Goal: Task Accomplishment & Management: Use online tool/utility

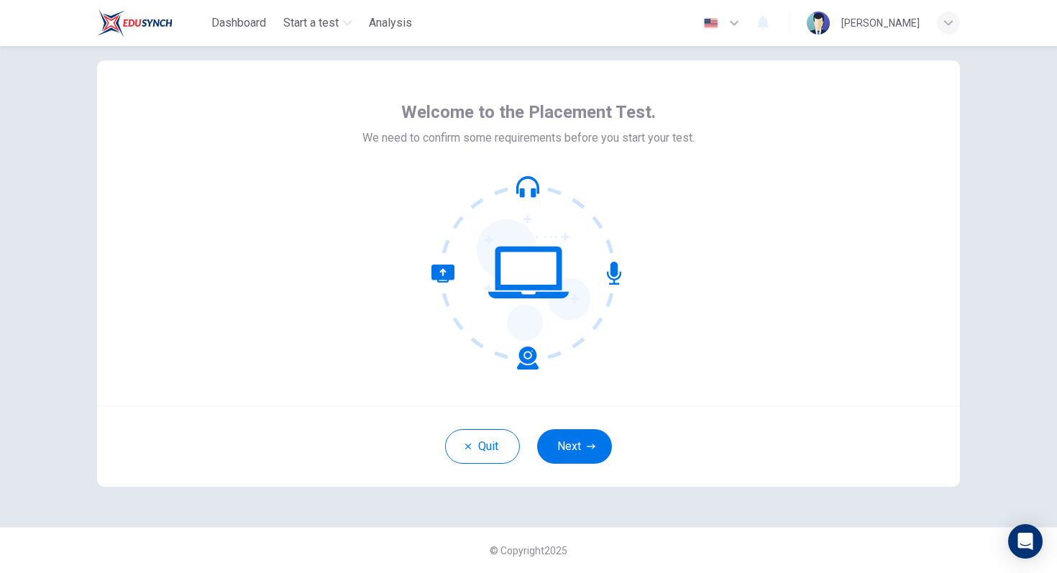
scroll to position [23, 0]
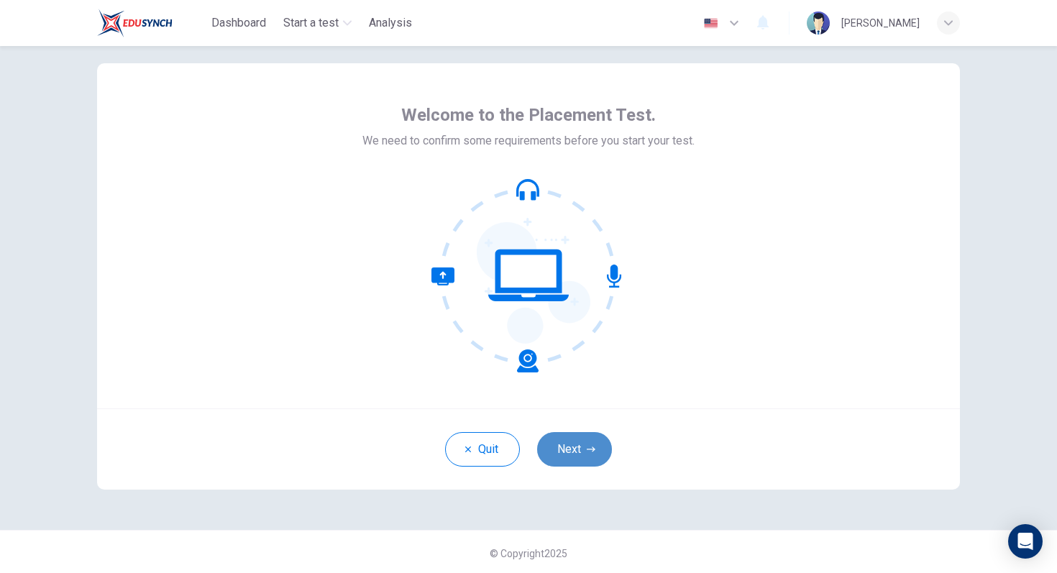
click at [587, 455] on button "Next" at bounding box center [574, 449] width 75 height 35
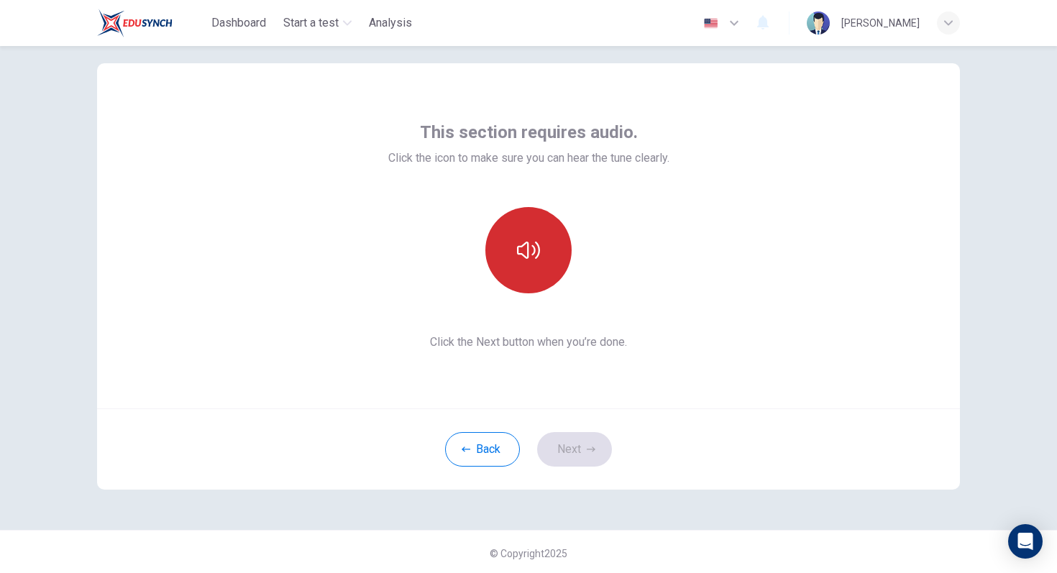
click at [531, 251] on icon "button" at bounding box center [528, 250] width 23 height 23
click at [530, 250] on icon "button" at bounding box center [528, 250] width 23 height 23
click at [540, 248] on button "button" at bounding box center [528, 250] width 86 height 86
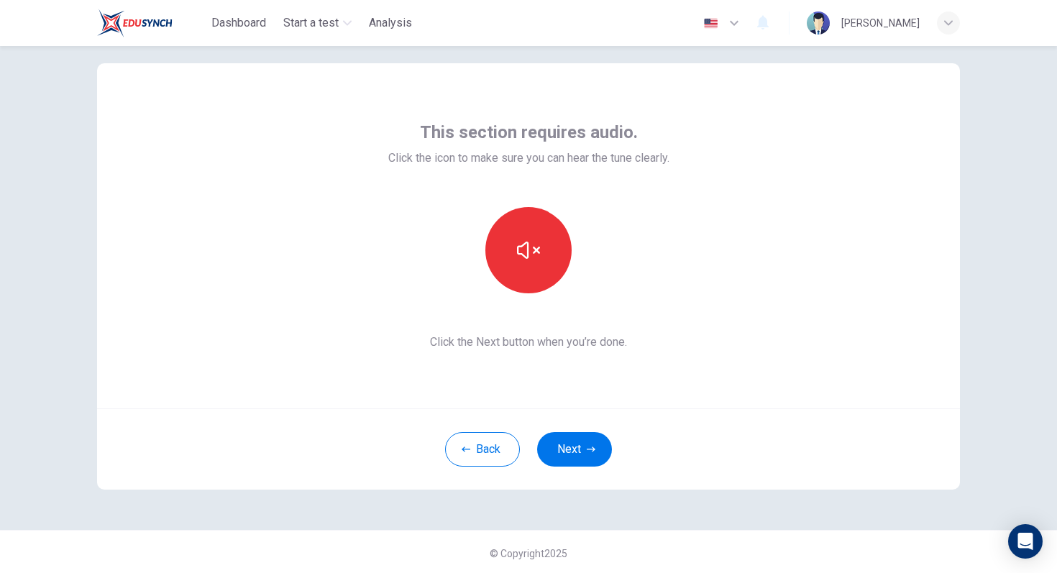
click at [629, 270] on div at bounding box center [528, 250] width 281 height 86
click at [544, 247] on button "button" at bounding box center [528, 250] width 86 height 86
click at [606, 452] on button "Next" at bounding box center [574, 449] width 75 height 35
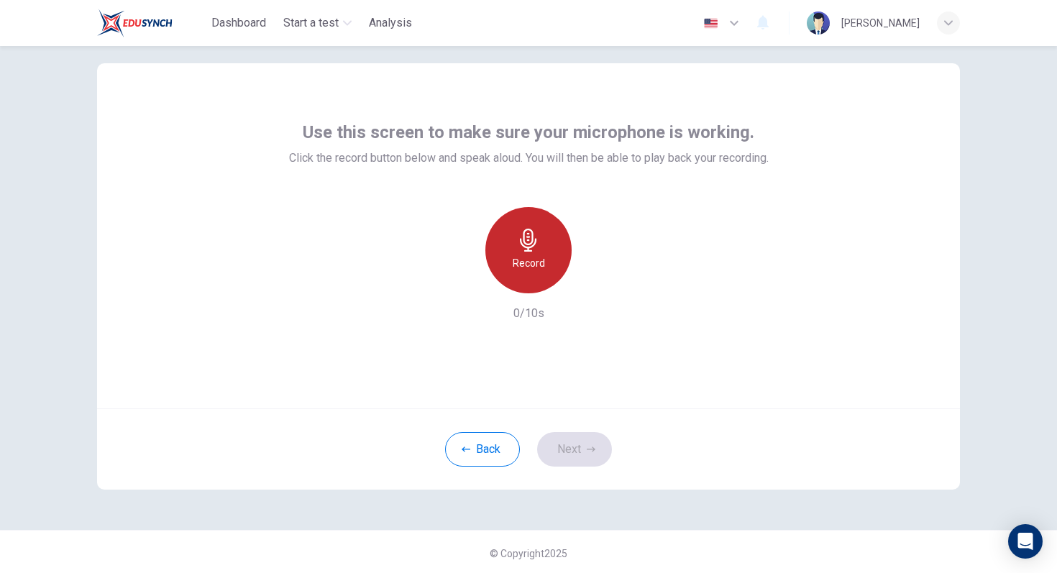
drag, startPoint x: 531, startPoint y: 235, endPoint x: 538, endPoint y: 239, distance: 7.4
click at [533, 237] on icon "button" at bounding box center [528, 240] width 17 height 23
click at [538, 239] on icon "button" at bounding box center [528, 240] width 23 height 23
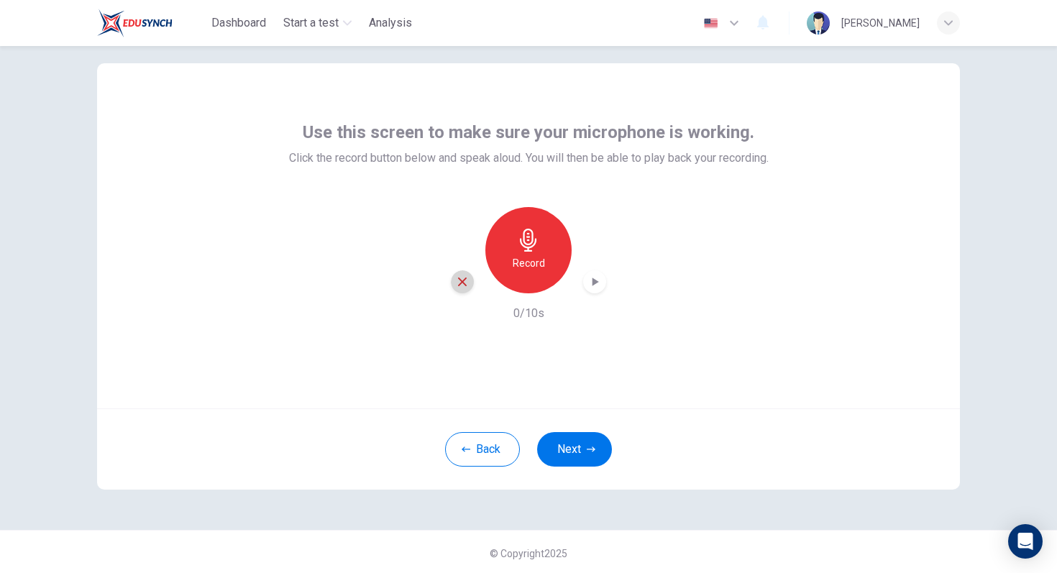
click at [464, 278] on icon "button" at bounding box center [462, 281] width 13 height 13
click at [527, 253] on div "Record" at bounding box center [528, 250] width 86 height 86
click at [526, 250] on icon "button" at bounding box center [528, 240] width 17 height 23
click at [578, 453] on button "Next" at bounding box center [574, 449] width 75 height 35
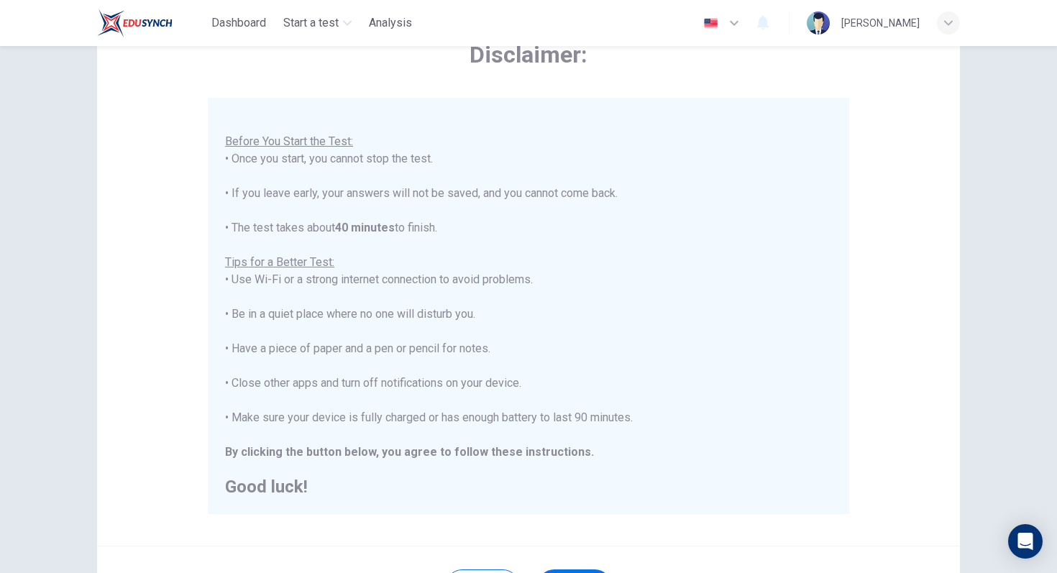
scroll to position [227, 0]
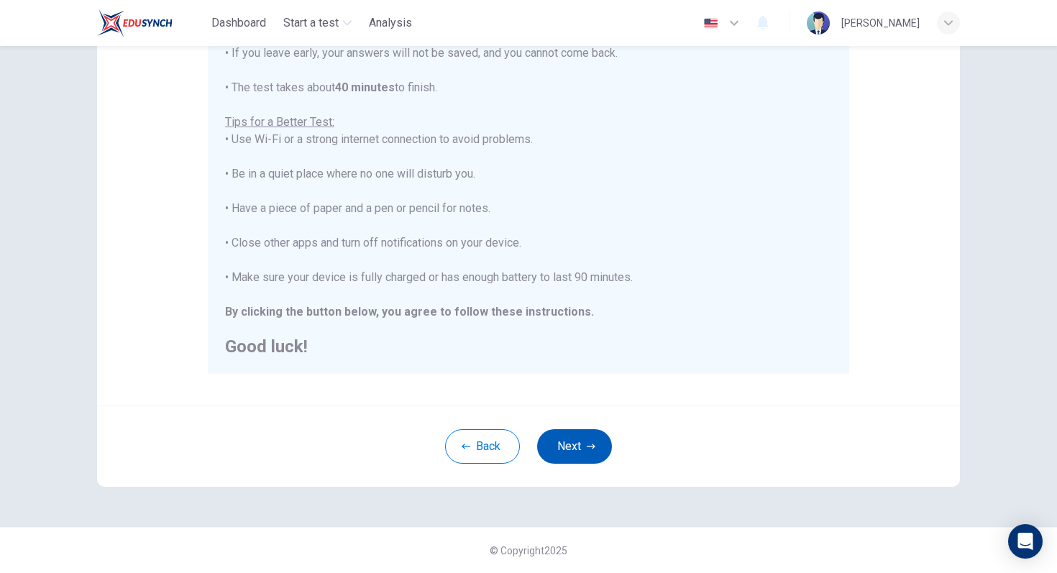
click at [570, 439] on button "Next" at bounding box center [574, 446] width 75 height 35
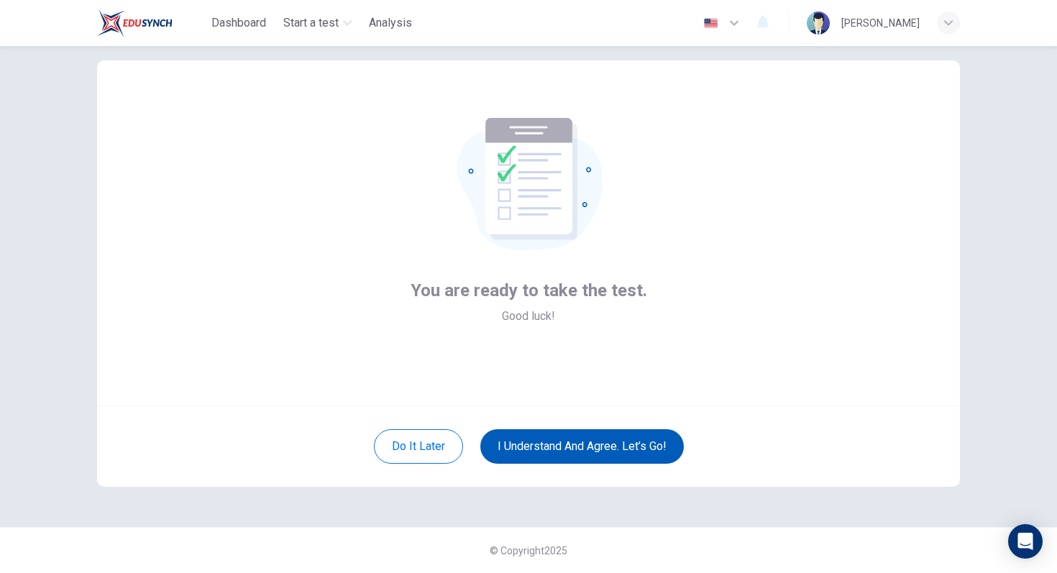
scroll to position [26, 0]
click at [558, 442] on button "I understand and agree. Let’s go!" at bounding box center [582, 446] width 204 height 35
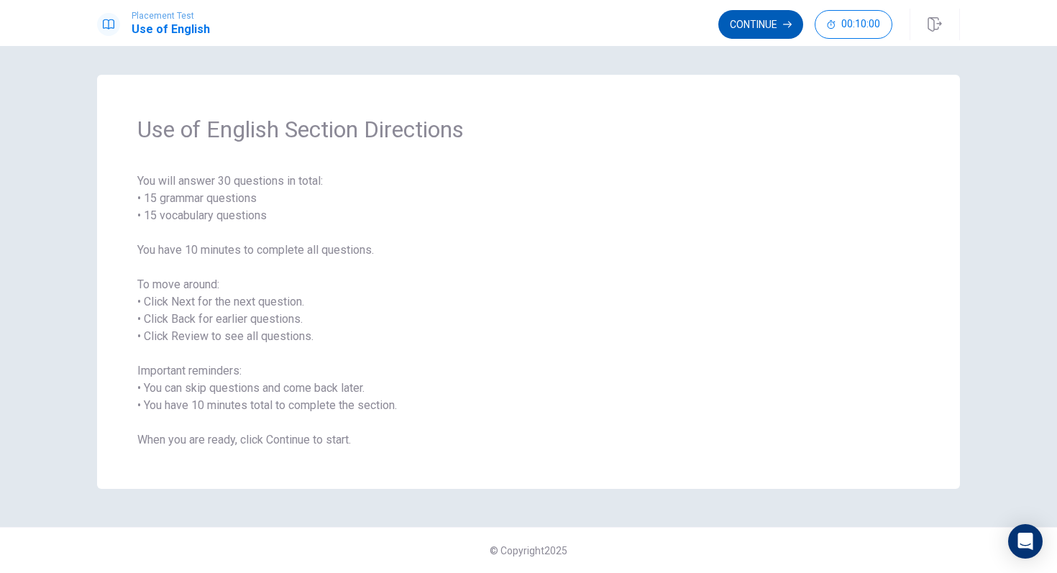
click at [777, 33] on button "Continue" at bounding box center [760, 24] width 85 height 29
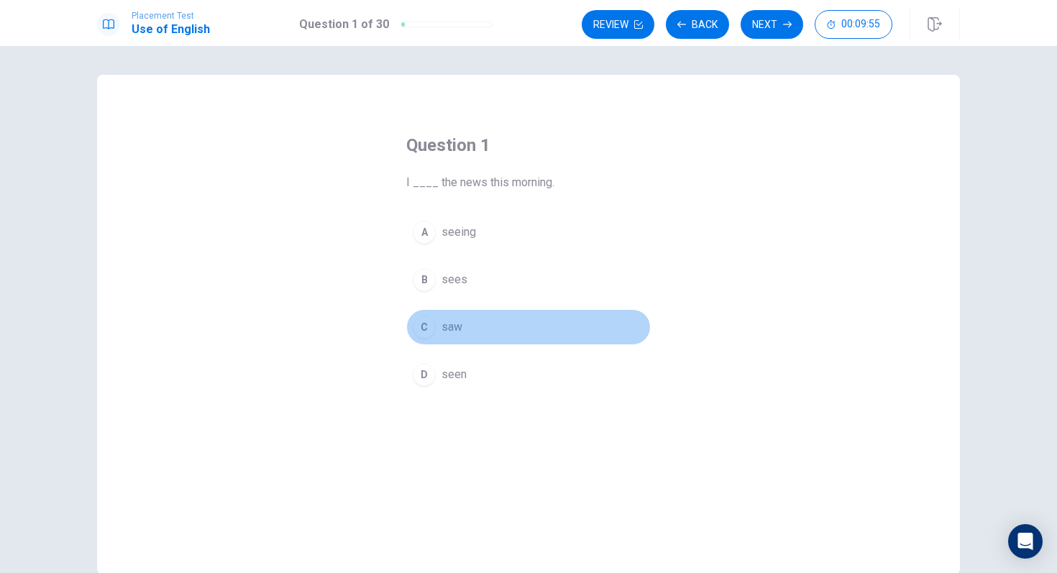
click at [421, 324] on div "C" at bounding box center [424, 327] width 23 height 23
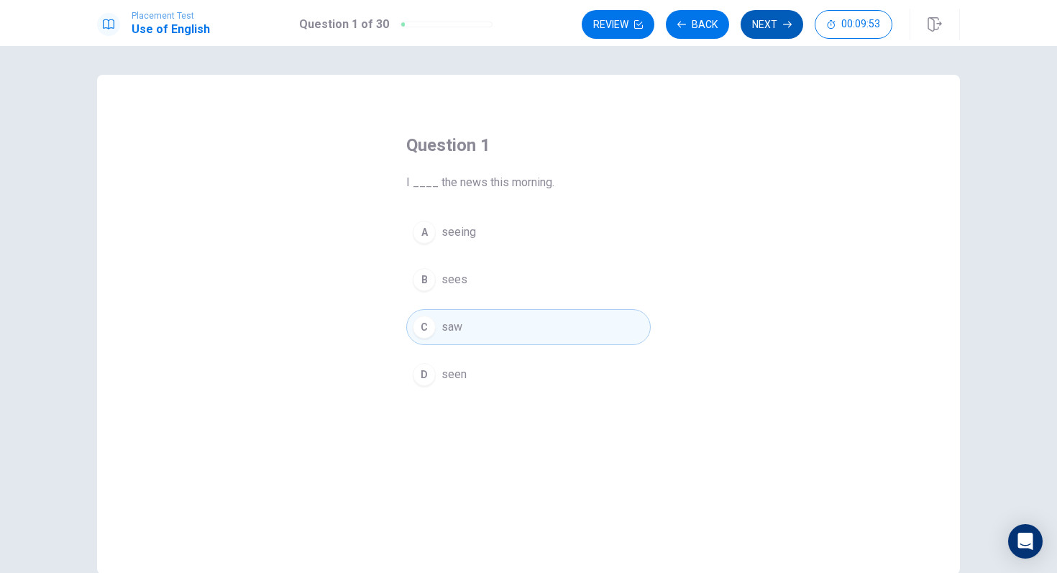
click at [757, 21] on button "Next" at bounding box center [772, 24] width 63 height 29
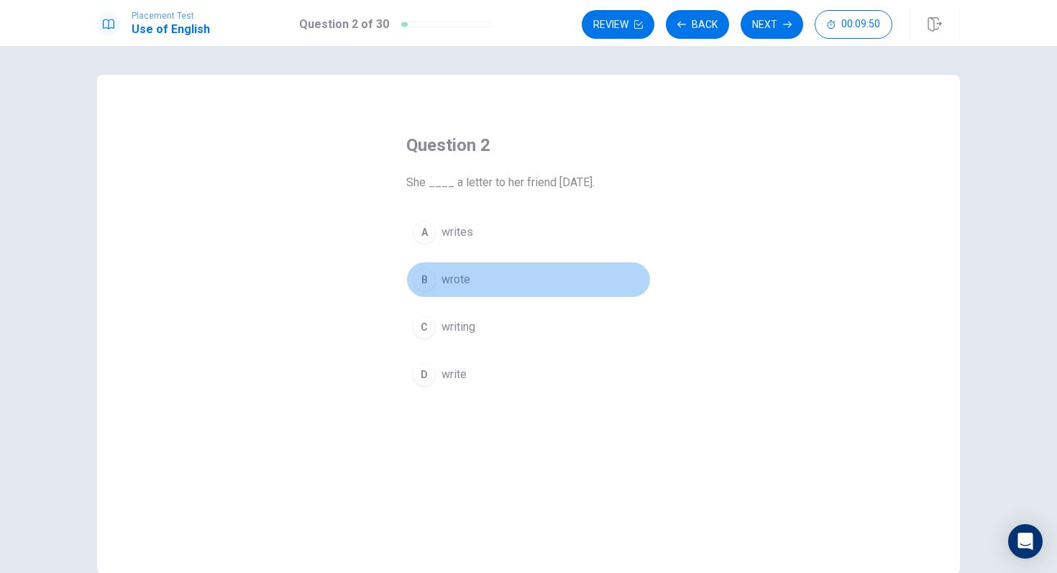
click at [444, 275] on span "wrote" at bounding box center [456, 279] width 29 height 17
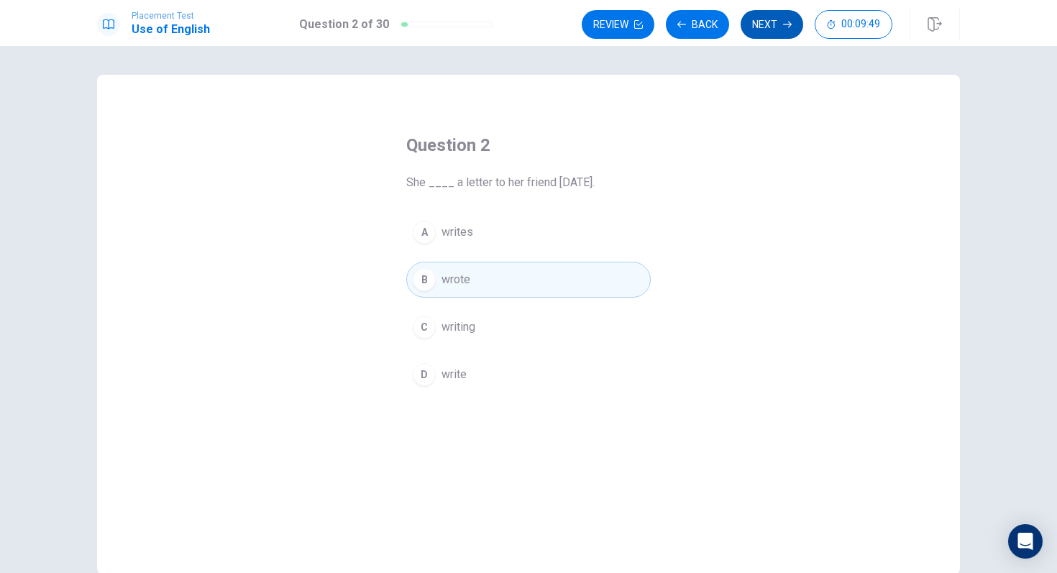
click at [777, 30] on button "Next" at bounding box center [772, 24] width 63 height 29
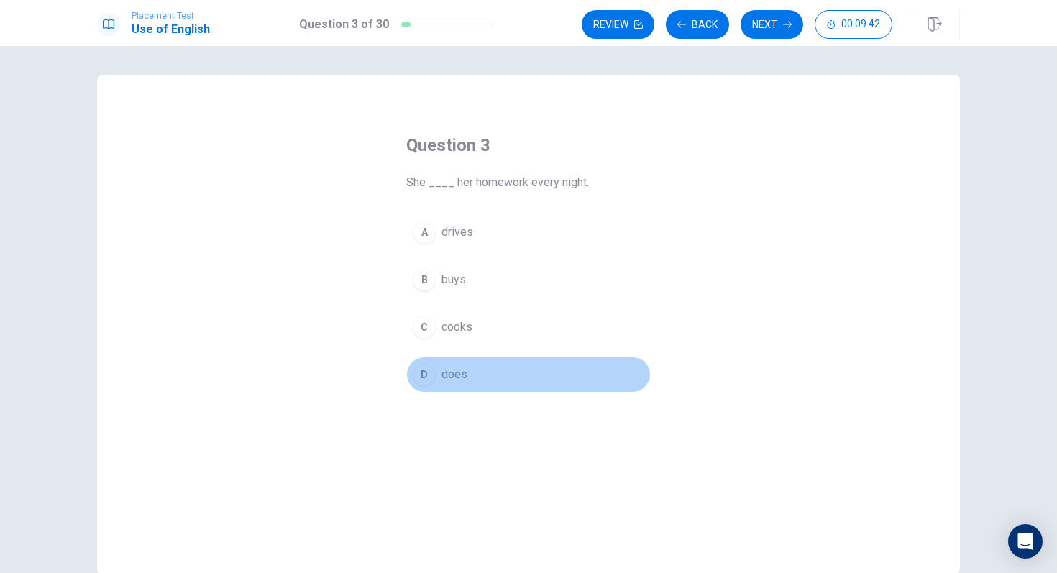
click at [439, 380] on button "D does" at bounding box center [528, 375] width 245 height 36
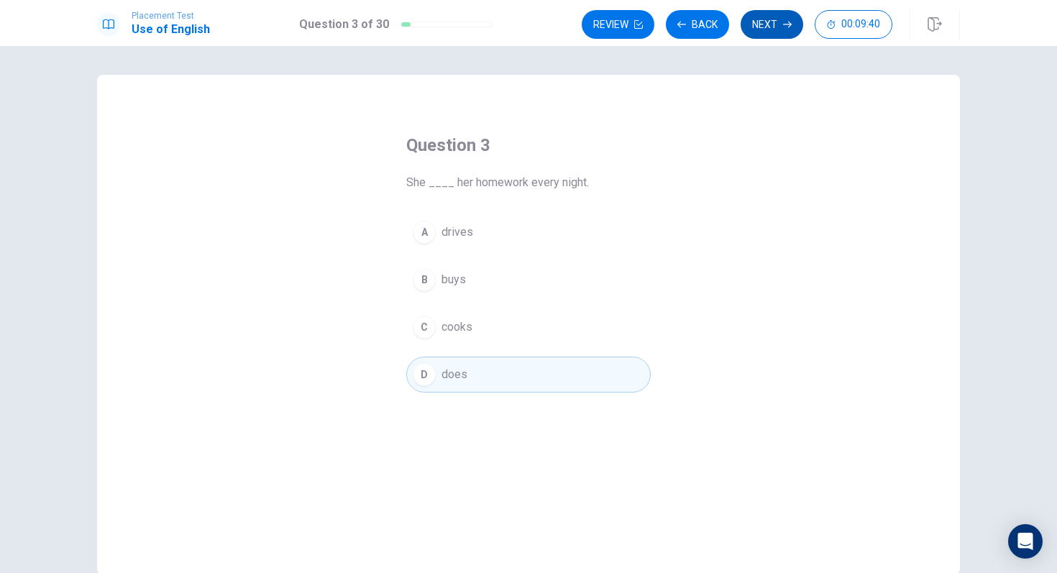
click at [780, 19] on button "Next" at bounding box center [772, 24] width 63 height 29
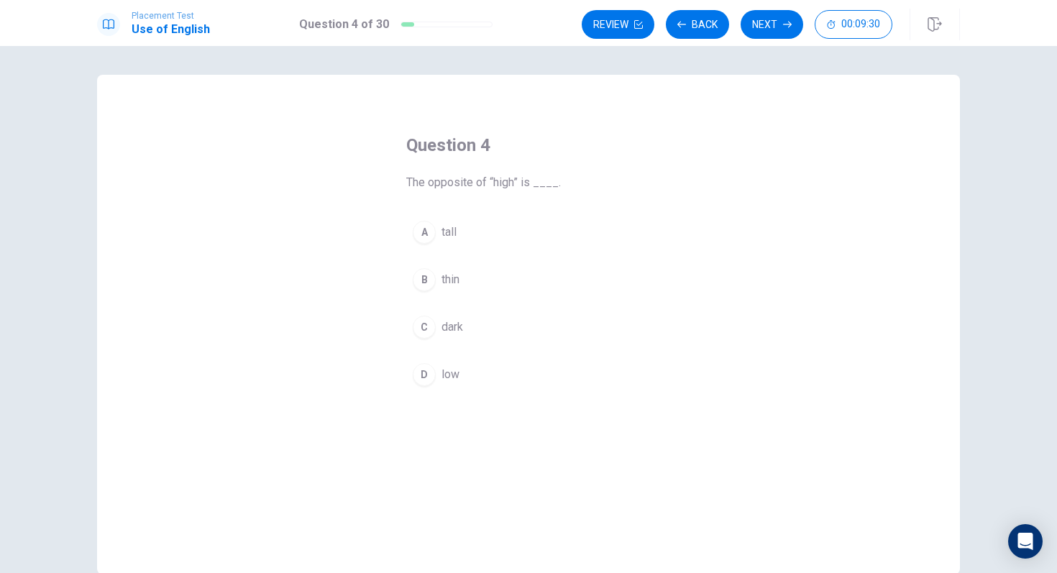
click at [440, 365] on button "D low" at bounding box center [528, 375] width 245 height 36
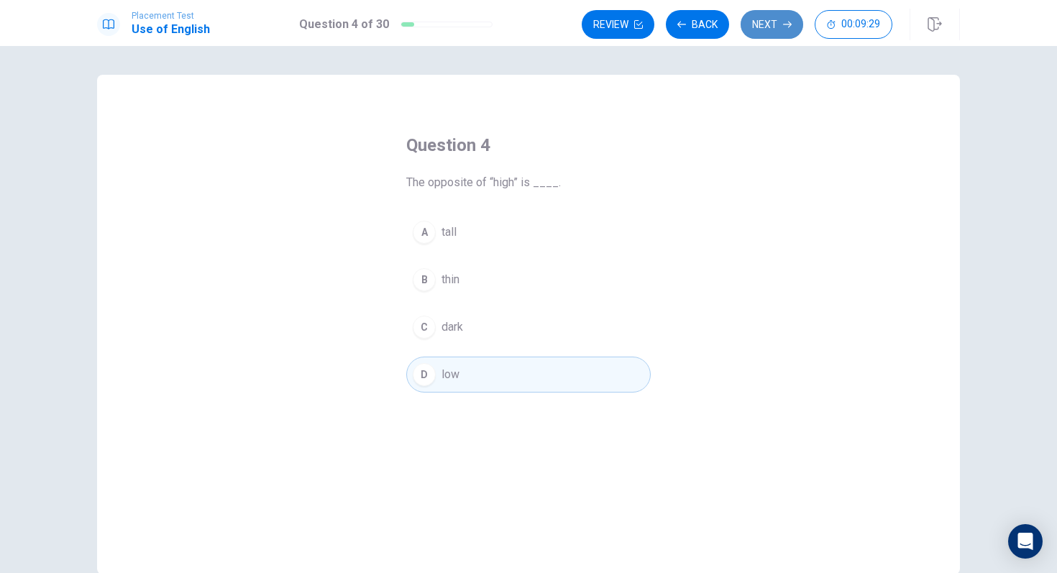
click at [777, 22] on button "Next" at bounding box center [772, 24] width 63 height 29
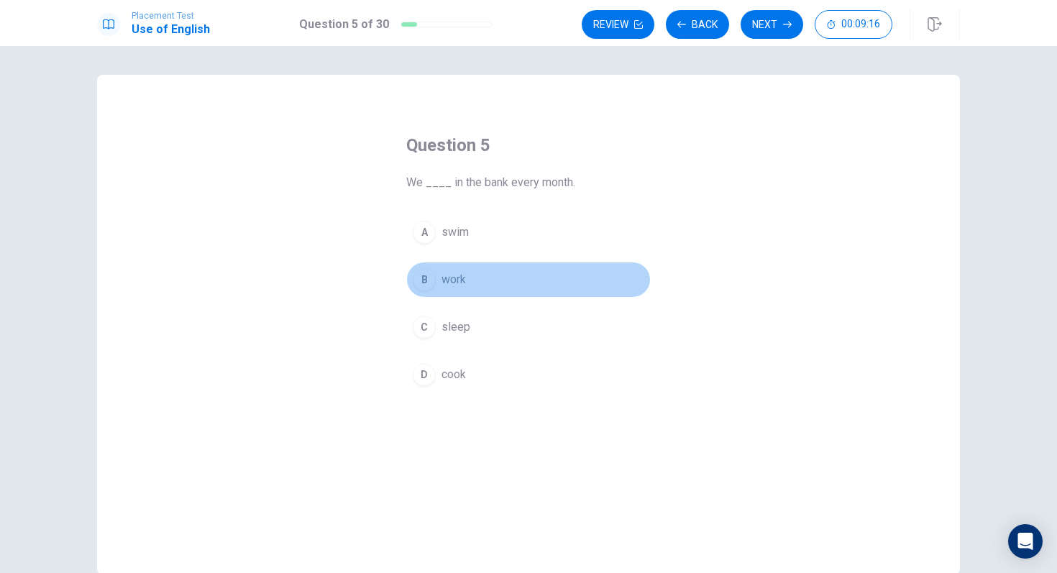
click at [458, 278] on span "work" at bounding box center [454, 279] width 24 height 17
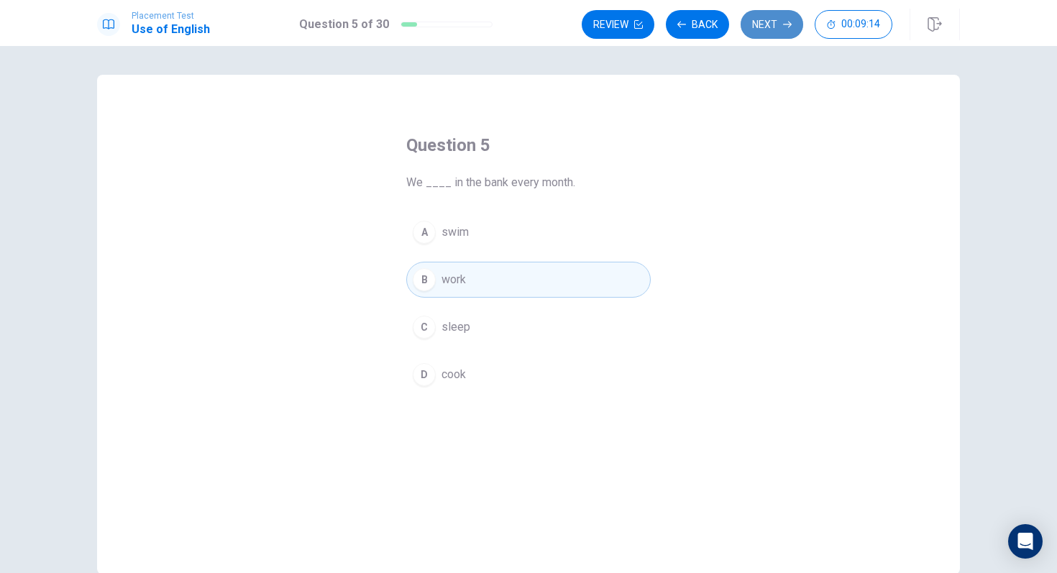
click at [767, 32] on button "Next" at bounding box center [772, 24] width 63 height 29
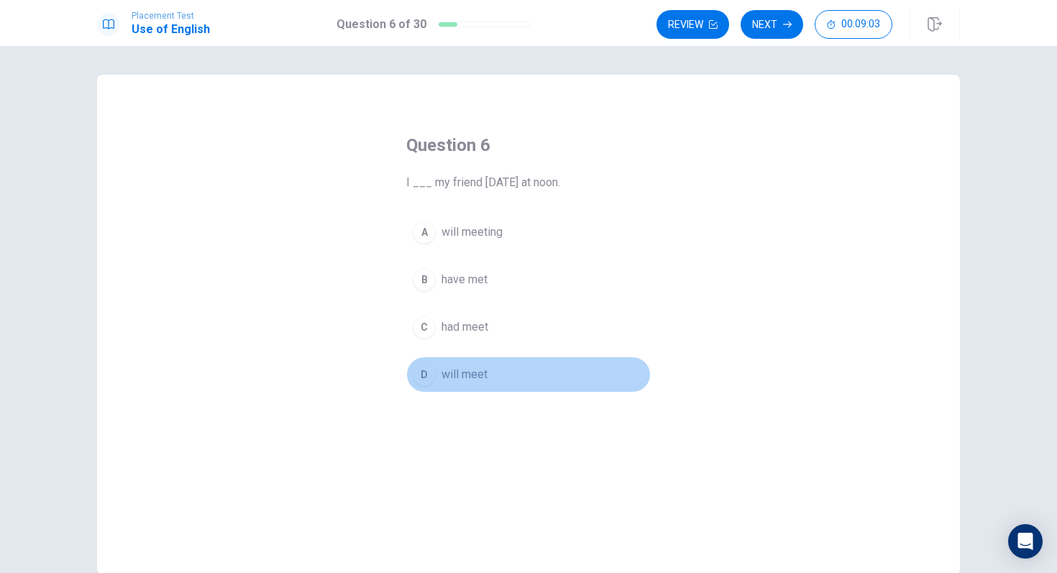
click at [432, 377] on div "D" at bounding box center [424, 374] width 23 height 23
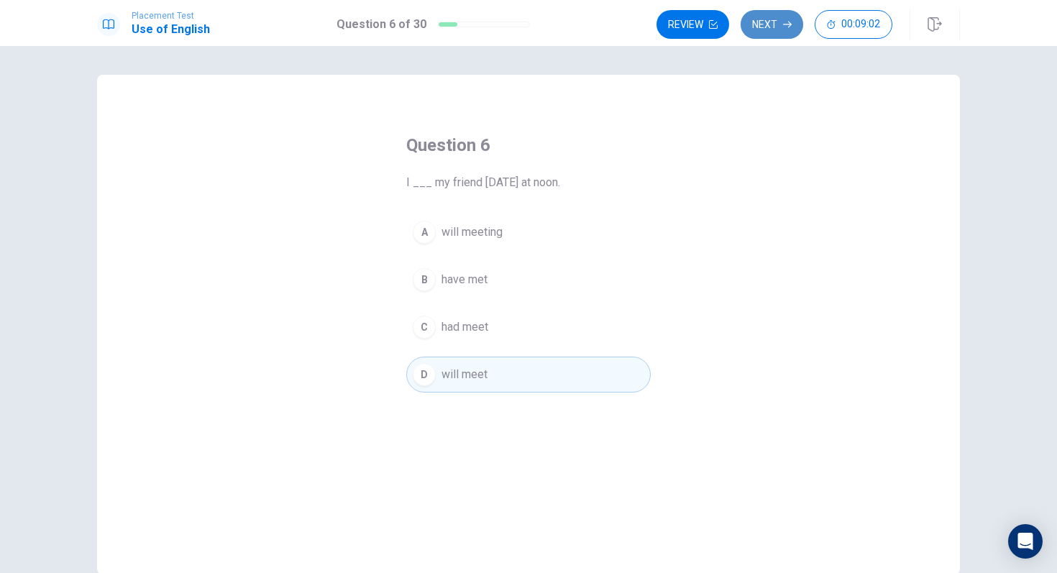
click at [787, 29] on button "Next" at bounding box center [772, 24] width 63 height 29
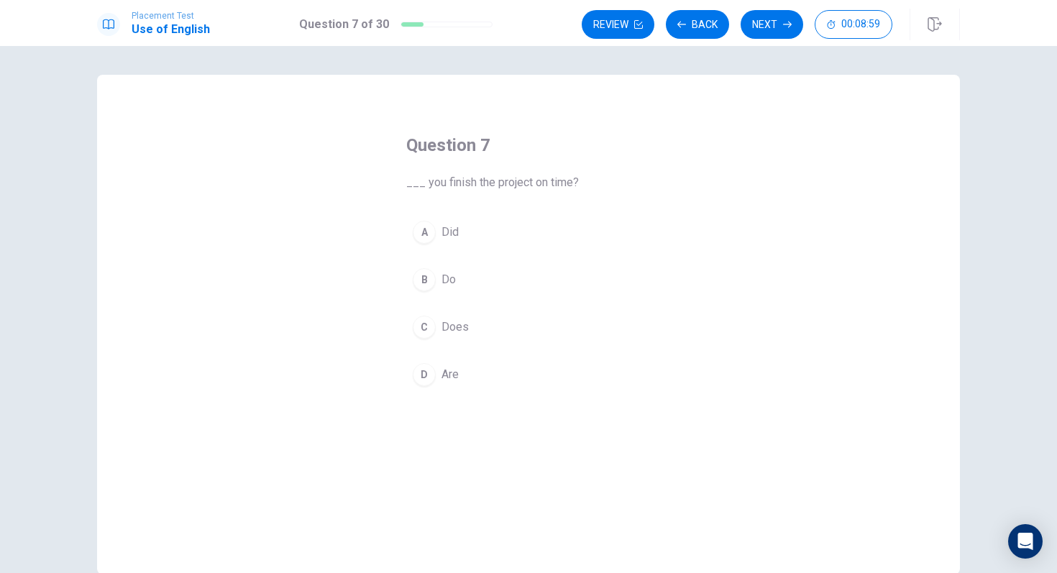
click at [445, 226] on span "Did" at bounding box center [450, 232] width 17 height 17
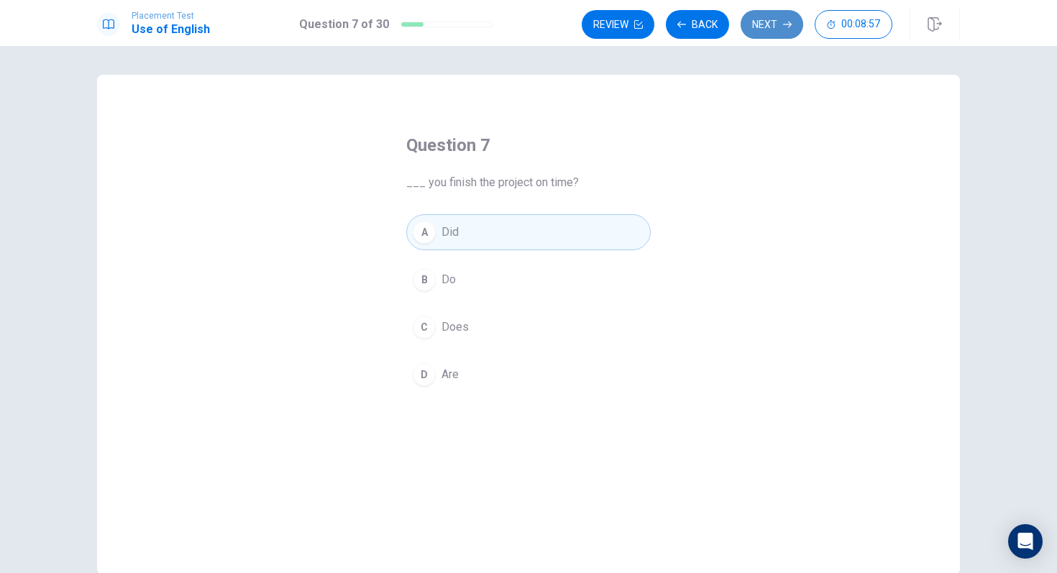
click at [783, 30] on button "Next" at bounding box center [772, 24] width 63 height 29
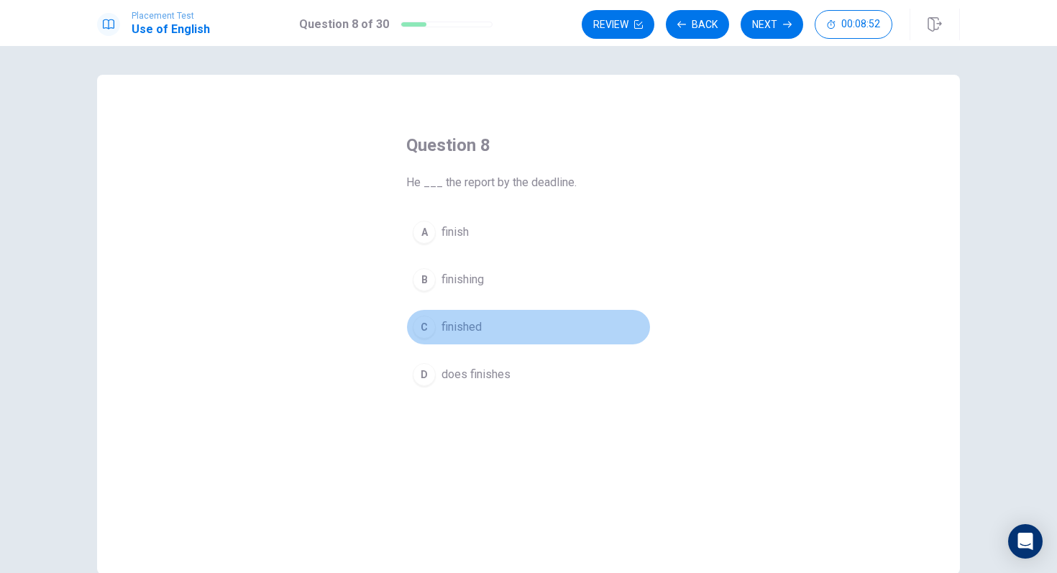
click at [430, 329] on div "C" at bounding box center [424, 327] width 23 height 23
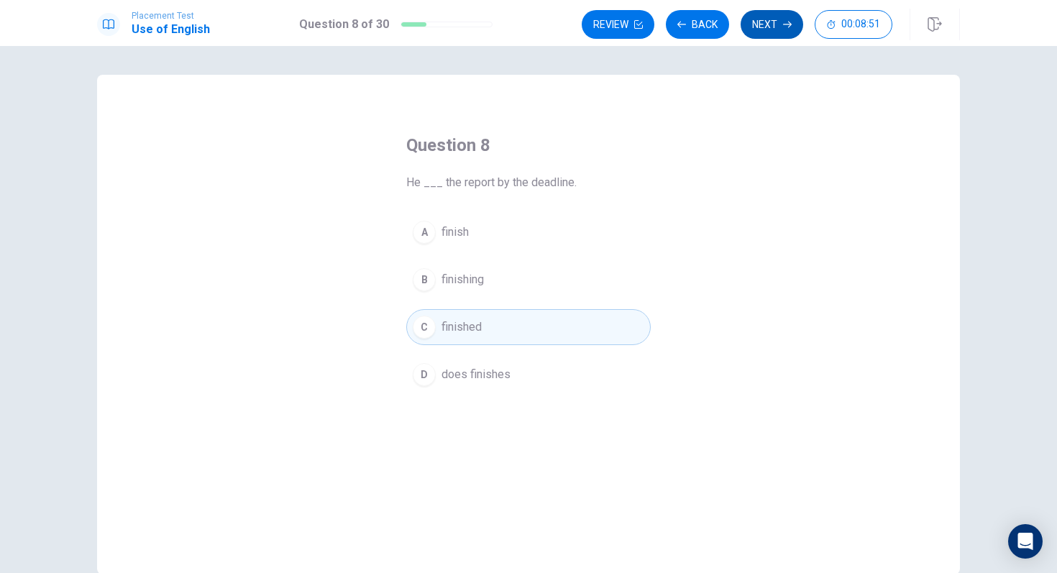
click at [775, 21] on button "Next" at bounding box center [772, 24] width 63 height 29
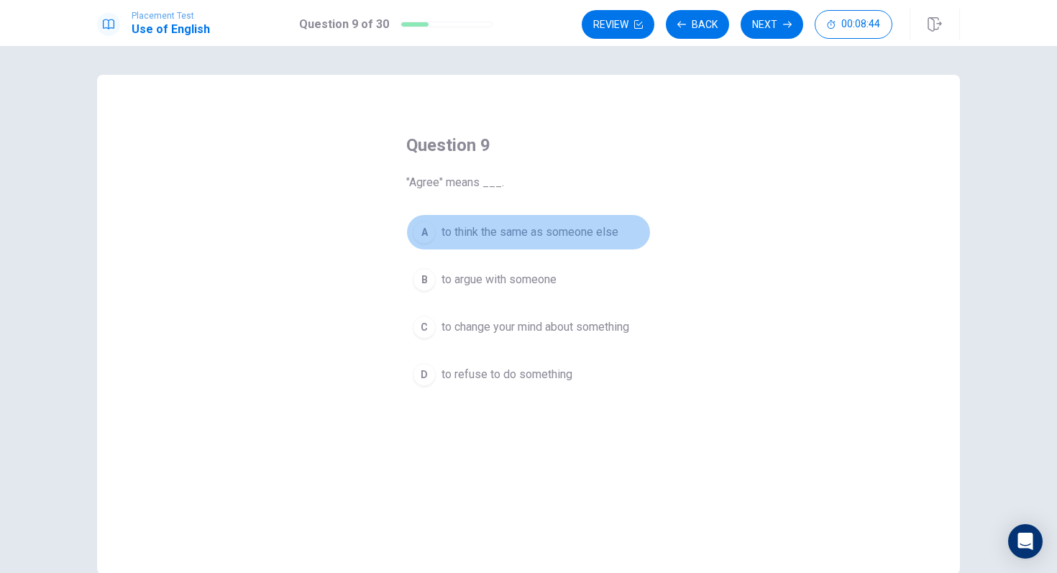
click at [560, 242] on button "A to think the same as someone else" at bounding box center [528, 232] width 245 height 36
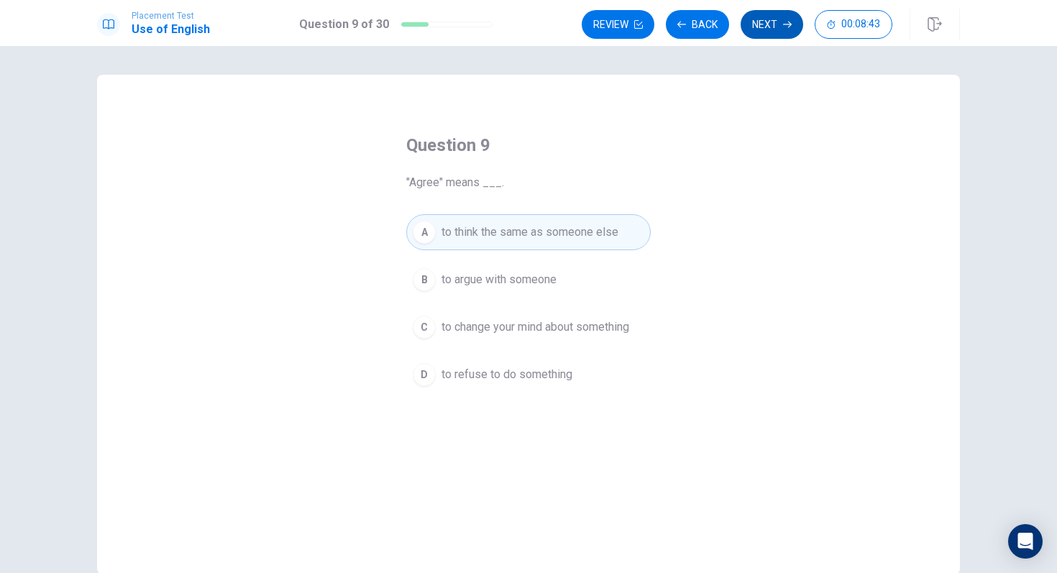
click at [757, 29] on button "Next" at bounding box center [772, 24] width 63 height 29
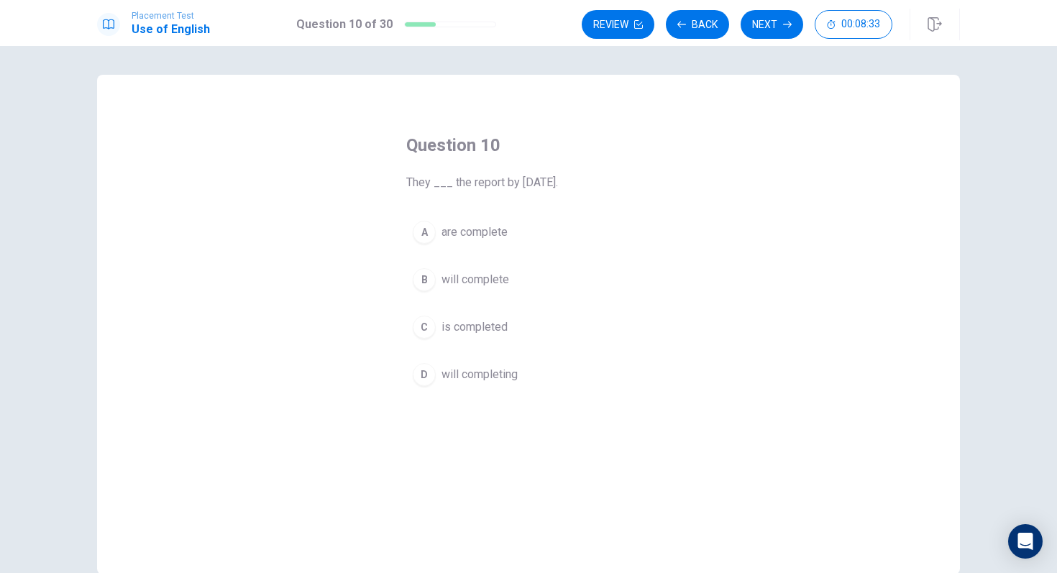
click at [493, 270] on button "B will complete" at bounding box center [528, 280] width 245 height 36
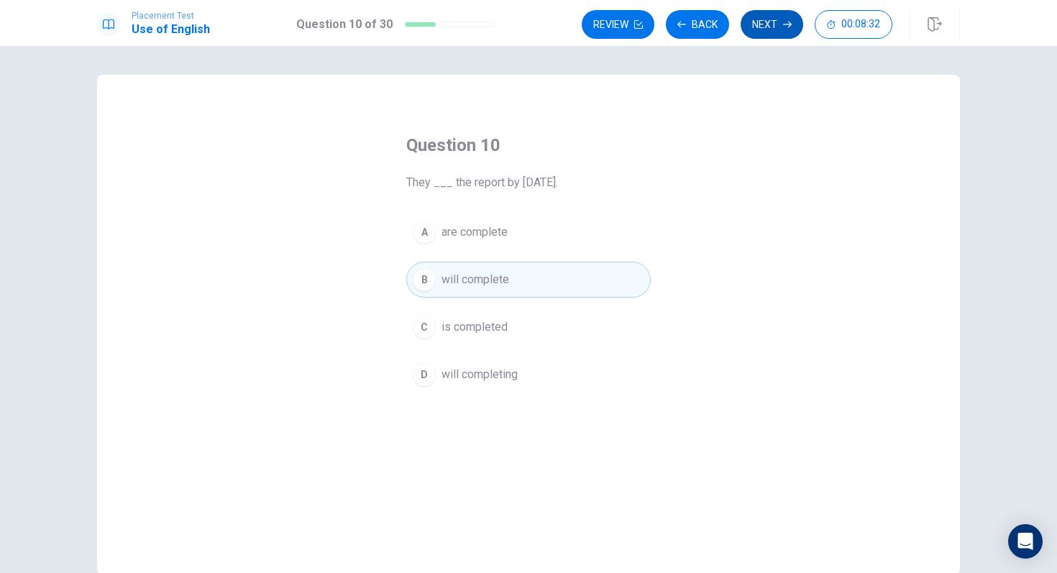
click at [770, 32] on button "Next" at bounding box center [772, 24] width 63 height 29
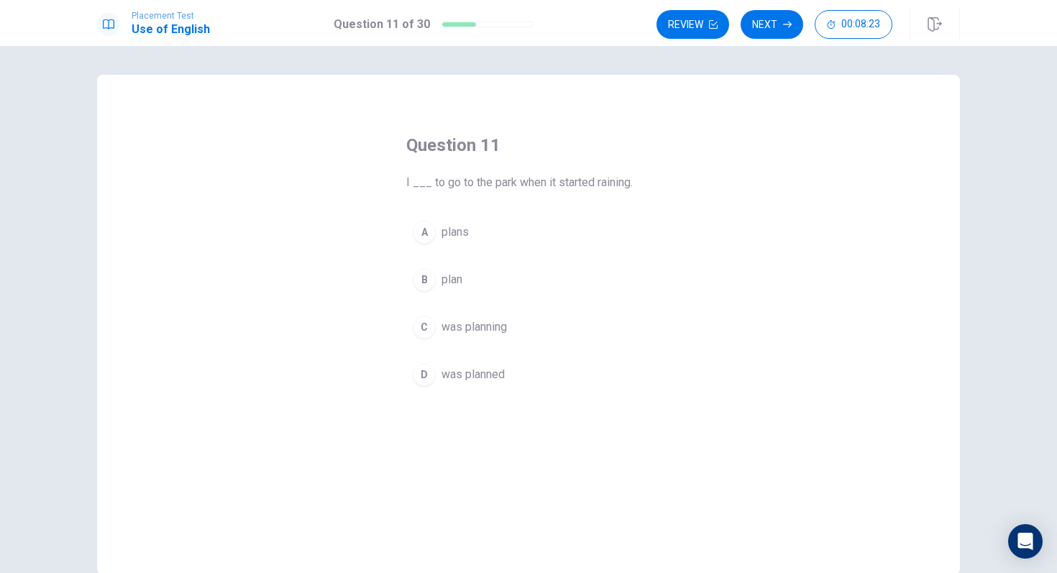
click at [475, 324] on span "was planning" at bounding box center [474, 327] width 65 height 17
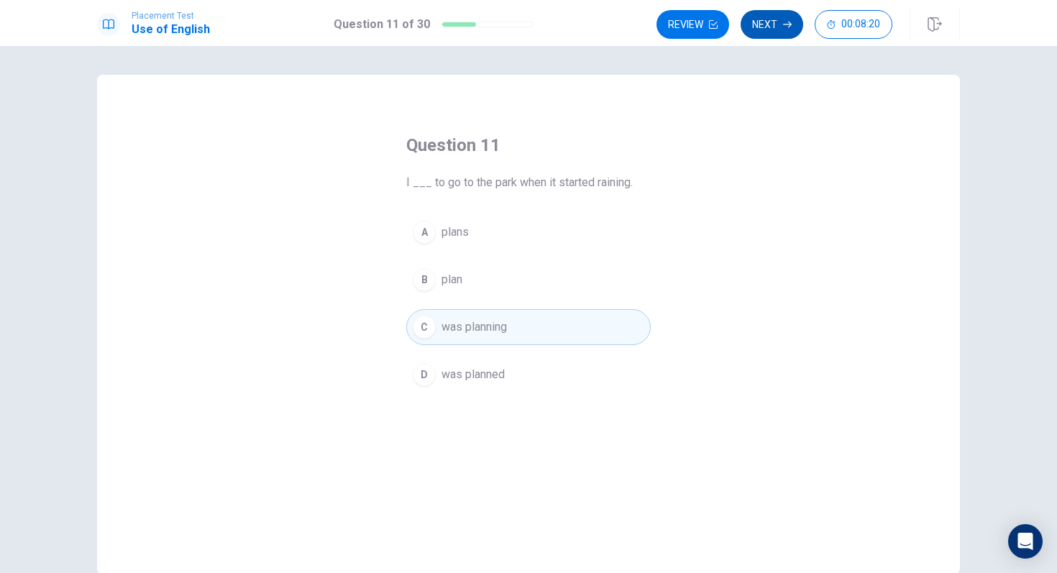
click at [787, 20] on icon "button" at bounding box center [787, 24] width 9 height 9
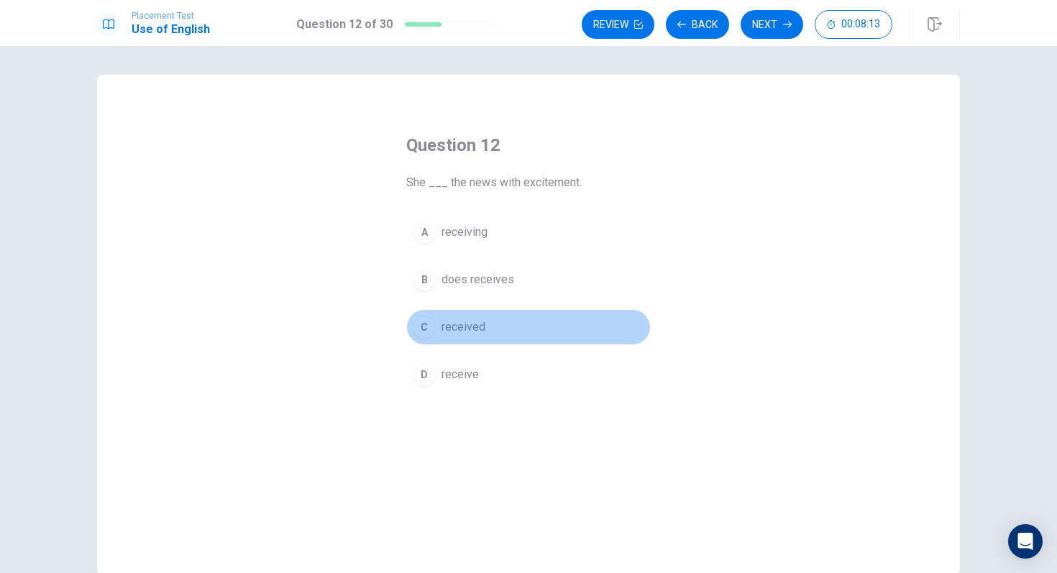
click at [478, 330] on span "received" at bounding box center [464, 327] width 44 height 17
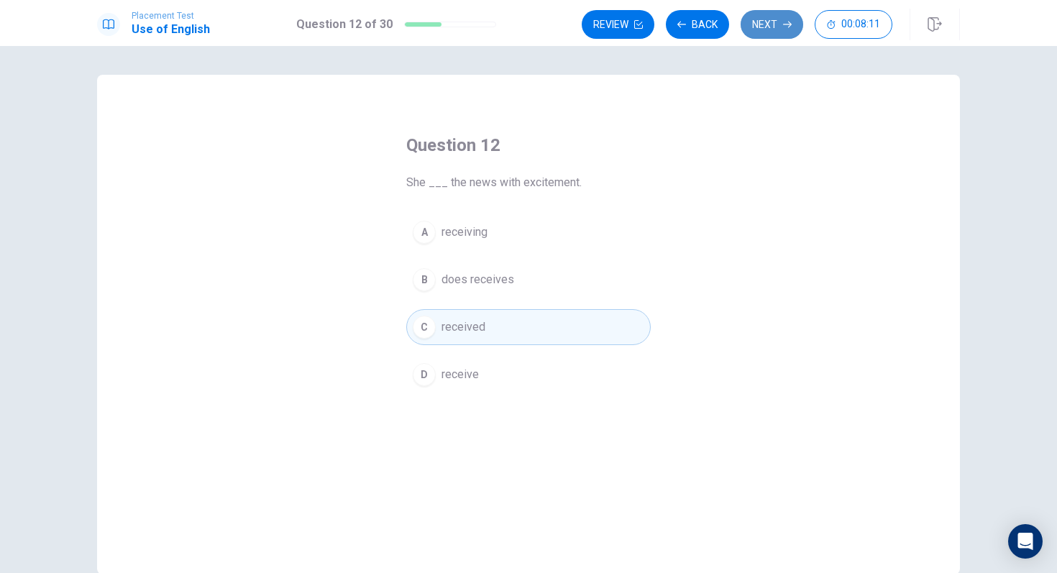
click at [775, 28] on button "Next" at bounding box center [772, 24] width 63 height 29
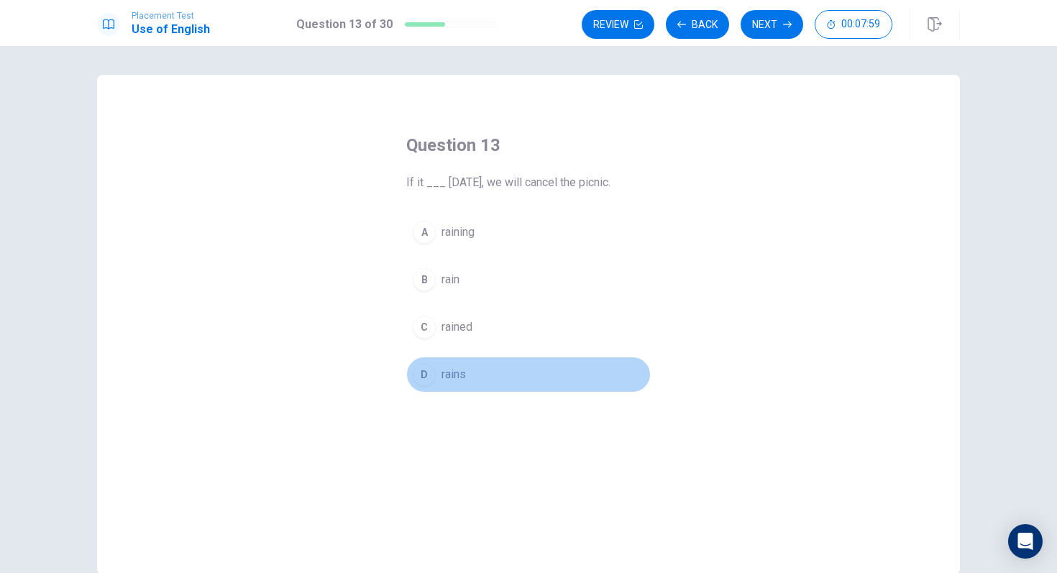
click at [452, 381] on span "rains" at bounding box center [454, 374] width 24 height 17
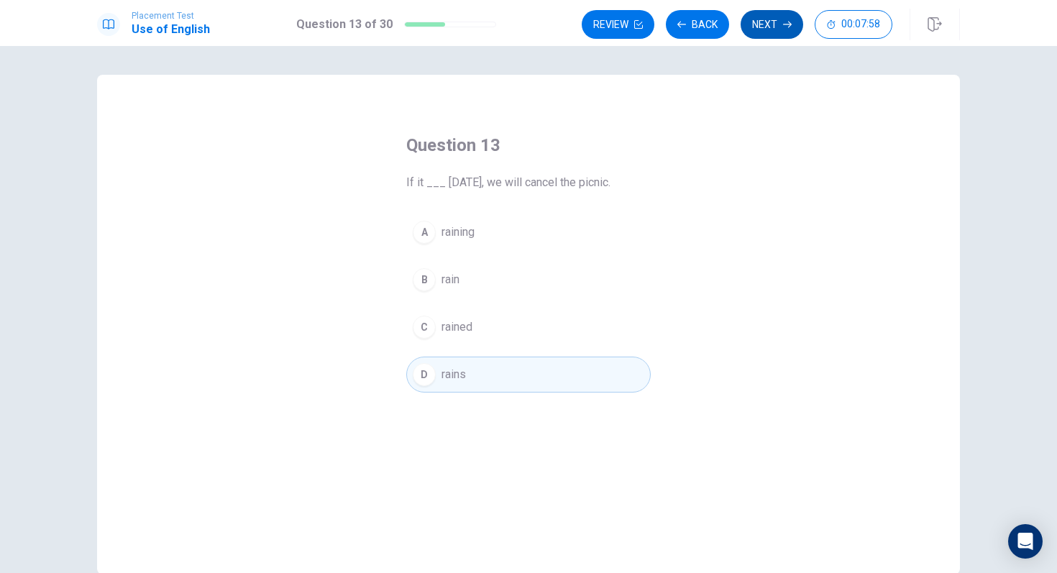
click at [778, 35] on button "Next" at bounding box center [772, 24] width 63 height 29
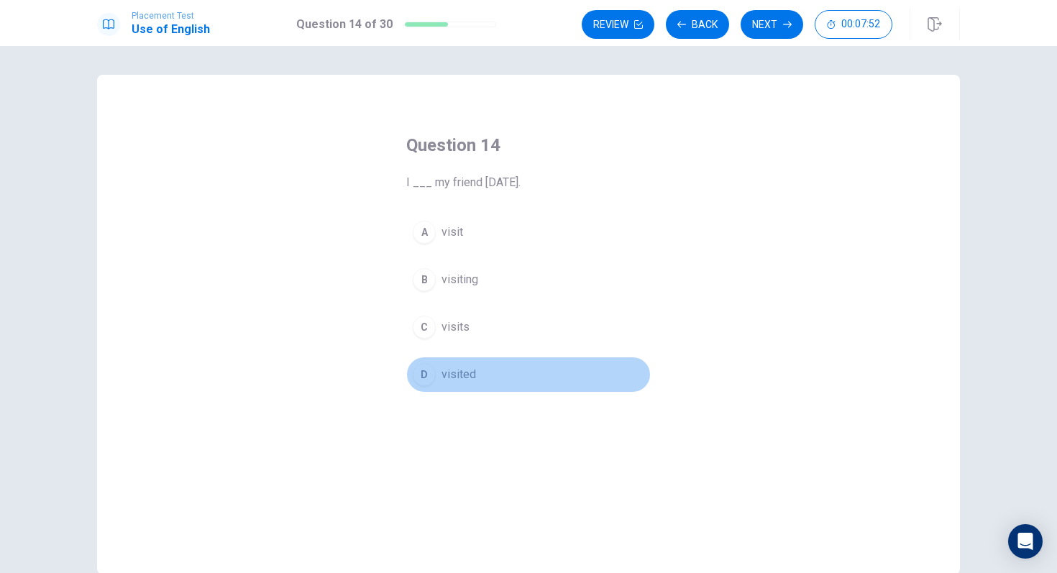
click at [430, 383] on div "D" at bounding box center [424, 374] width 23 height 23
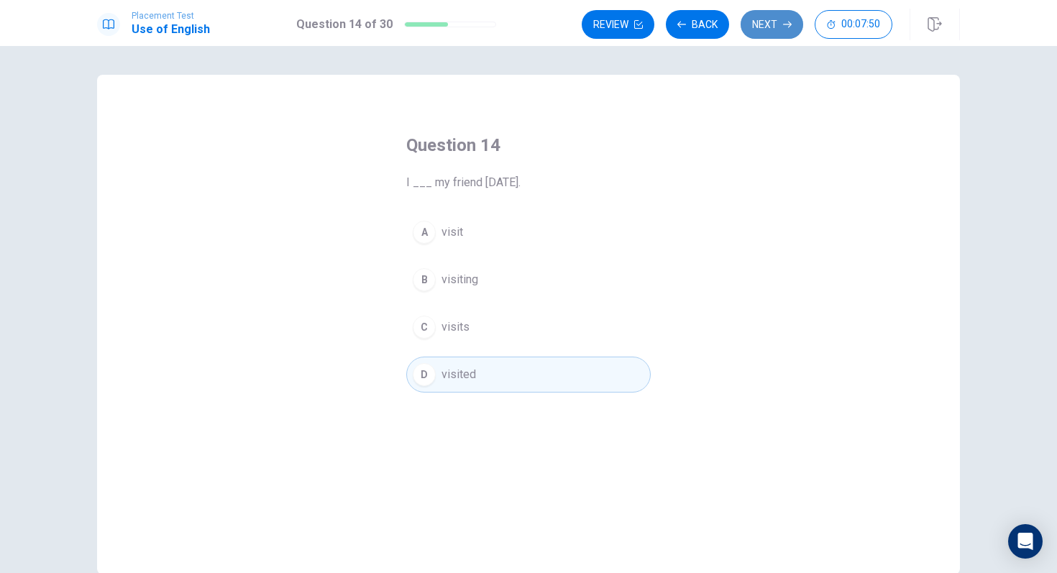
click at [796, 20] on button "Next" at bounding box center [772, 24] width 63 height 29
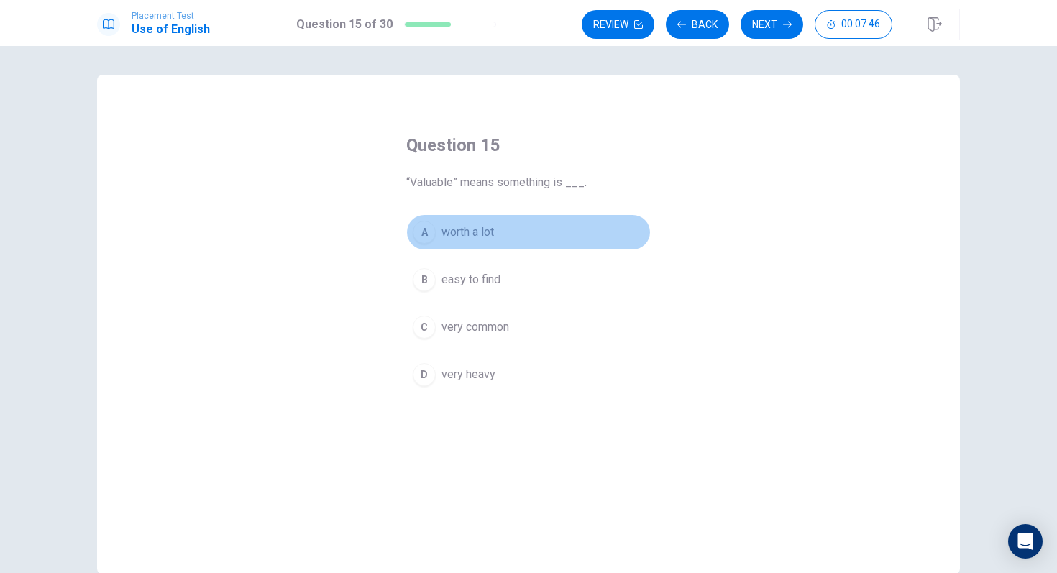
click at [434, 227] on div "A" at bounding box center [424, 232] width 23 height 23
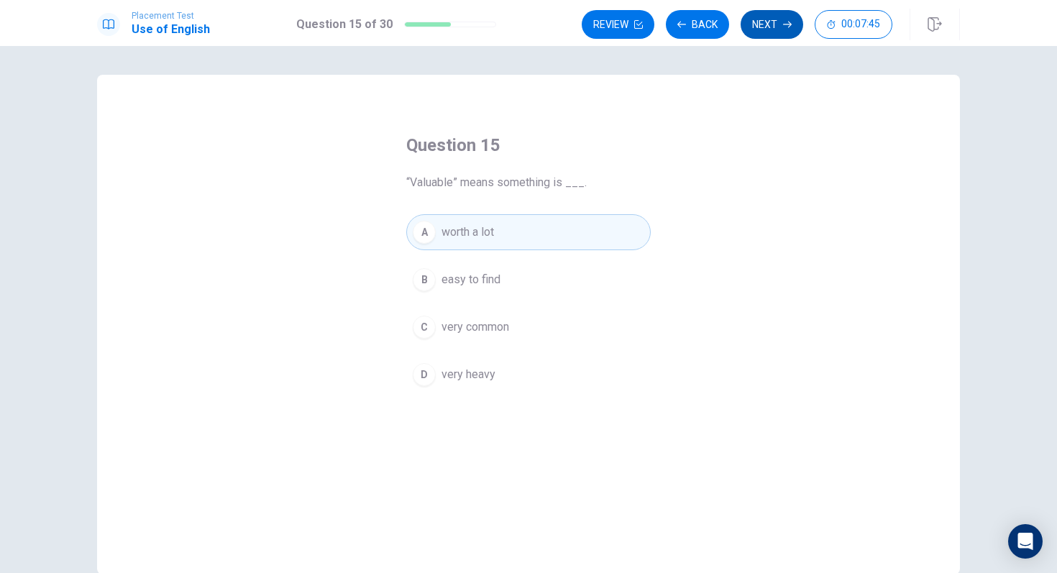
click at [774, 29] on button "Next" at bounding box center [772, 24] width 63 height 29
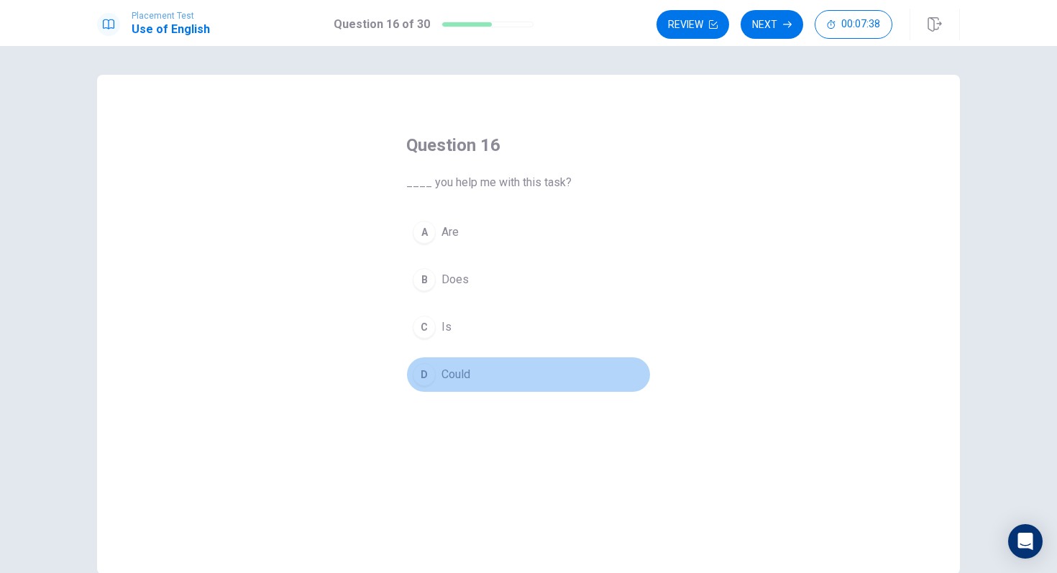
click at [446, 375] on span "Could" at bounding box center [456, 374] width 29 height 17
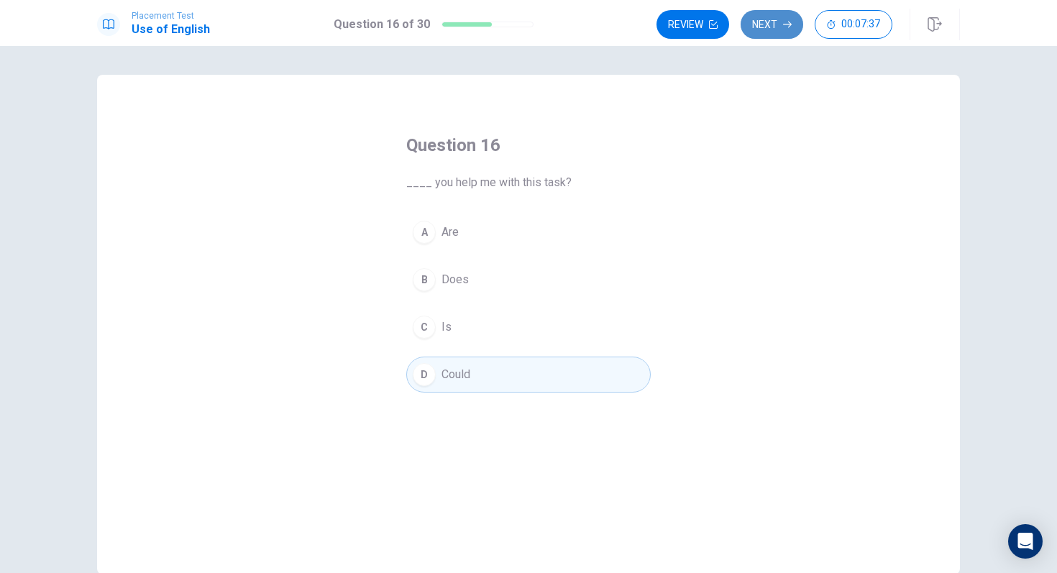
click at [780, 19] on button "Next" at bounding box center [772, 24] width 63 height 29
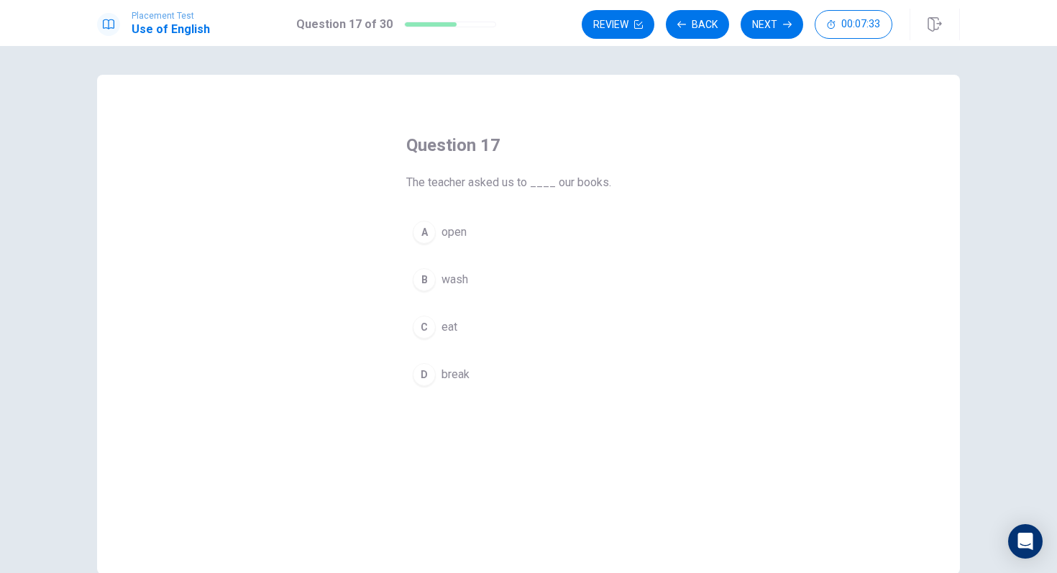
click at [454, 237] on span "open" at bounding box center [454, 232] width 25 height 17
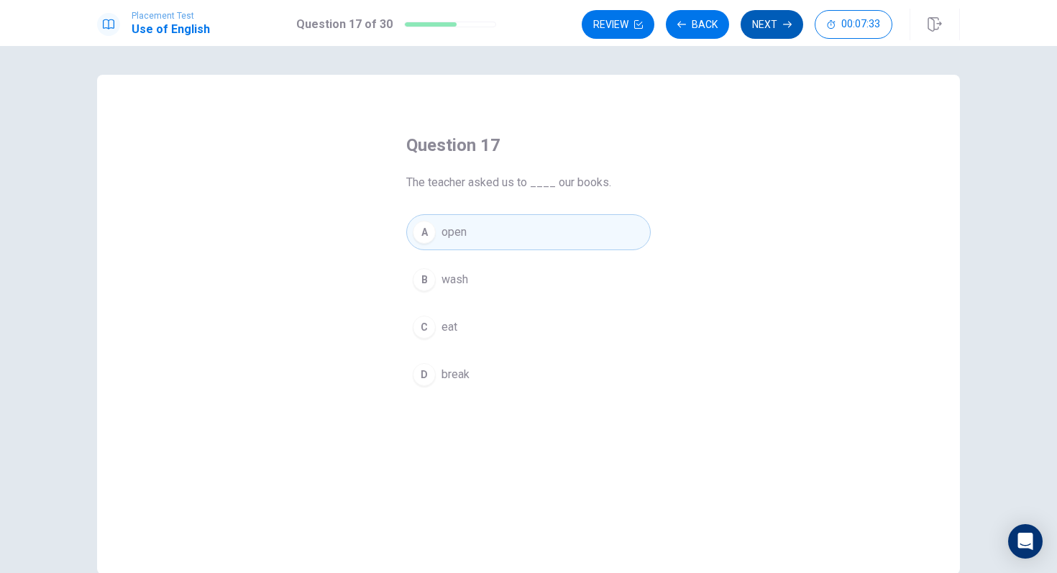
click at [770, 31] on button "Next" at bounding box center [772, 24] width 63 height 29
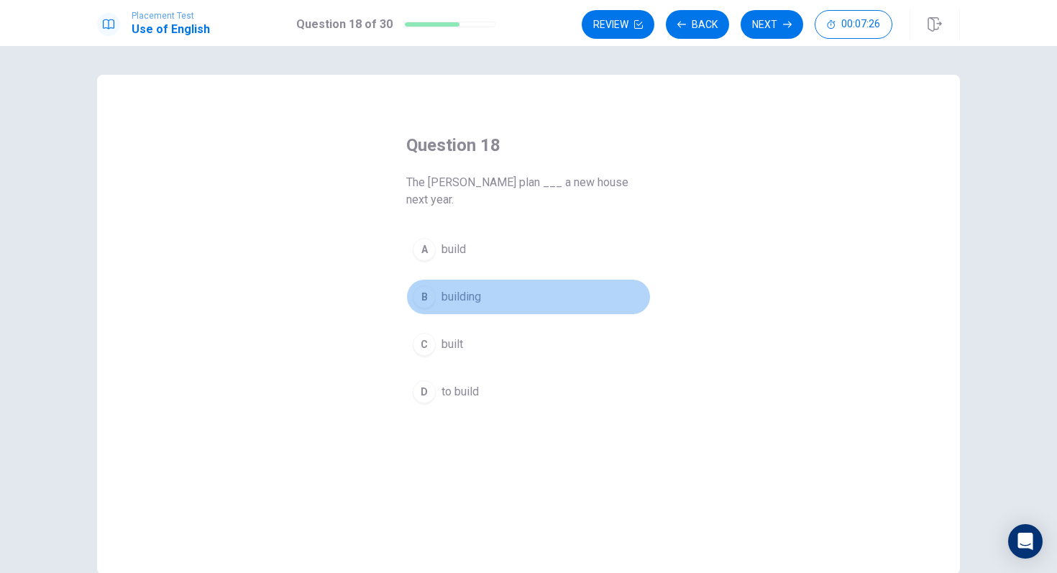
click at [456, 288] on span "building" at bounding box center [462, 296] width 40 height 17
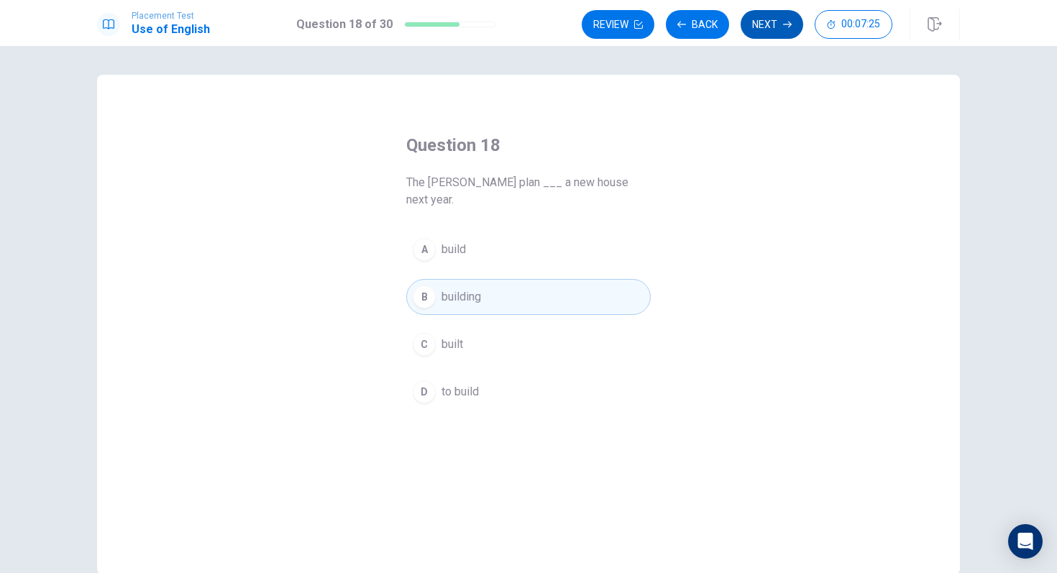
click at [774, 35] on button "Next" at bounding box center [772, 24] width 63 height 29
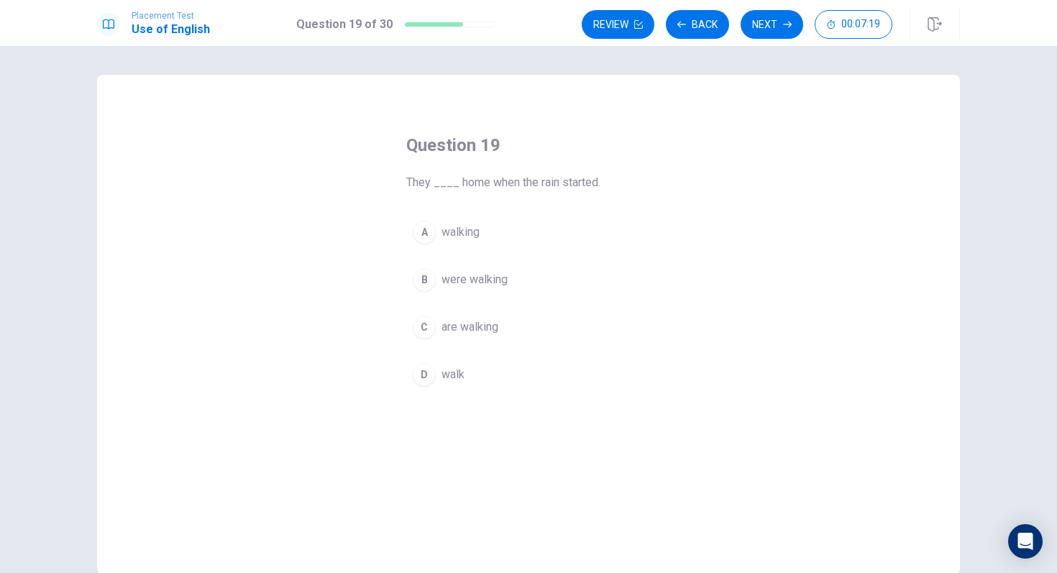
click at [490, 333] on span "are walking" at bounding box center [470, 327] width 57 height 17
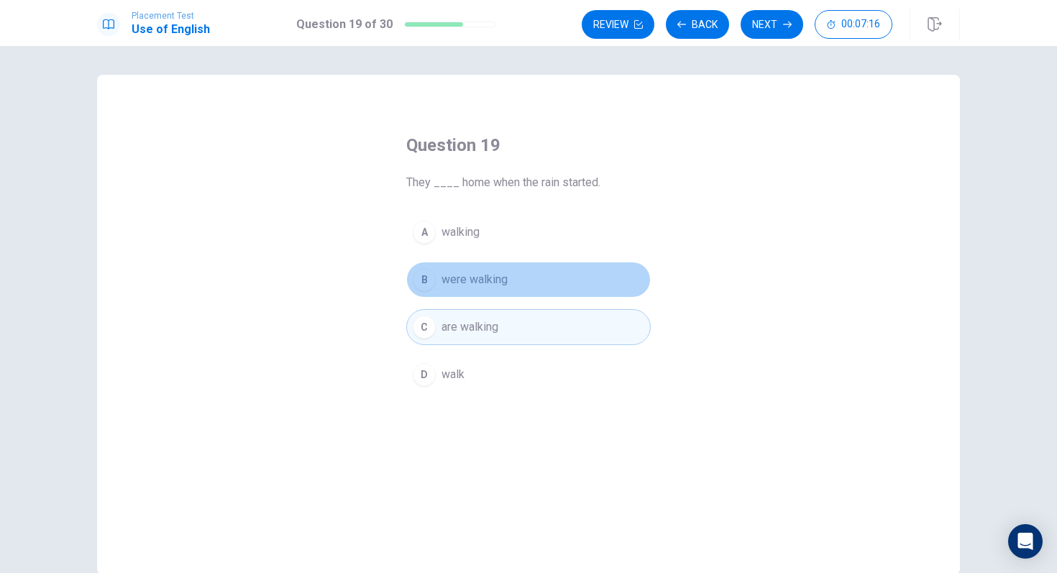
click at [545, 281] on button "B were walking" at bounding box center [528, 280] width 245 height 36
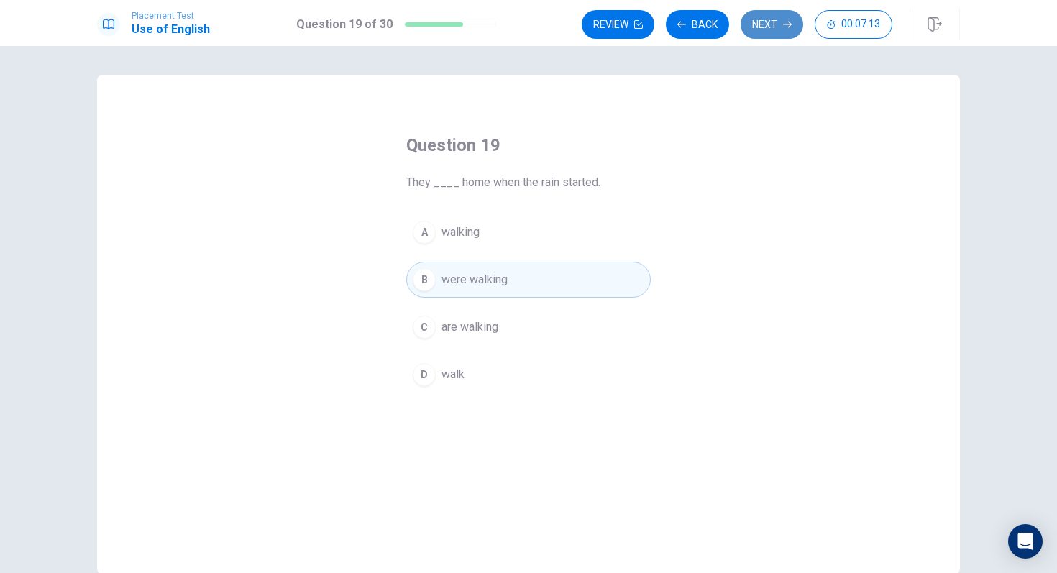
click at [779, 32] on button "Next" at bounding box center [772, 24] width 63 height 29
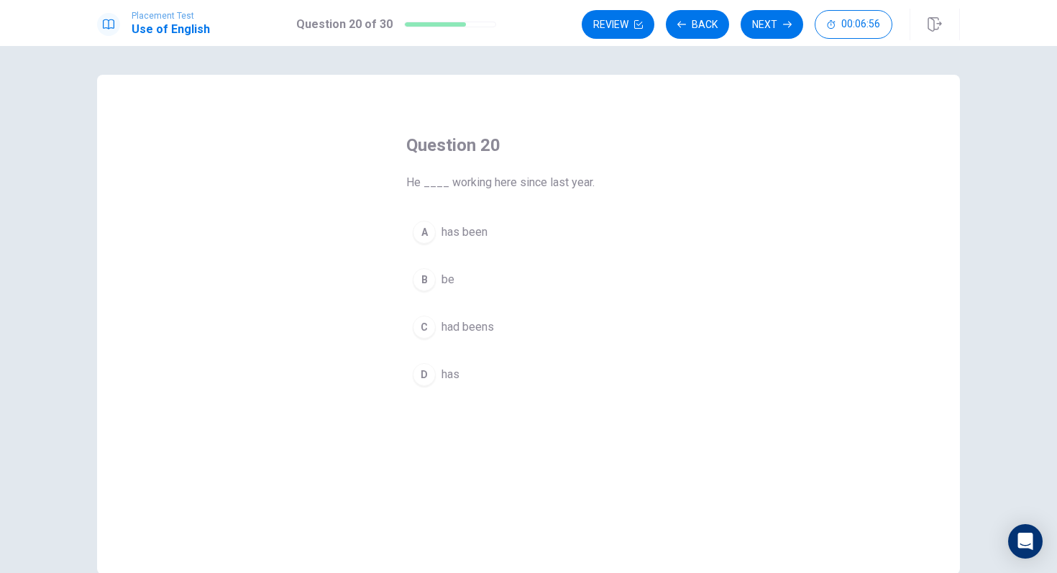
click at [488, 228] on button "A has been" at bounding box center [528, 232] width 245 height 36
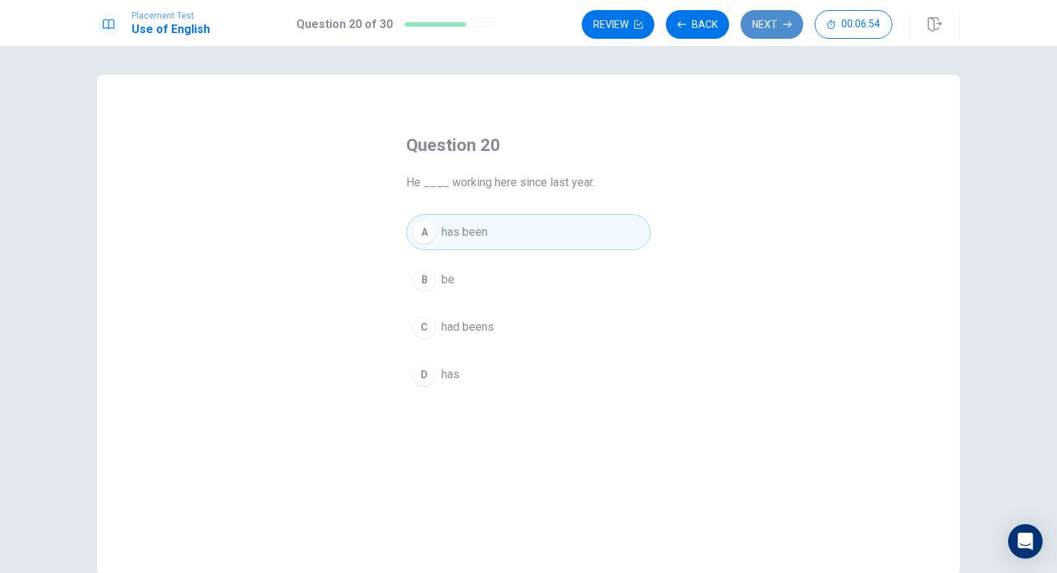
click at [780, 23] on button "Next" at bounding box center [772, 24] width 63 height 29
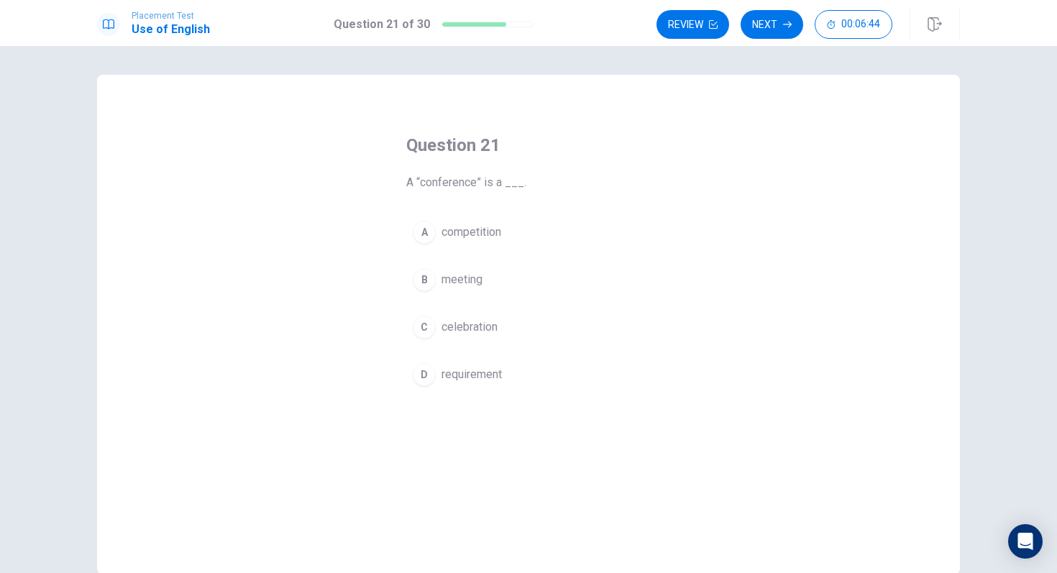
click at [442, 275] on span "meeting" at bounding box center [462, 279] width 41 height 17
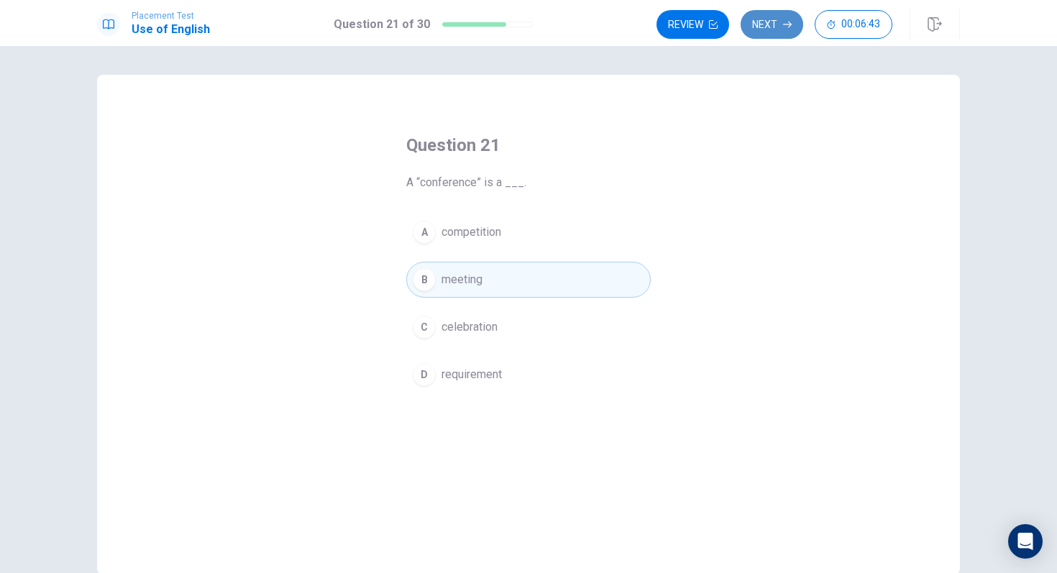
click at [775, 22] on button "Next" at bounding box center [772, 24] width 63 height 29
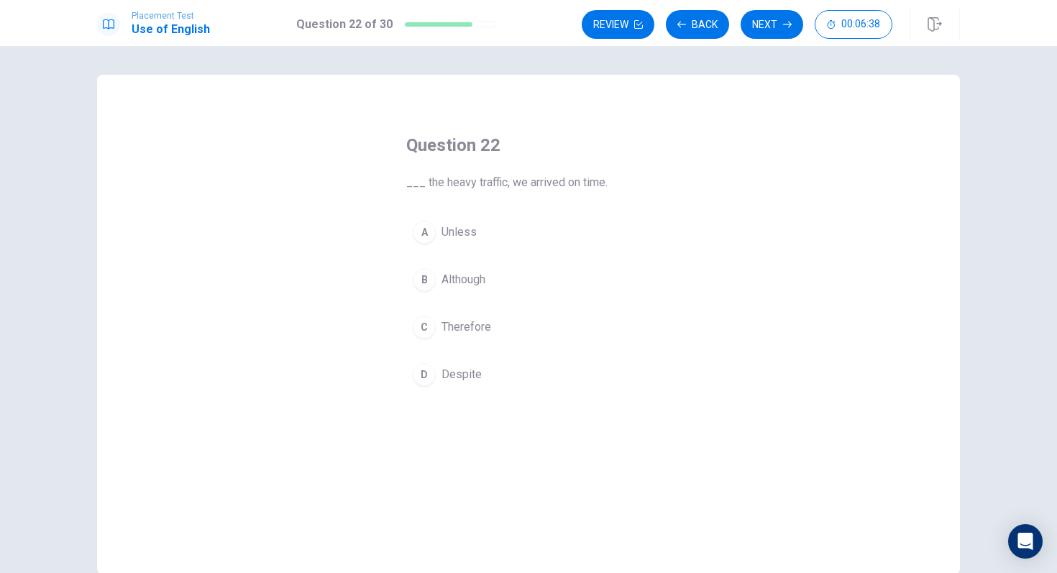
click at [474, 260] on div "A Unless B Although C Therefore D Despite" at bounding box center [528, 303] width 245 height 178
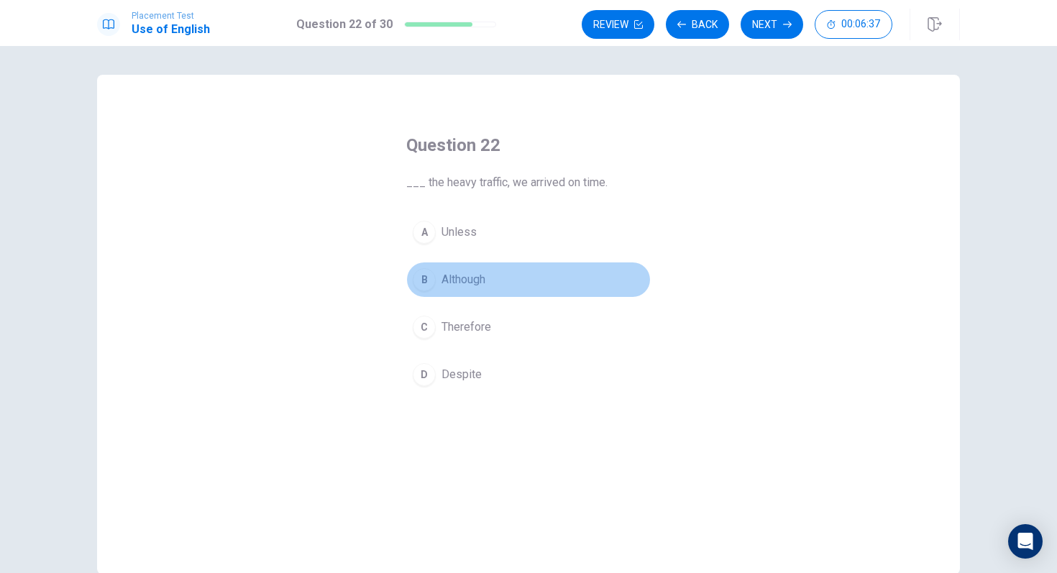
click at [470, 288] on span "Although" at bounding box center [464, 279] width 44 height 17
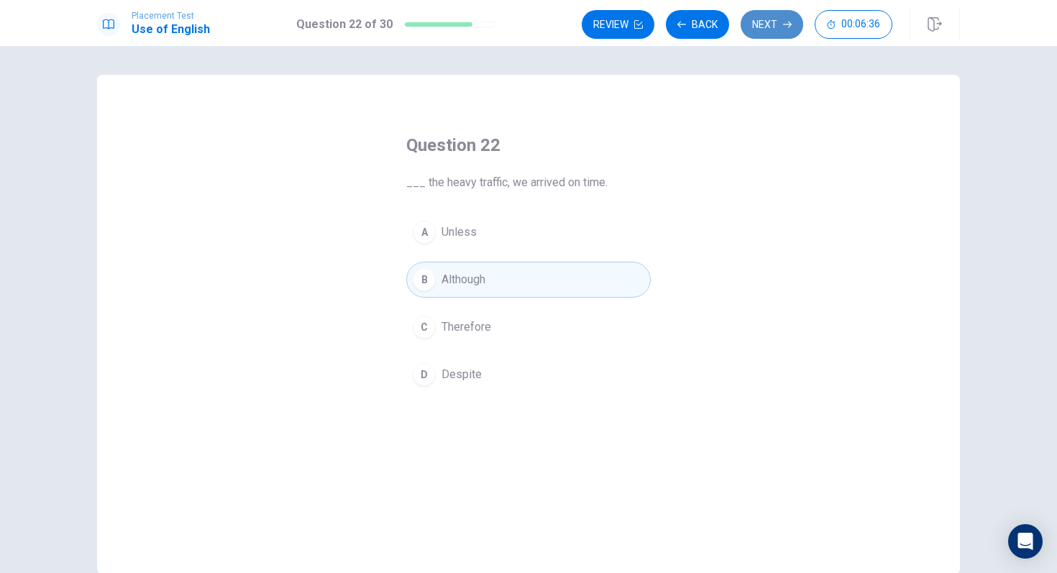
click at [775, 28] on button "Next" at bounding box center [772, 24] width 63 height 29
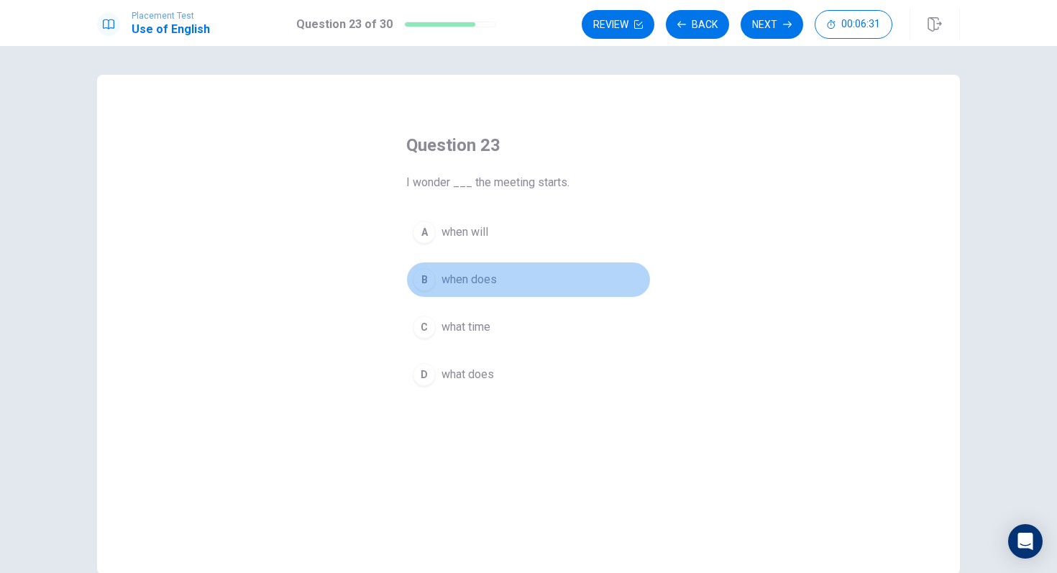
click at [481, 281] on span "when does" at bounding box center [469, 279] width 55 height 17
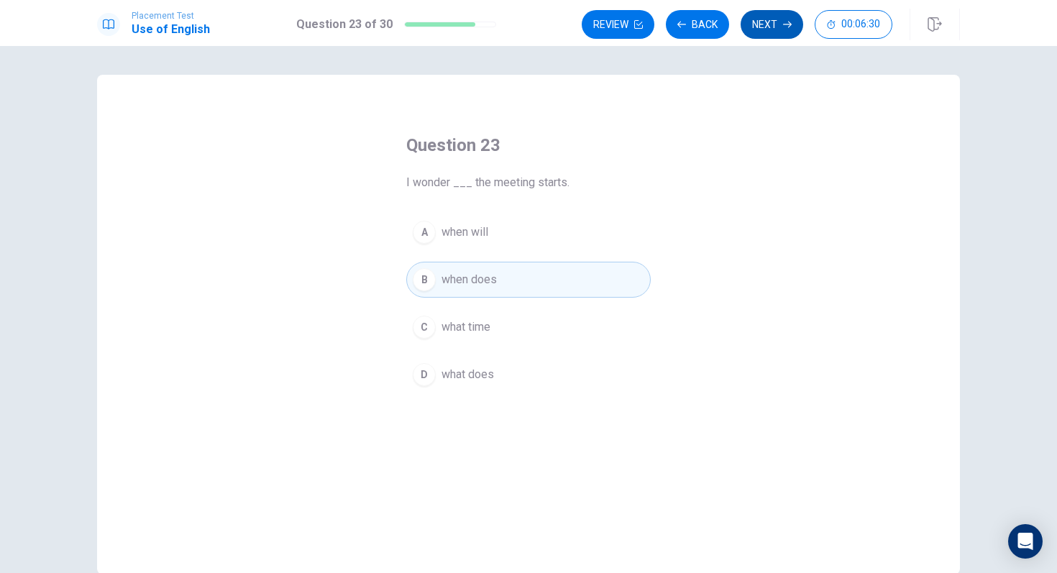
click at [770, 32] on button "Next" at bounding box center [772, 24] width 63 height 29
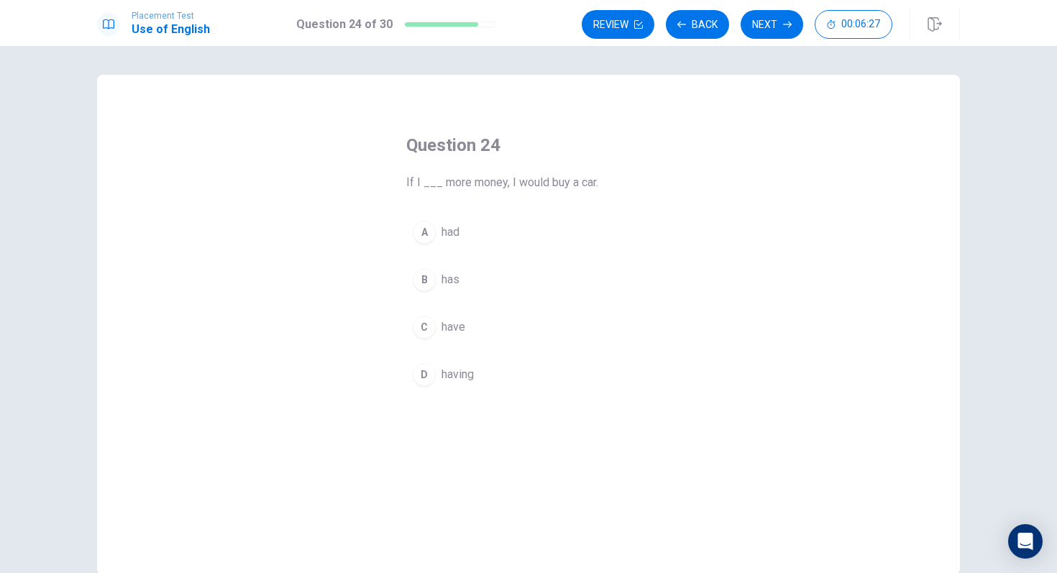
click at [456, 234] on span "had" at bounding box center [451, 232] width 18 height 17
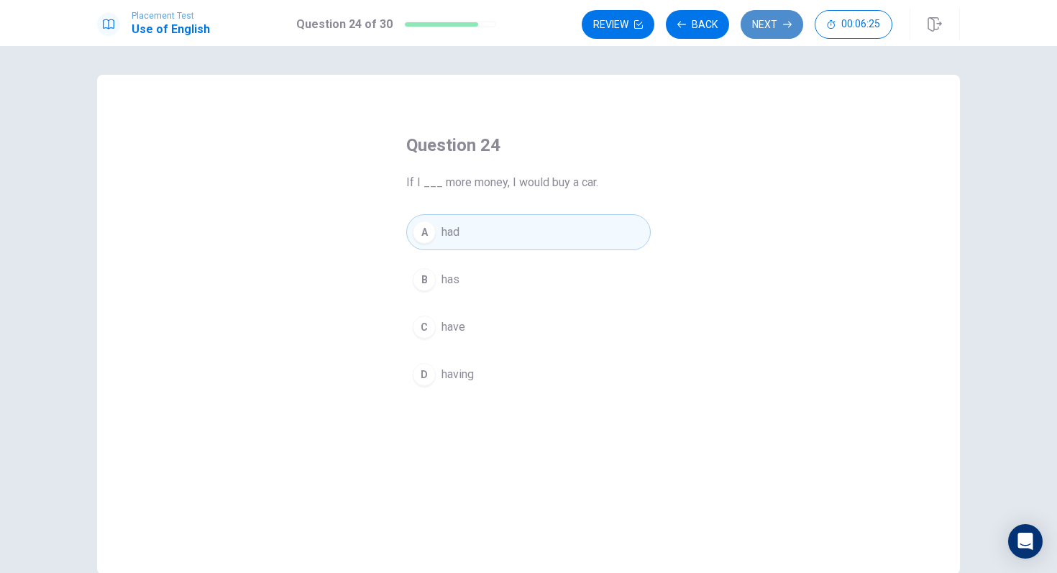
click at [790, 33] on button "Next" at bounding box center [772, 24] width 63 height 29
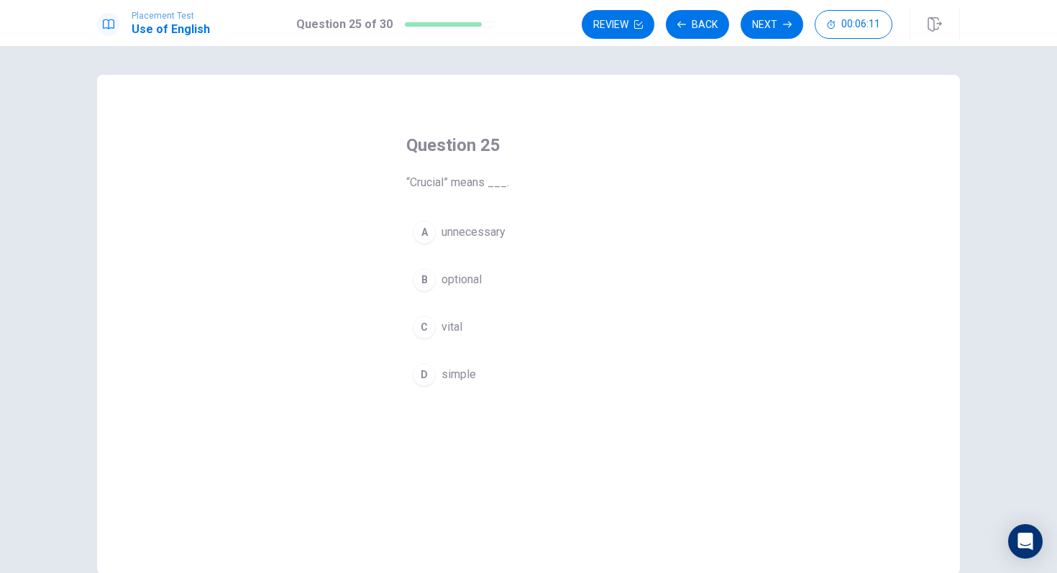
click at [522, 225] on button "A unnecessary" at bounding box center [528, 232] width 245 height 36
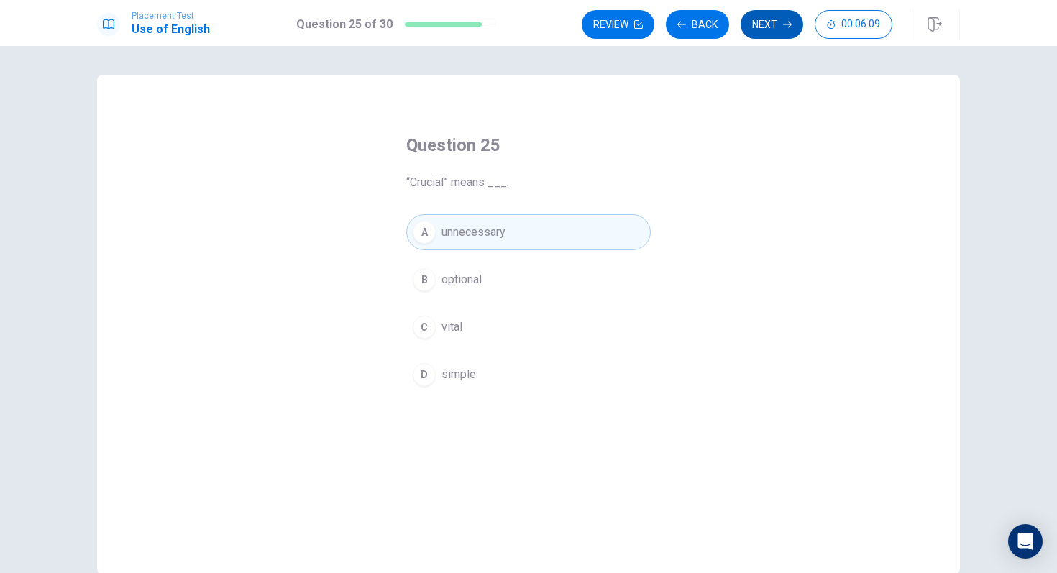
click at [761, 36] on button "Next" at bounding box center [772, 24] width 63 height 29
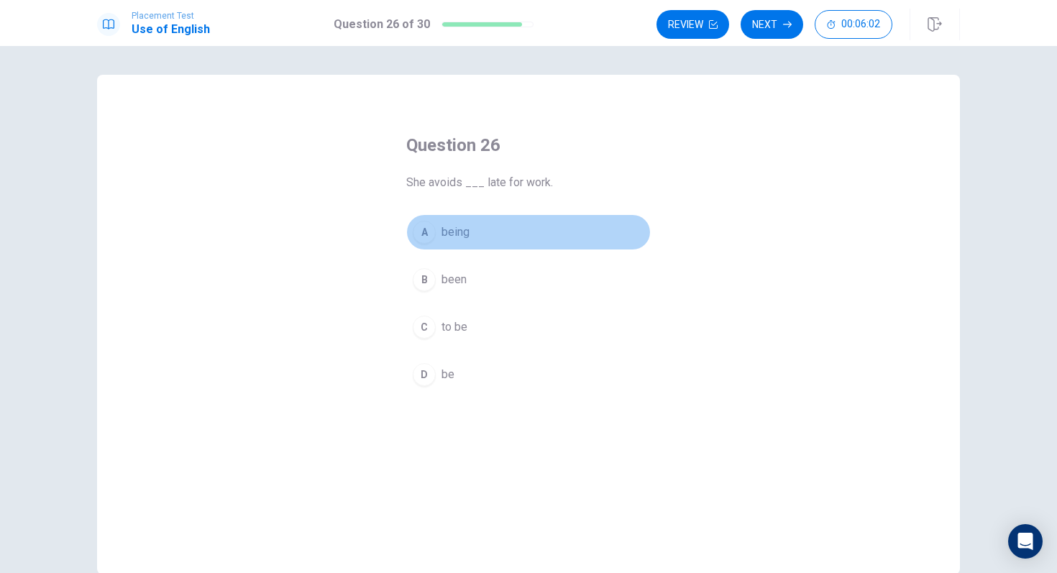
click at [479, 229] on button "A being" at bounding box center [528, 232] width 245 height 36
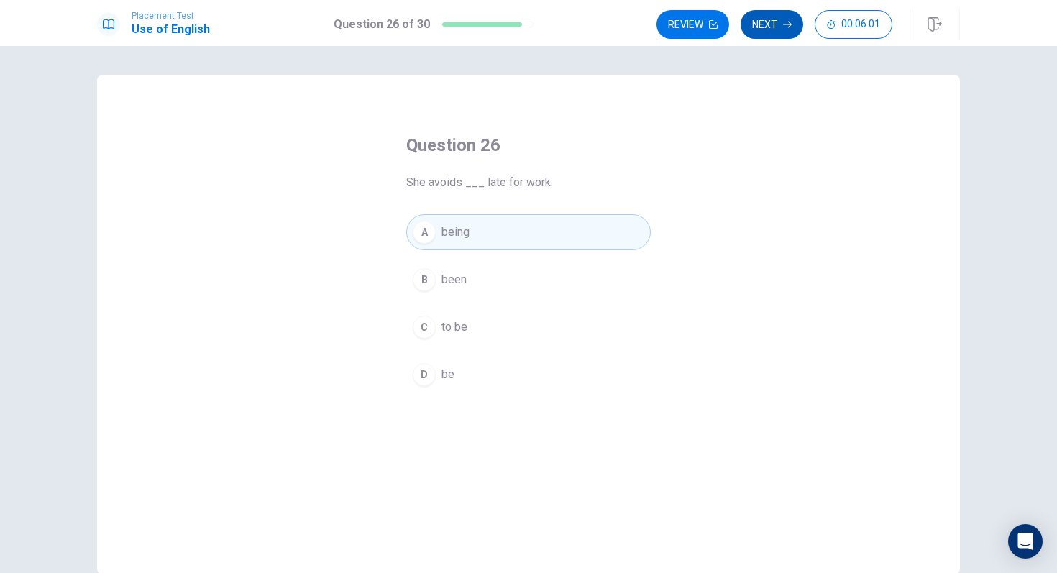
click at [784, 12] on button "Next" at bounding box center [772, 24] width 63 height 29
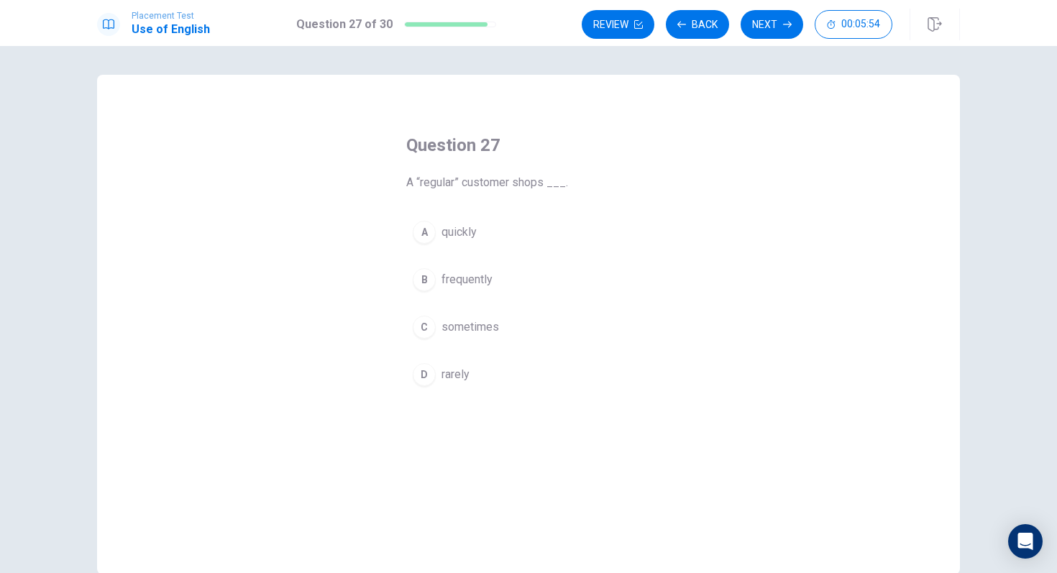
click at [495, 278] on button "B frequently" at bounding box center [528, 280] width 245 height 36
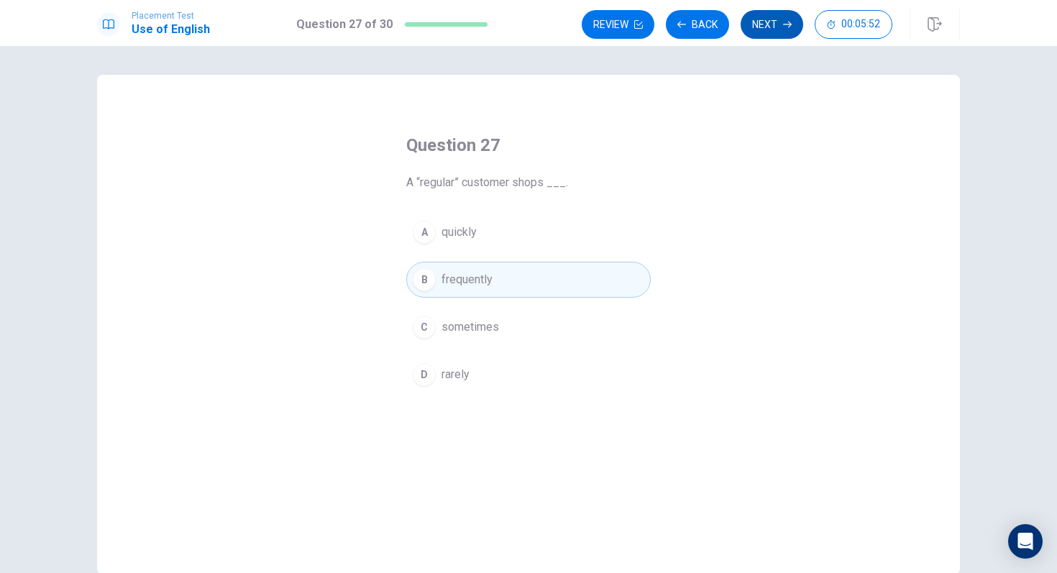
click at [793, 26] on button "Next" at bounding box center [772, 24] width 63 height 29
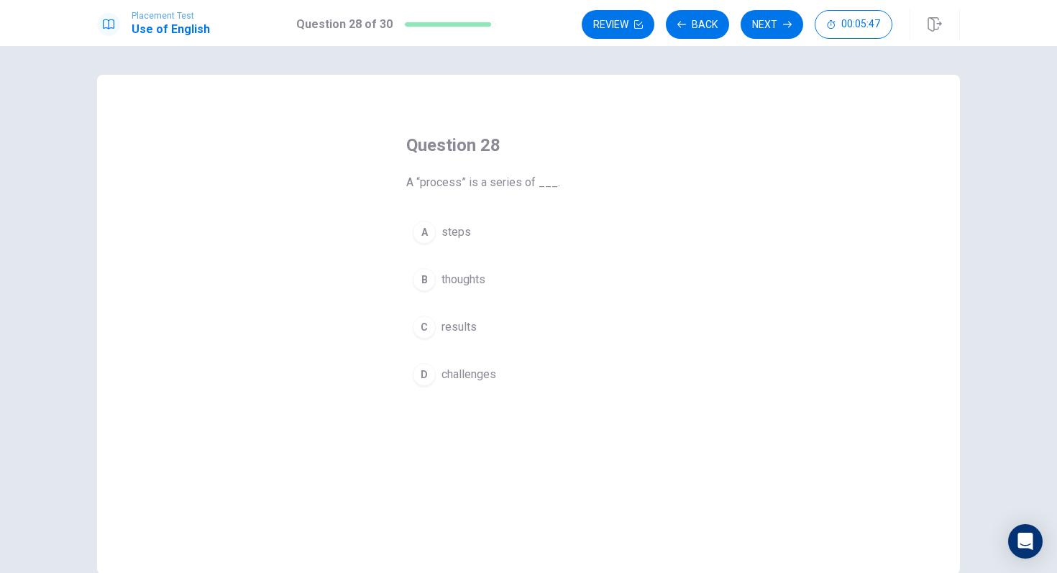
click at [501, 225] on button "A steps" at bounding box center [528, 232] width 245 height 36
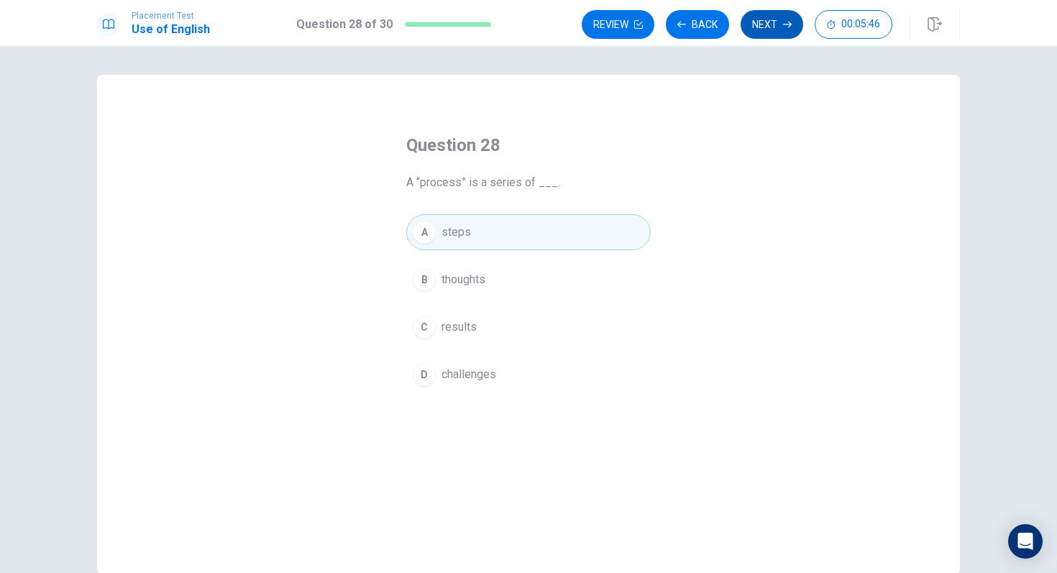
click at [783, 22] on icon "button" at bounding box center [787, 24] width 9 height 9
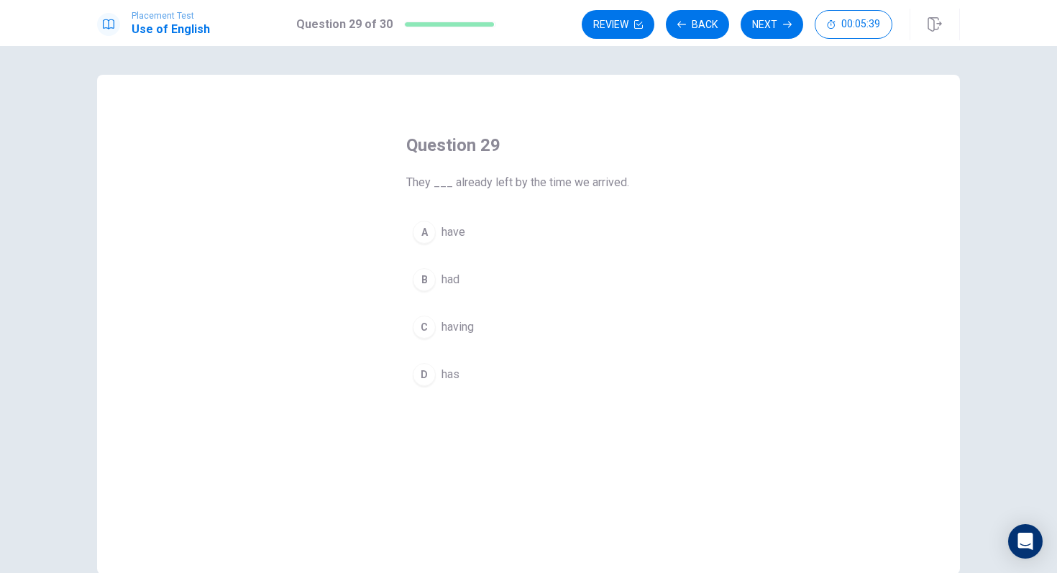
click at [455, 277] on span "had" at bounding box center [451, 279] width 18 height 17
click at [560, 234] on button "A have" at bounding box center [528, 232] width 245 height 36
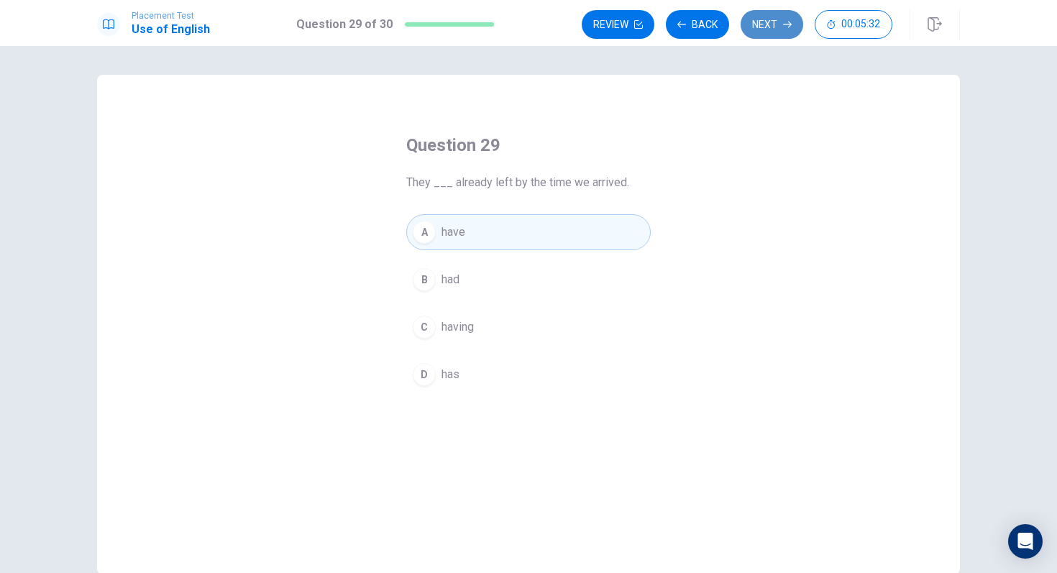
click at [793, 27] on button "Next" at bounding box center [772, 24] width 63 height 29
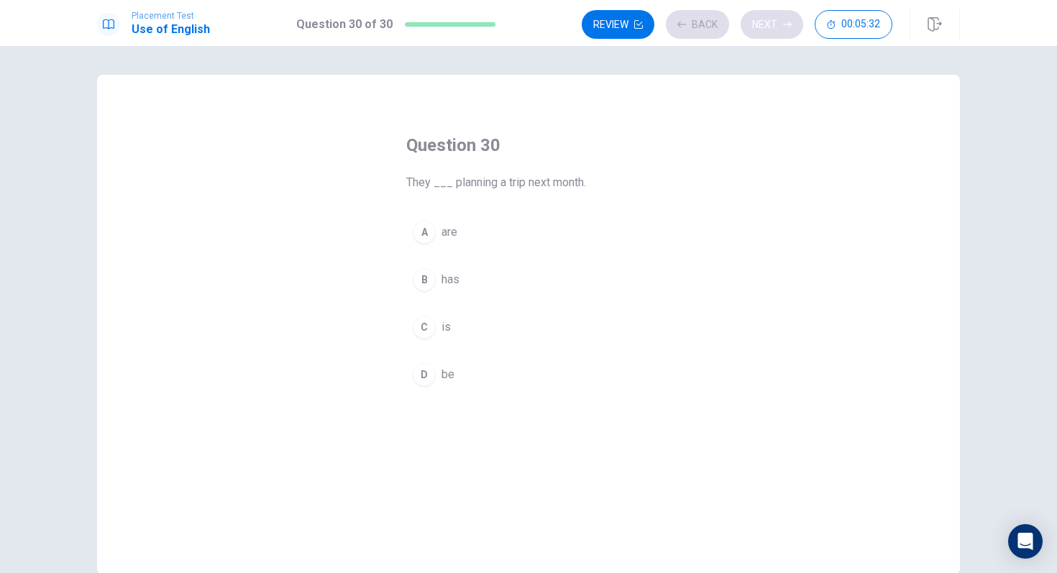
click at [793, 27] on div "Review Back Next 00:05:32" at bounding box center [737, 24] width 311 height 29
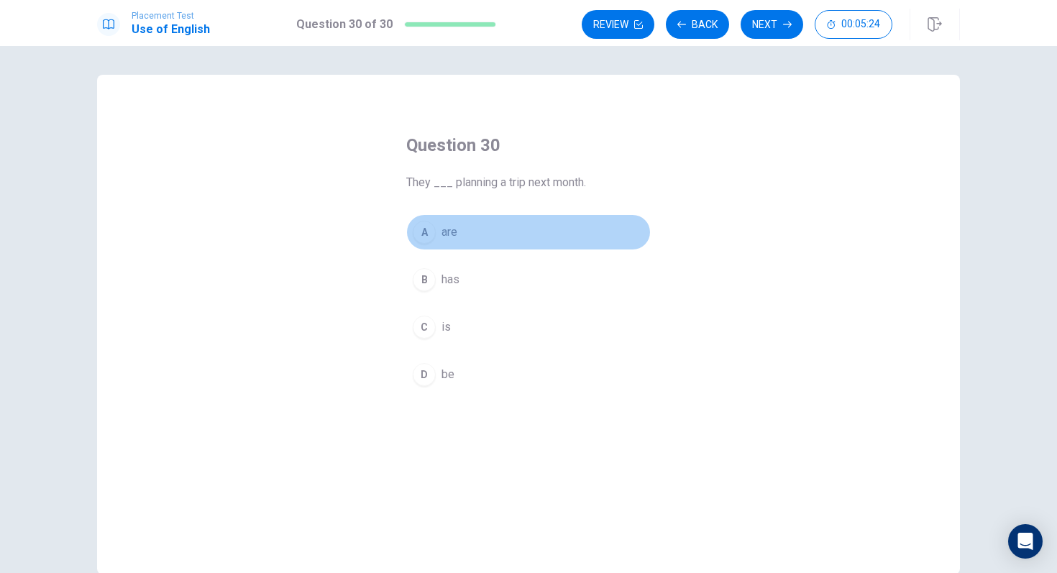
click at [456, 230] on span "are" at bounding box center [450, 232] width 16 height 17
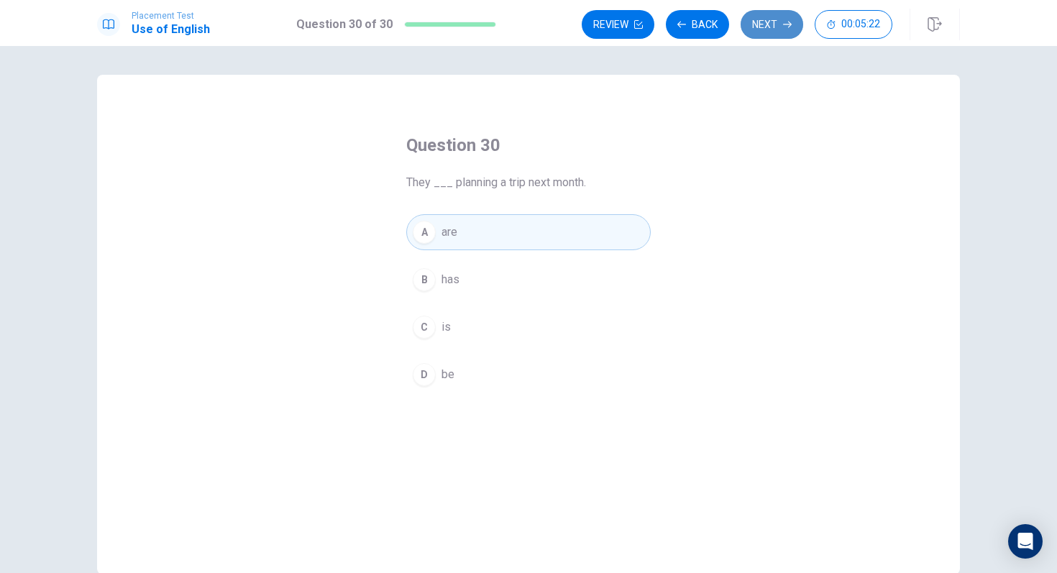
click at [774, 22] on button "Next" at bounding box center [772, 24] width 63 height 29
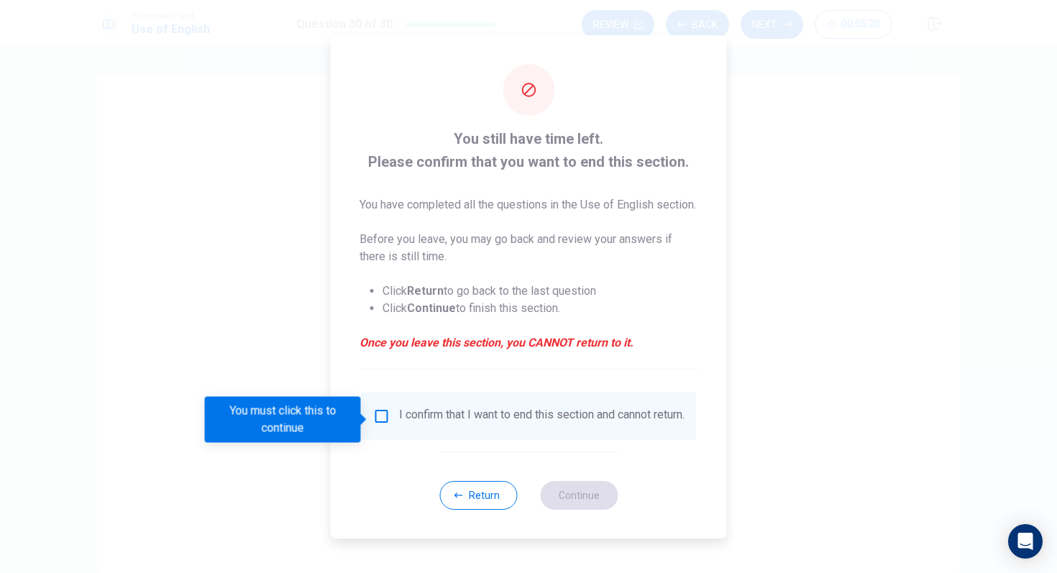
click at [378, 417] on input "You must click this to continue" at bounding box center [381, 416] width 17 height 17
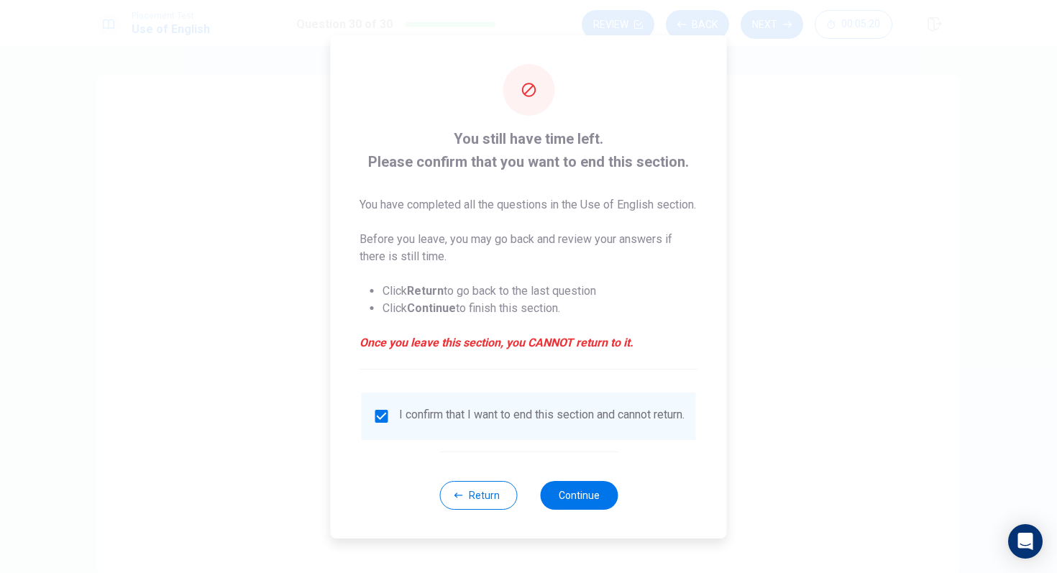
drag, startPoint x: 382, startPoint y: 422, endPoint x: 434, endPoint y: 413, distance: 53.3
click at [403, 416] on div "I confirm that I want to end this section and cannot return." at bounding box center [528, 416] width 311 height 17
click at [590, 497] on button "Continue" at bounding box center [579, 495] width 78 height 29
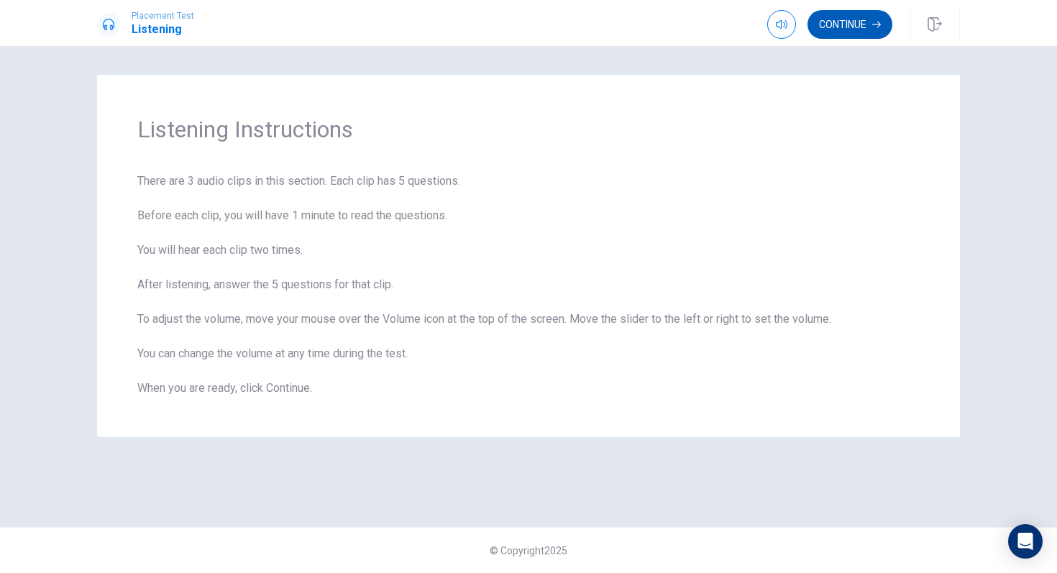
click at [862, 31] on button "Continue" at bounding box center [850, 24] width 85 height 29
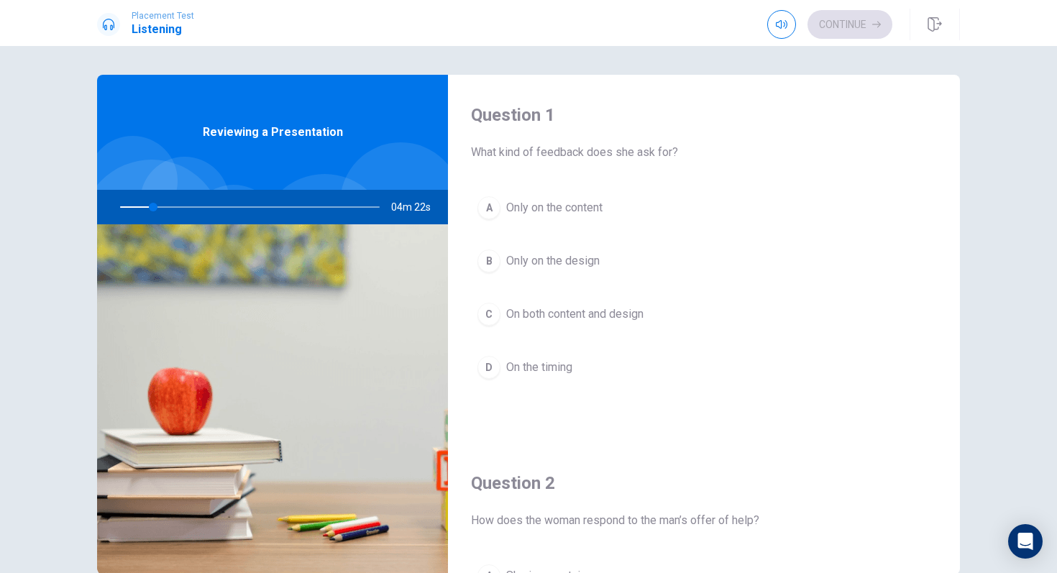
click at [168, 207] on div at bounding box center [247, 207] width 288 height 35
drag, startPoint x: 151, startPoint y: 208, endPoint x: 172, endPoint y: 208, distance: 20.9
click at [172, 208] on div at bounding box center [247, 207] width 288 height 35
click at [179, 207] on div at bounding box center [247, 207] width 288 height 35
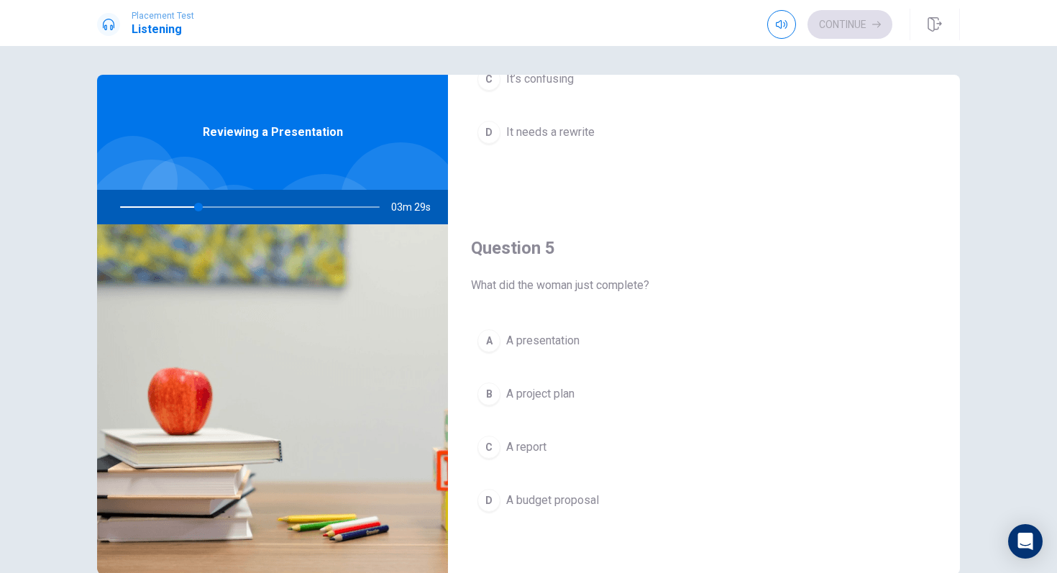
scroll to position [1341, 0]
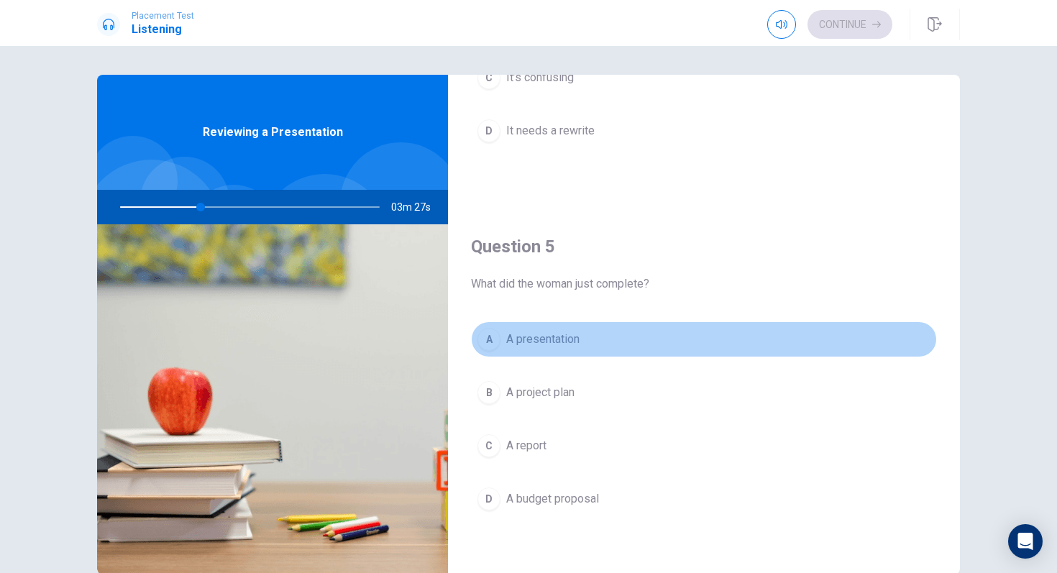
click at [526, 346] on span "A presentation" at bounding box center [542, 339] width 73 height 17
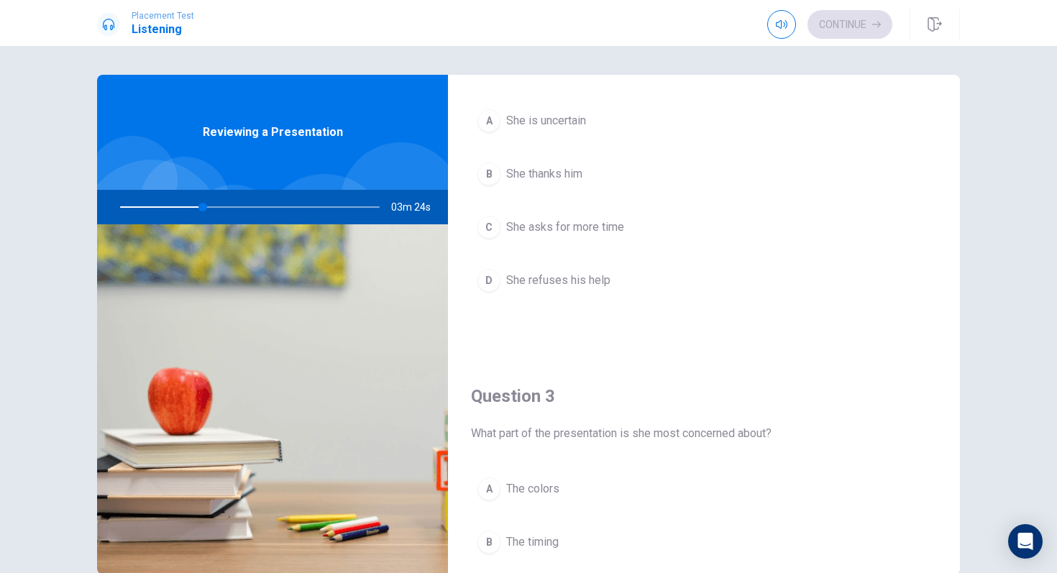
scroll to position [324, 0]
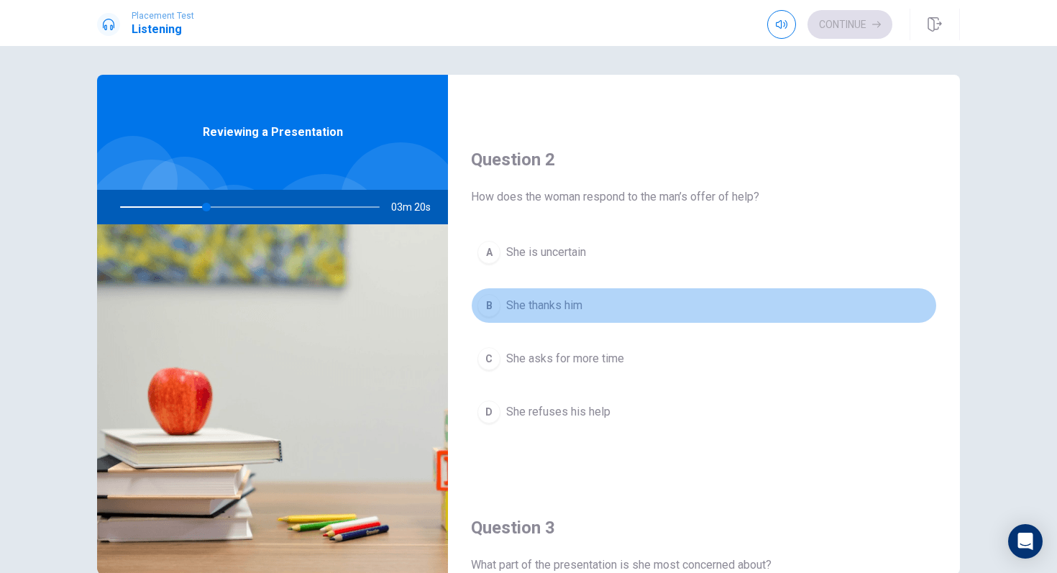
click at [583, 306] on span "She thanks him" at bounding box center [544, 305] width 76 height 17
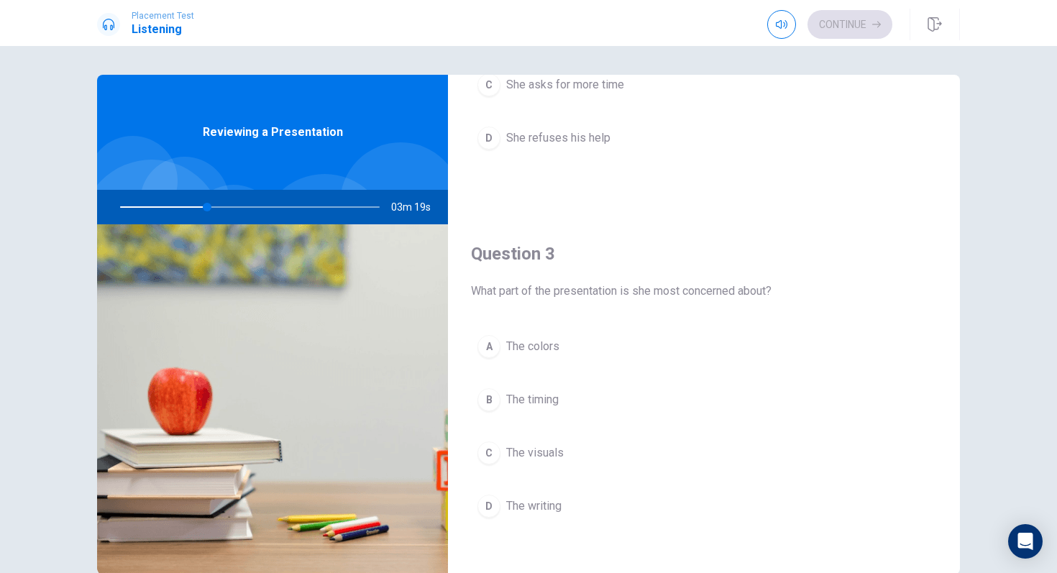
scroll to position [607, 0]
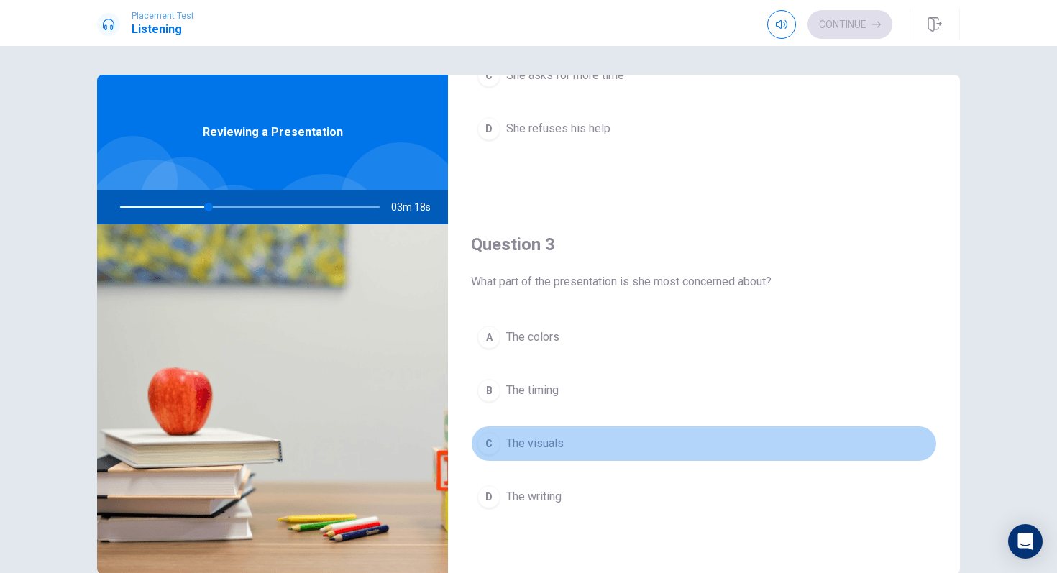
click at [543, 434] on button "C The visuals" at bounding box center [704, 444] width 466 height 36
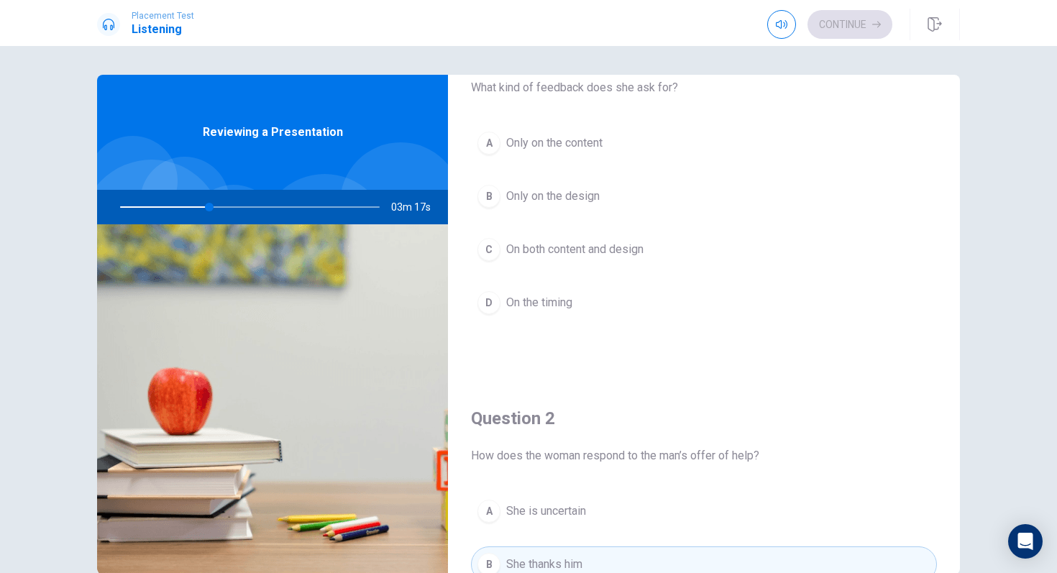
scroll to position [0, 0]
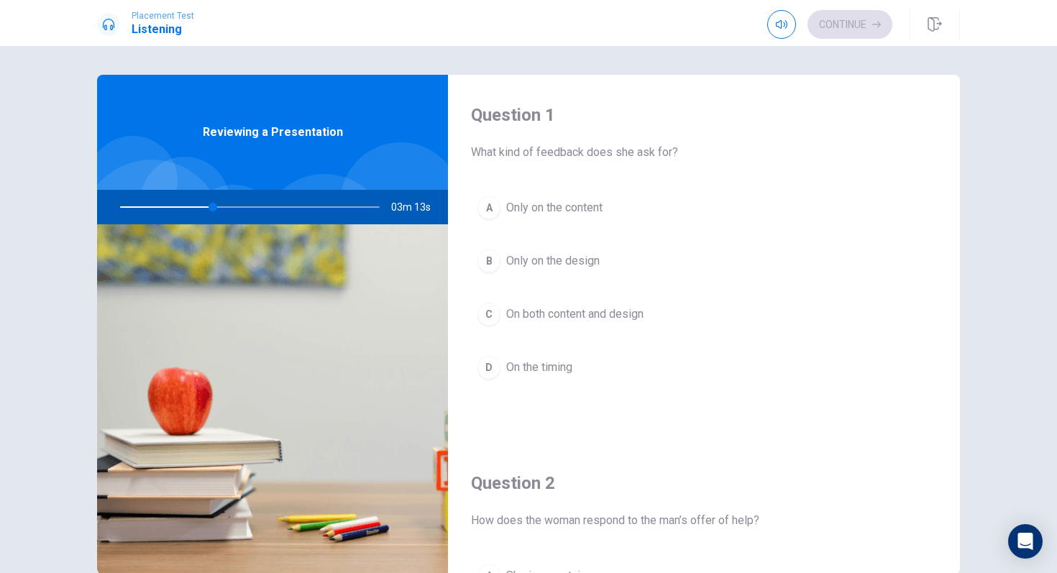
click at [593, 327] on button "C On both content and design" at bounding box center [704, 314] width 466 height 36
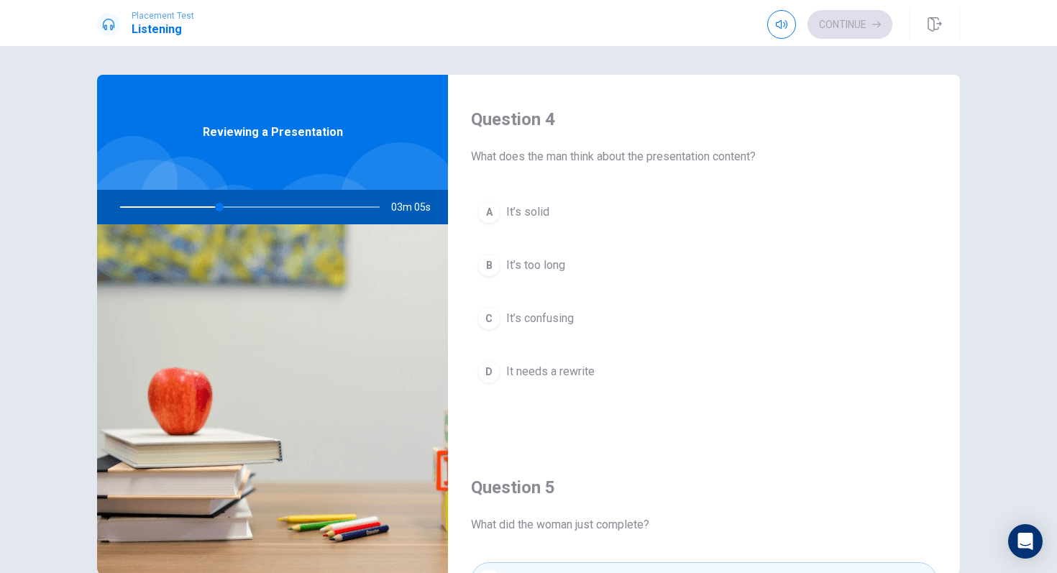
scroll to position [1097, 0]
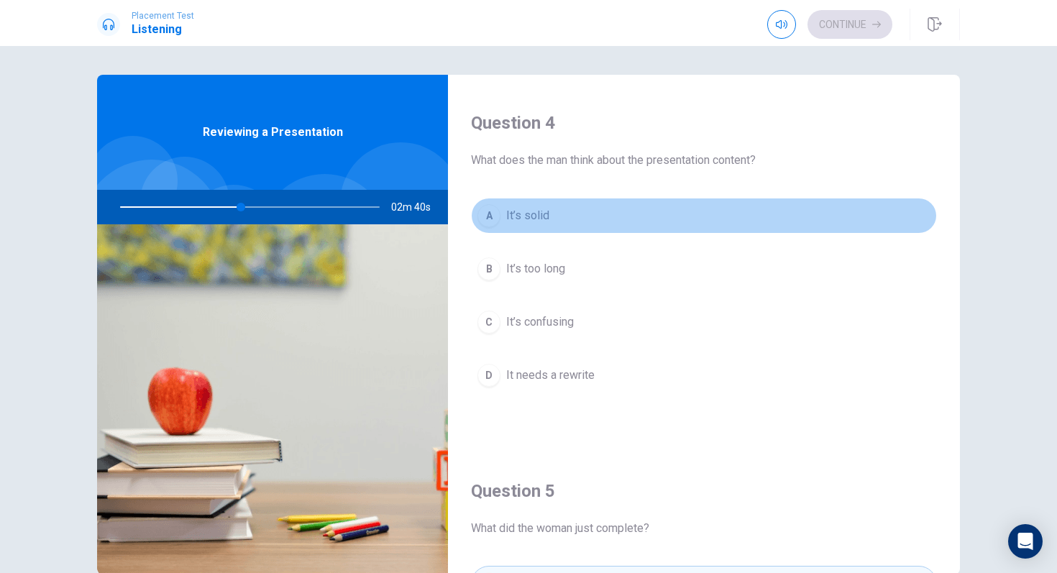
click at [544, 226] on button "A It’s solid" at bounding box center [704, 216] width 466 height 36
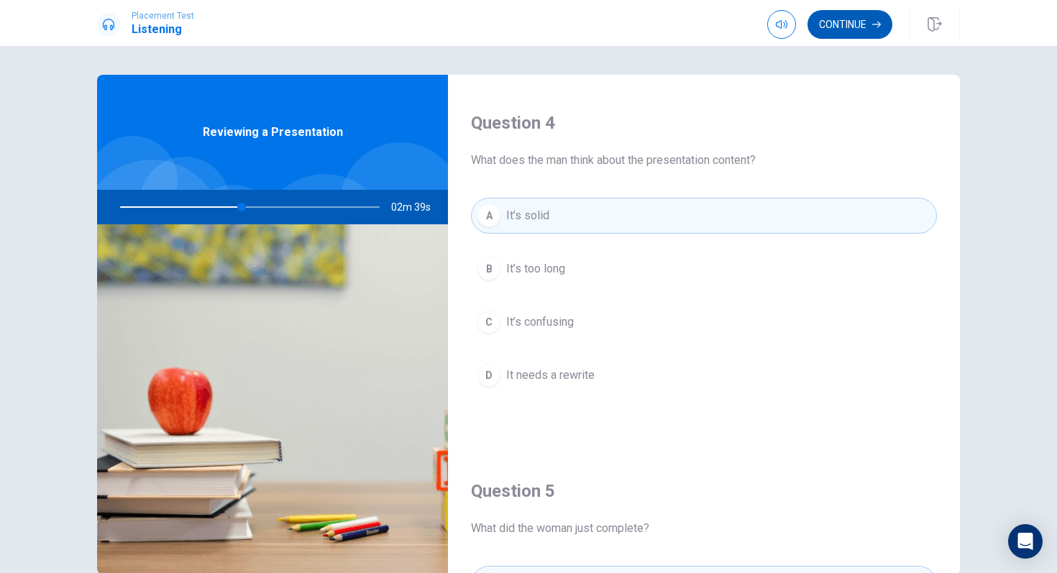
click at [851, 24] on button "Continue" at bounding box center [850, 24] width 85 height 29
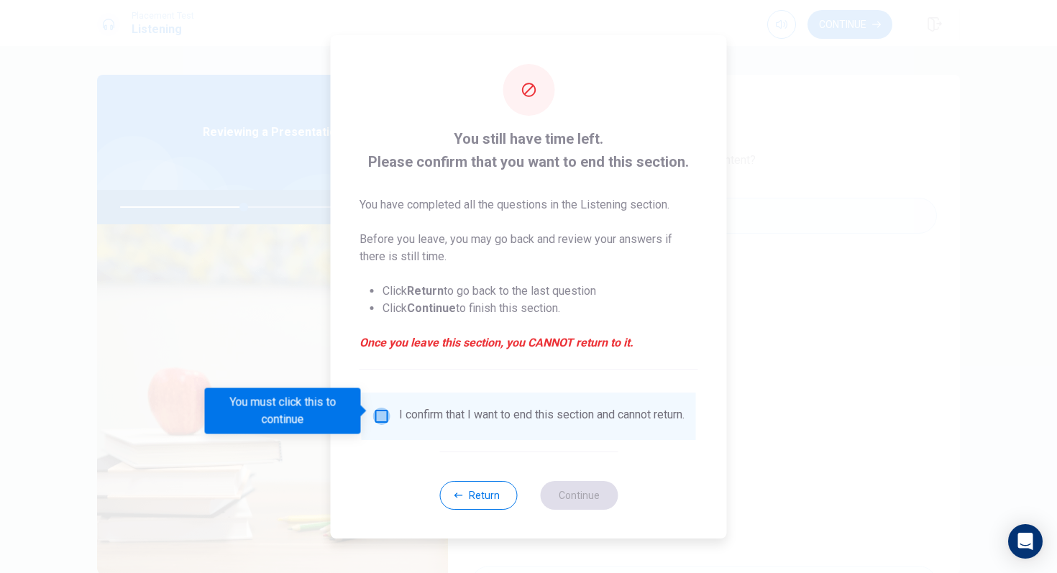
click at [383, 408] on input "You must click this to continue" at bounding box center [381, 416] width 17 height 17
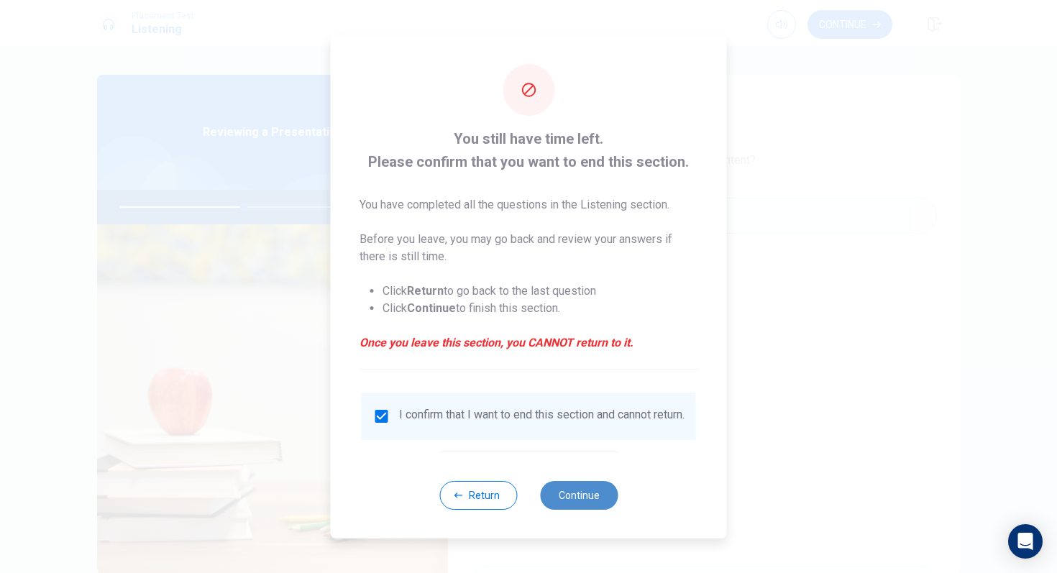
click at [582, 493] on button "Continue" at bounding box center [579, 495] width 78 height 29
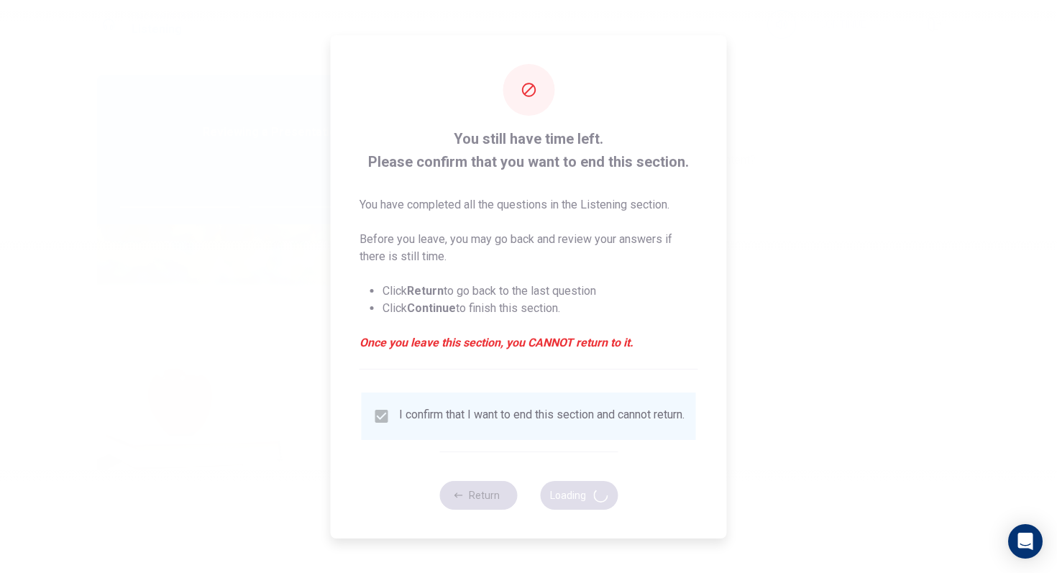
type input "48"
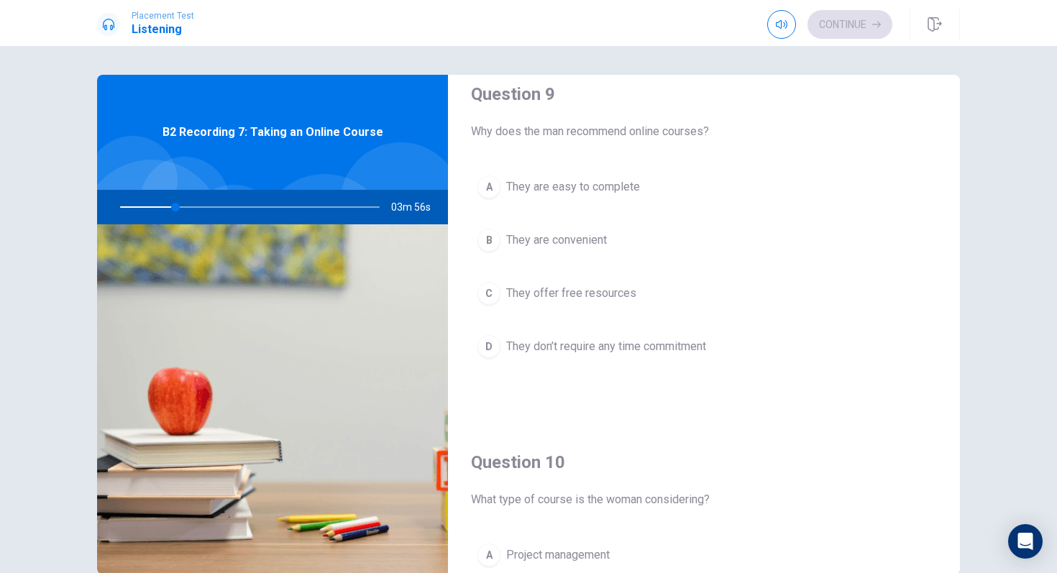
scroll to position [1123, 0]
drag, startPoint x: 182, startPoint y: 208, endPoint x: 213, endPoint y: 209, distance: 30.9
click at [213, 209] on div at bounding box center [247, 207] width 288 height 35
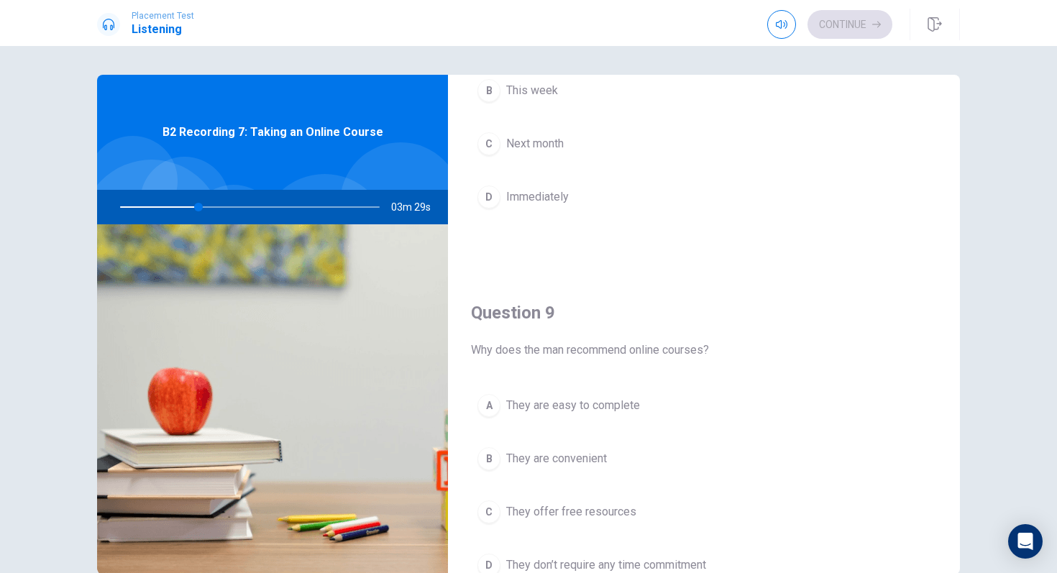
scroll to position [1341, 0]
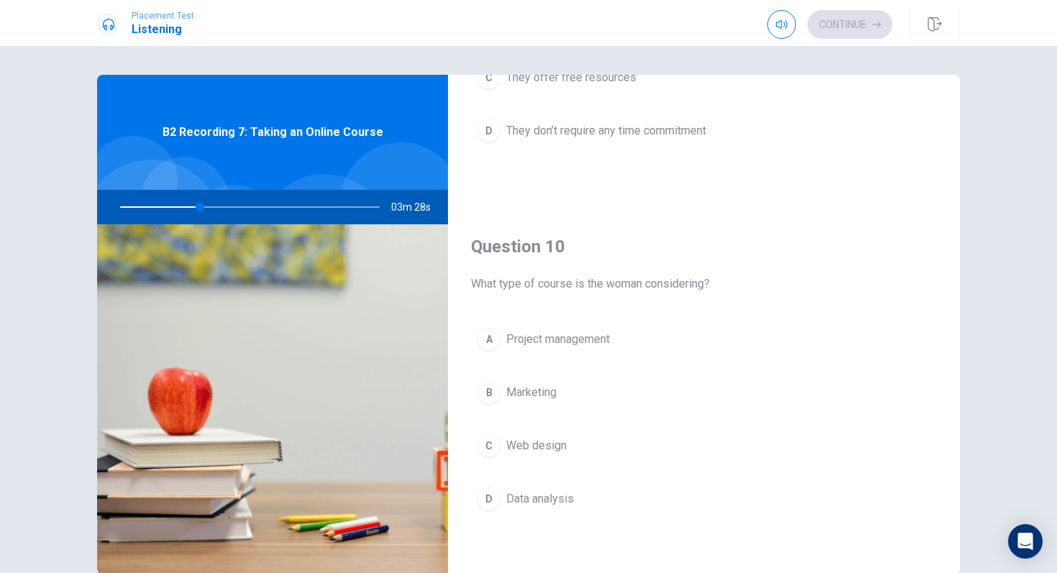
click at [555, 503] on span "Data analysis" at bounding box center [540, 498] width 68 height 17
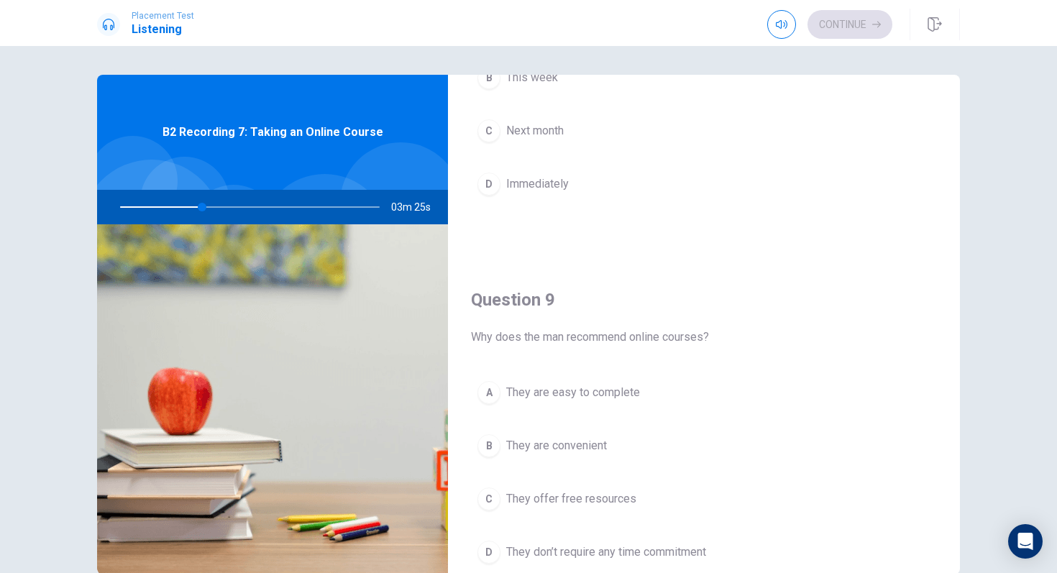
scroll to position [1054, 0]
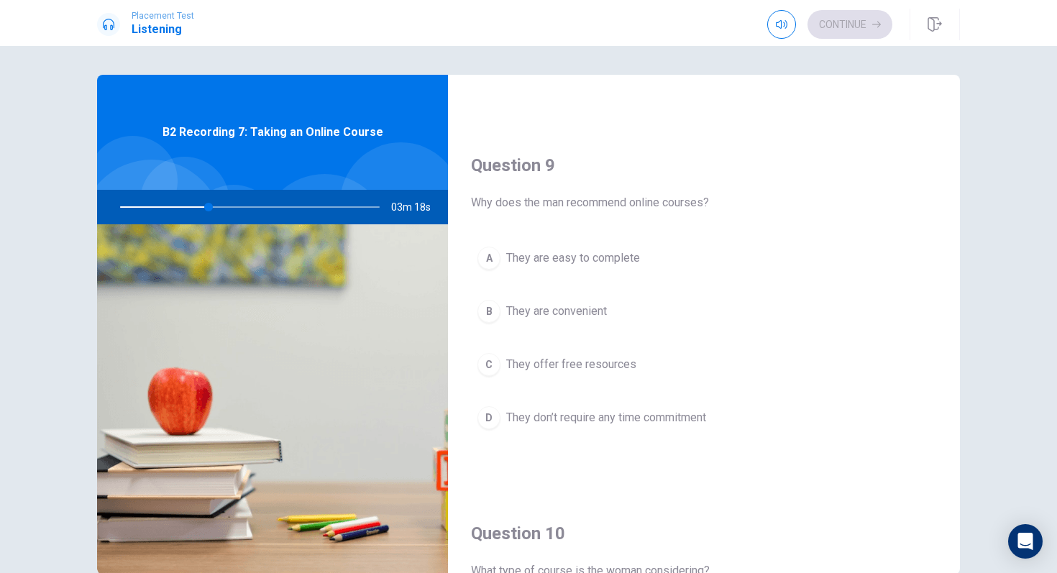
click at [565, 323] on button "B They are convenient" at bounding box center [704, 311] width 466 height 36
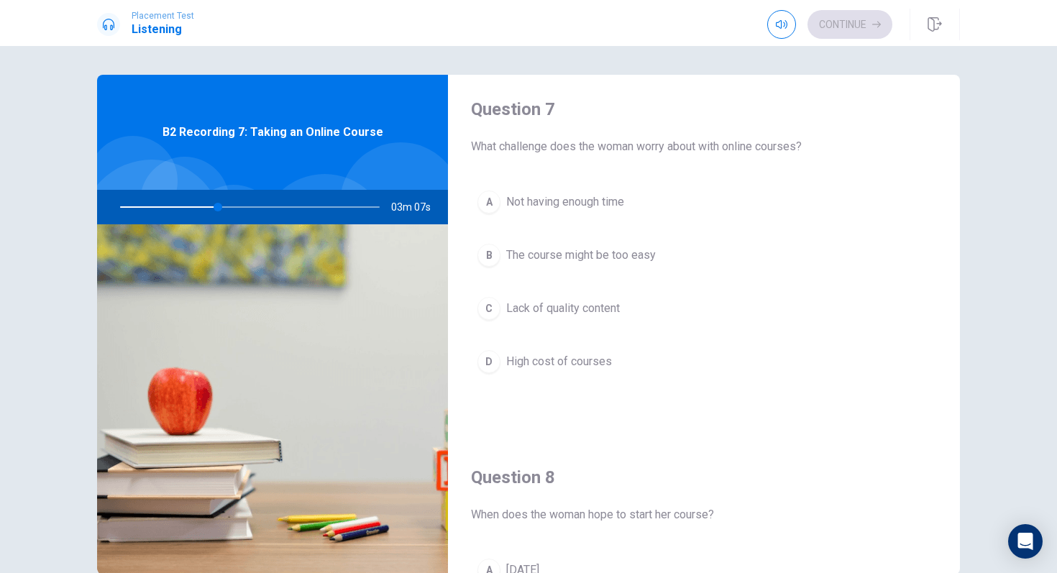
scroll to position [0, 0]
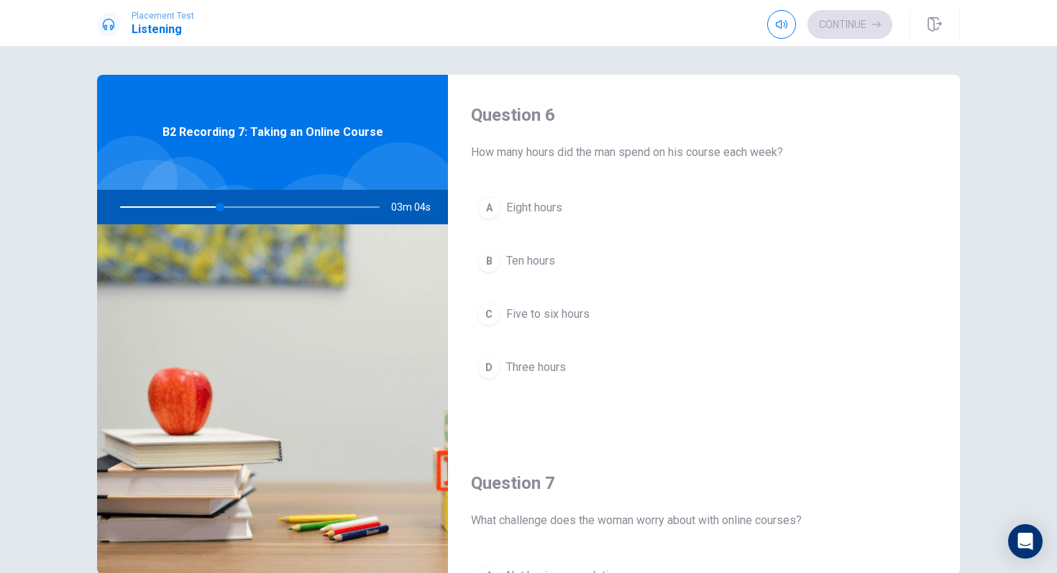
click at [572, 311] on span "Five to six hours" at bounding box center [547, 314] width 83 height 17
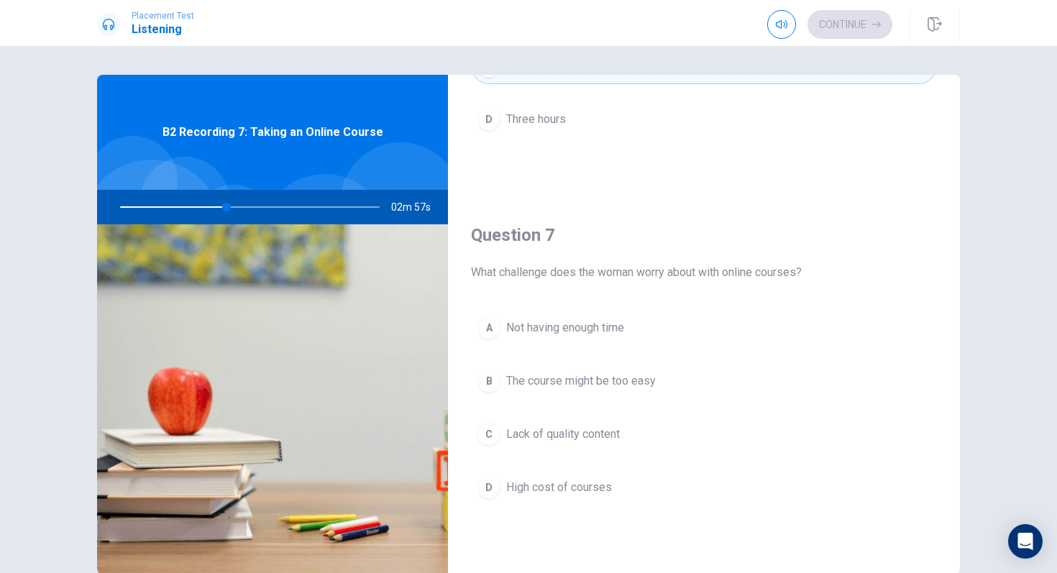
scroll to position [252, 0]
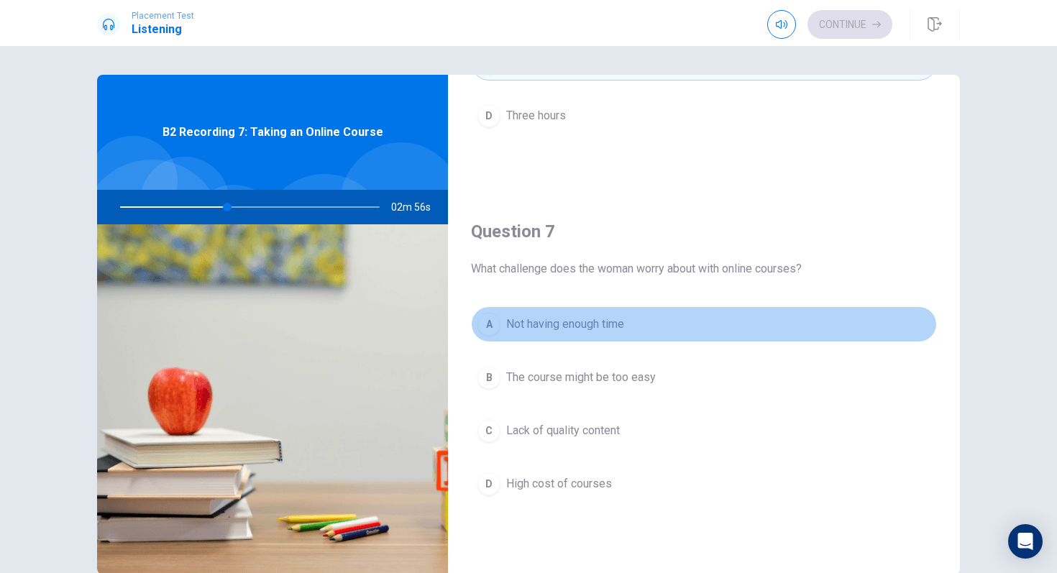
click at [592, 325] on span "Not having enough time" at bounding box center [565, 324] width 118 height 17
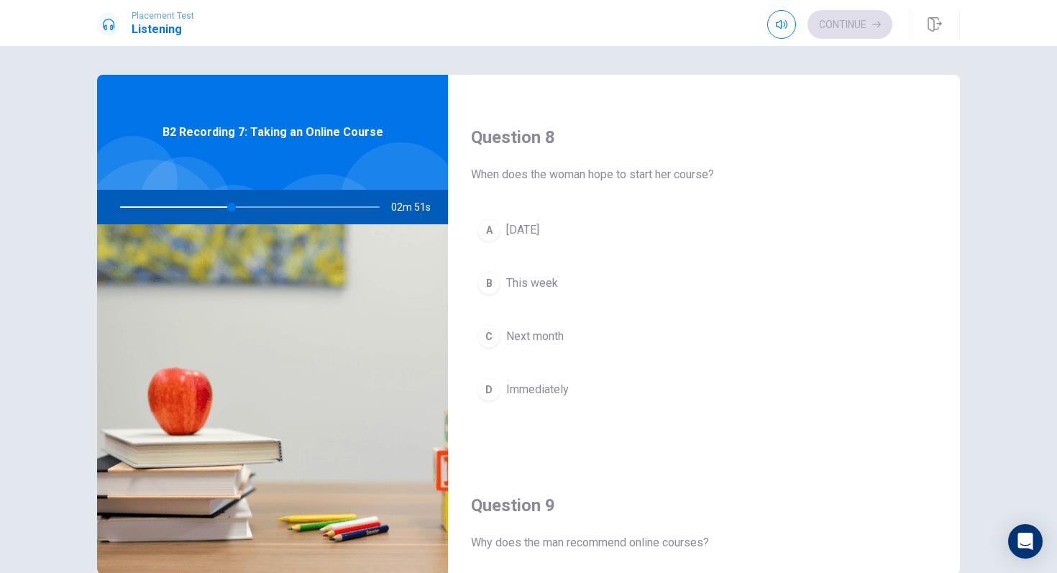
scroll to position [675, 0]
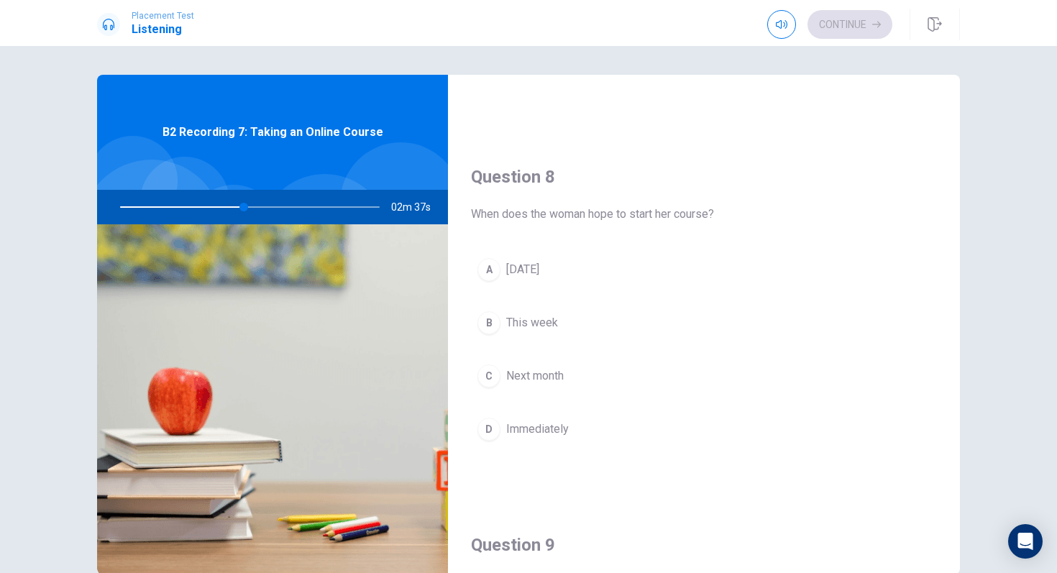
click at [524, 370] on span "Next month" at bounding box center [535, 375] width 58 height 17
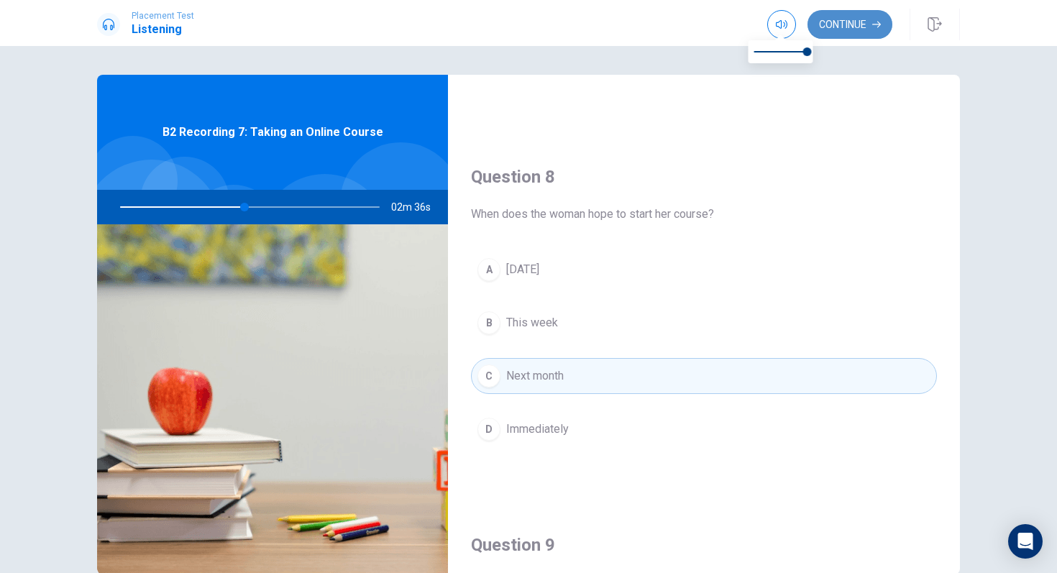
click at [829, 35] on button "Continue" at bounding box center [850, 24] width 85 height 29
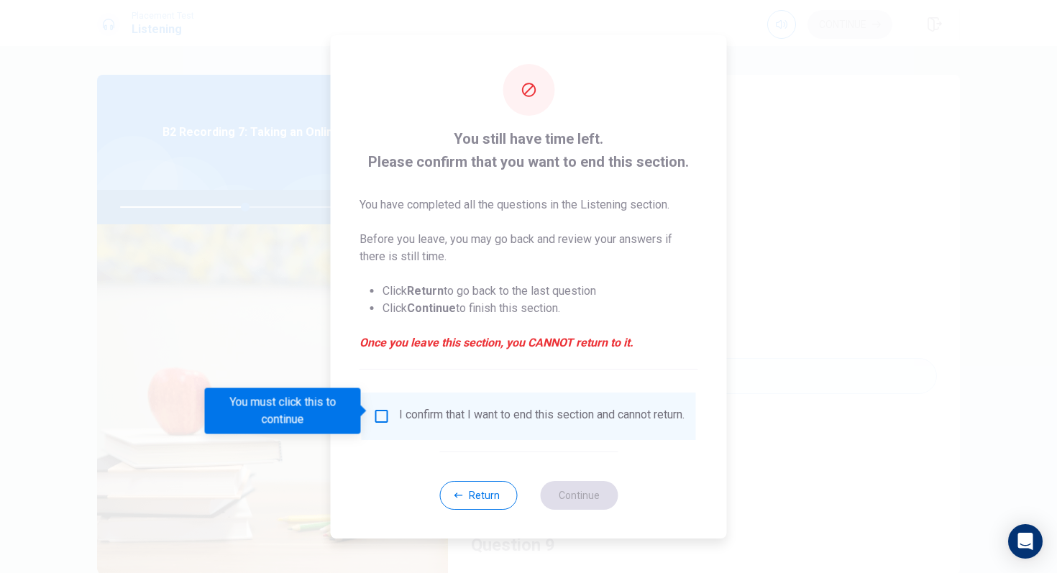
click at [404, 396] on div "I confirm that I want to end this section and cannot return." at bounding box center [529, 416] width 334 height 47
click at [379, 411] on input "You must click this to continue" at bounding box center [381, 416] width 17 height 17
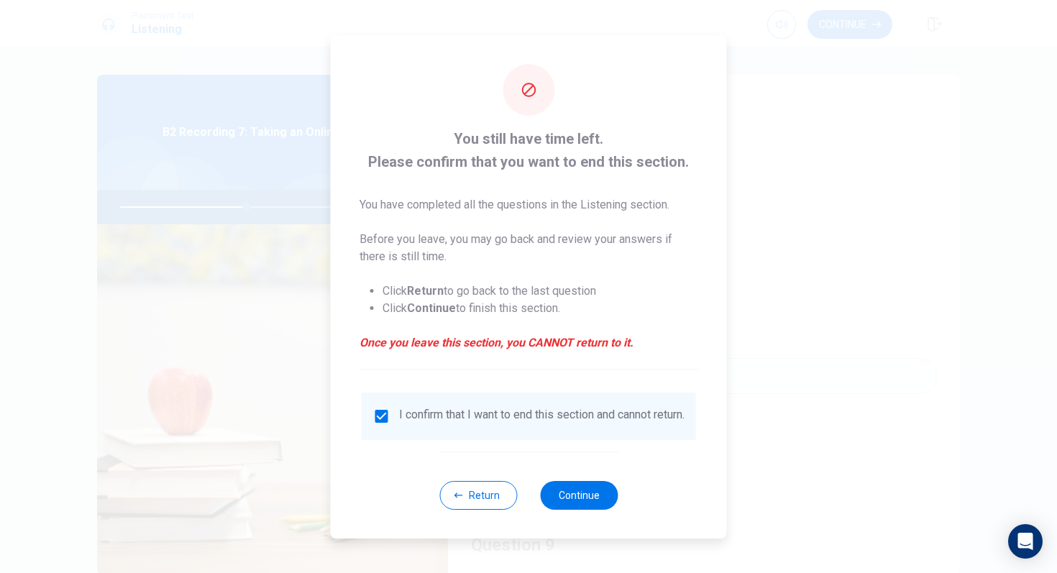
click at [597, 484] on div "Return Continue" at bounding box center [528, 495] width 178 height 87
click at [590, 495] on button "Continue" at bounding box center [579, 495] width 78 height 29
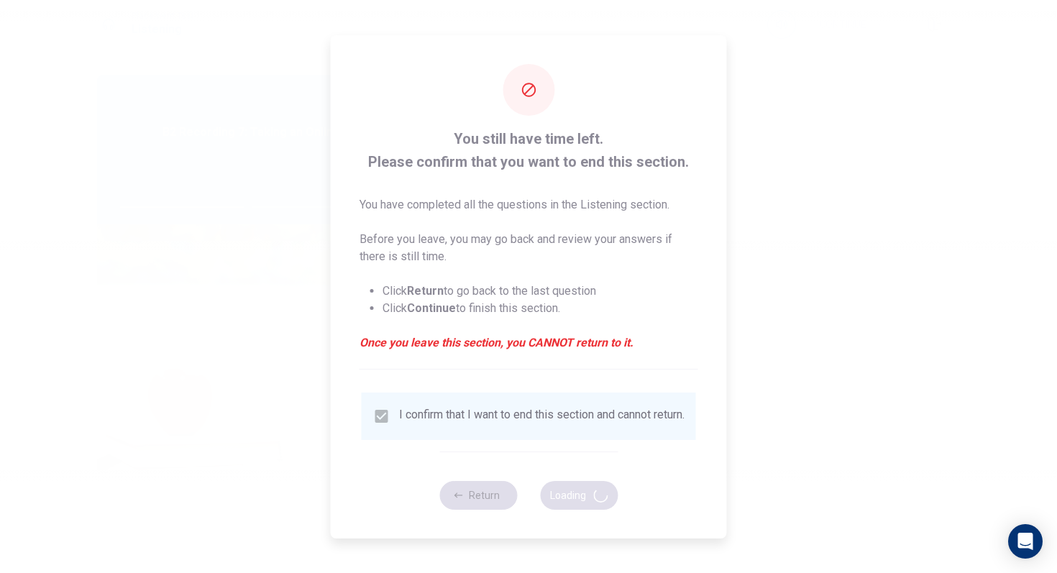
type input "50"
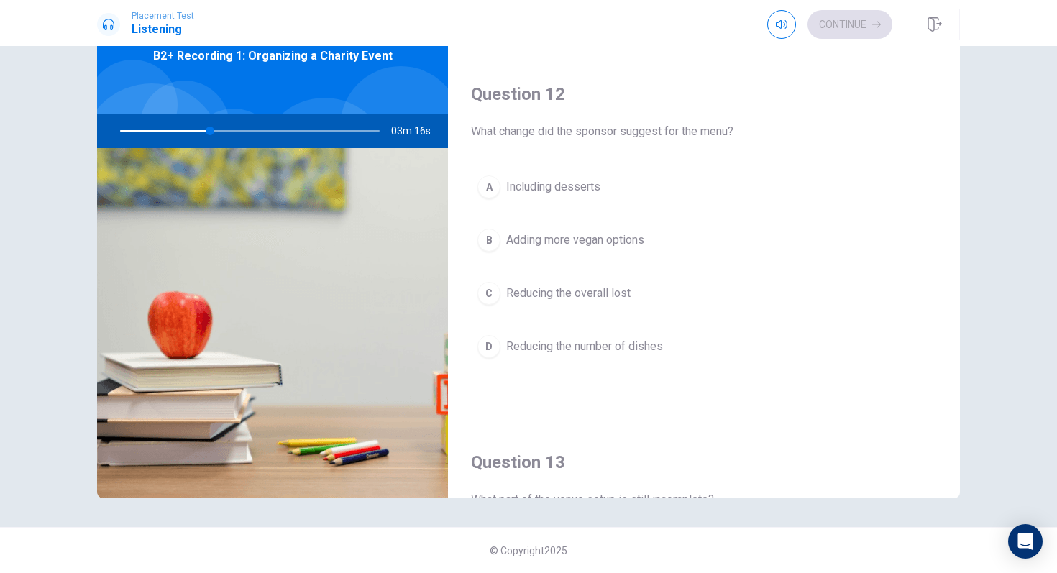
scroll to position [311, 0]
click at [612, 247] on span "Adding more vegan options" at bounding box center [575, 242] width 138 height 17
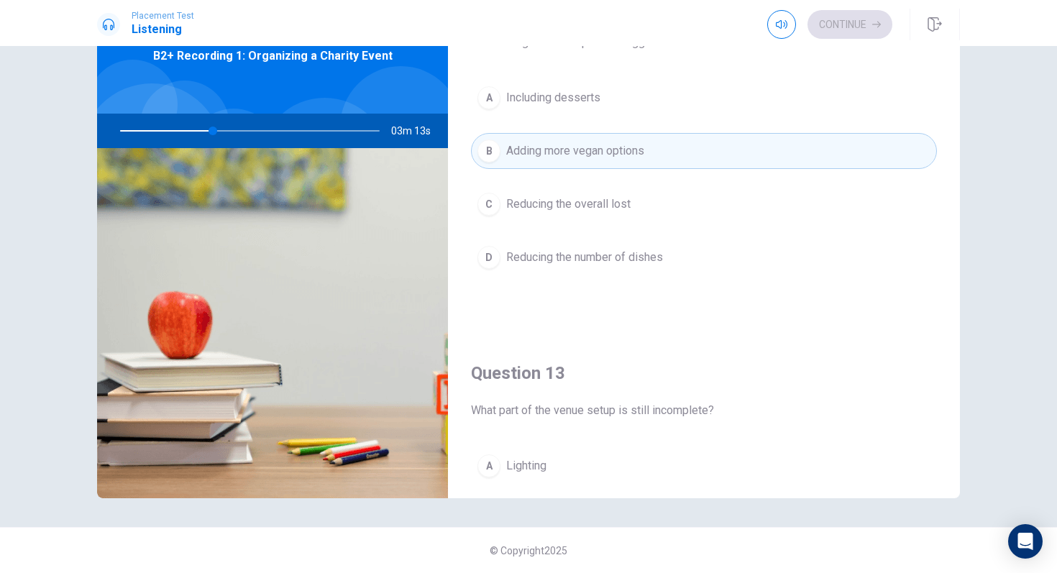
scroll to position [391, 0]
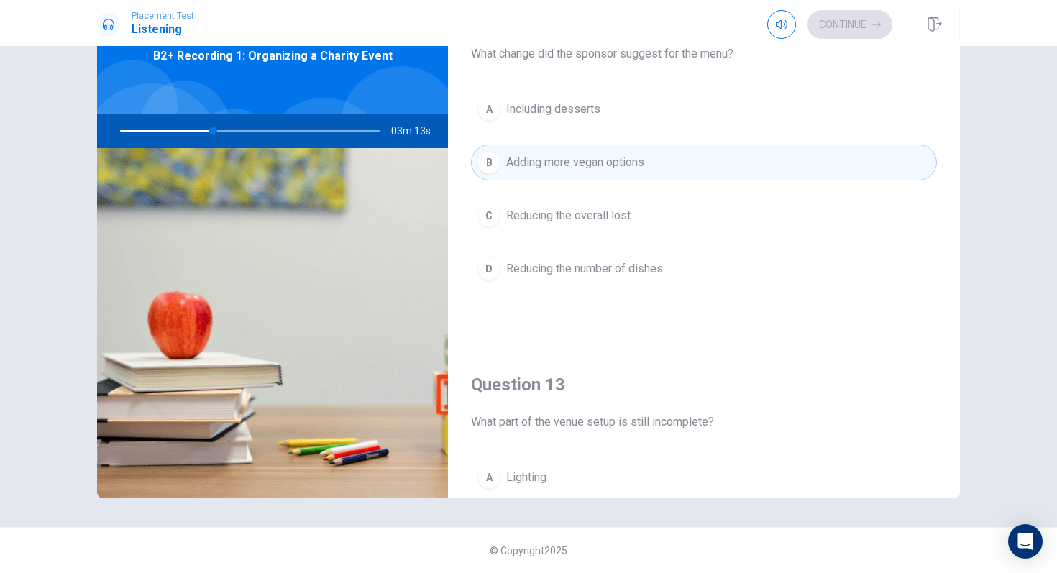
click at [612, 247] on div "A Including desserts B Adding more vegan options C Reducing the overall lost D …" at bounding box center [704, 203] width 466 height 224
click at [610, 269] on span "Reducing the number of dishes" at bounding box center [584, 268] width 157 height 17
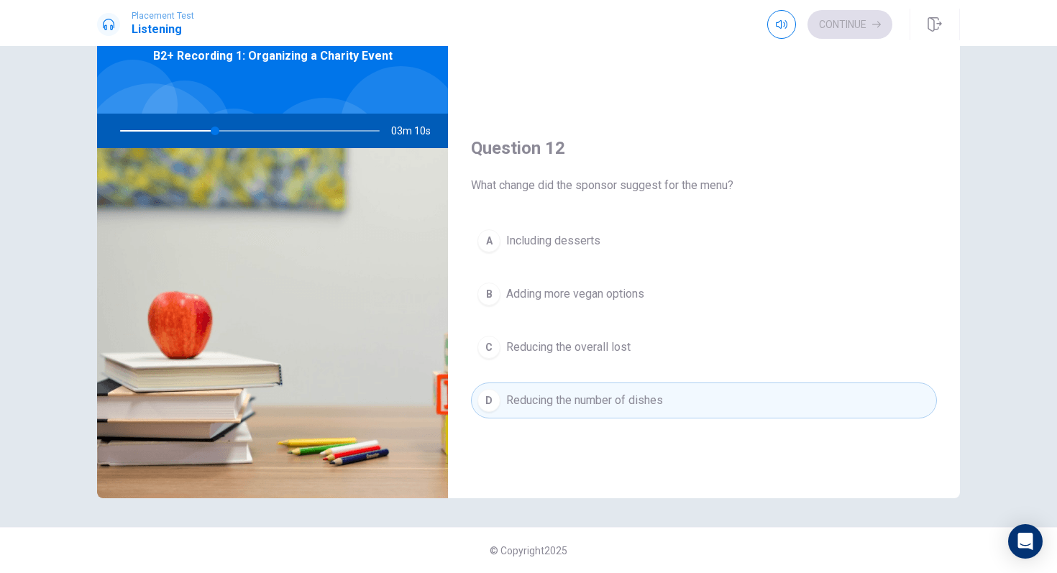
scroll to position [258, 0]
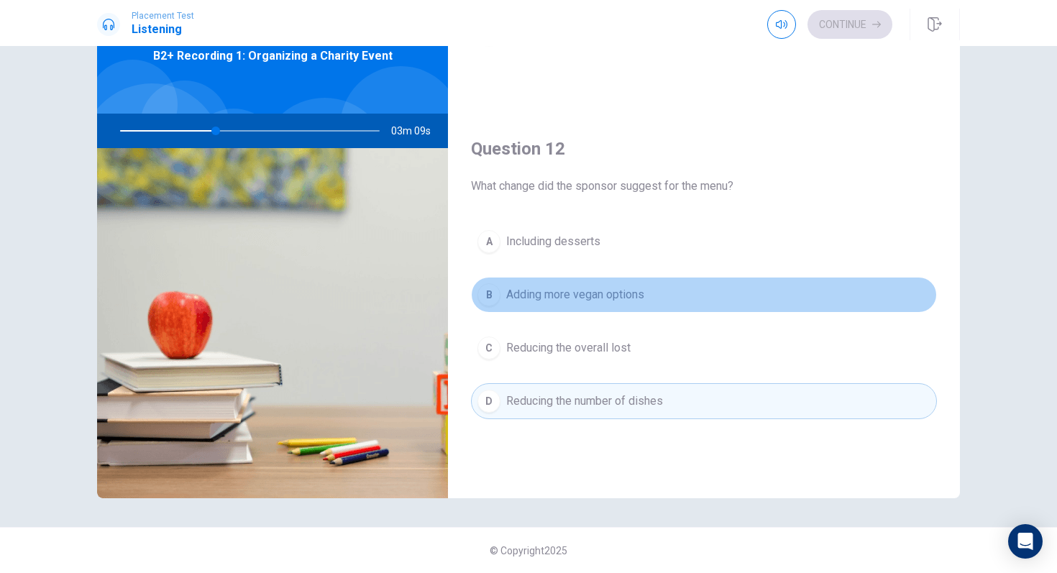
click at [598, 296] on span "Adding more vegan options" at bounding box center [575, 294] width 138 height 17
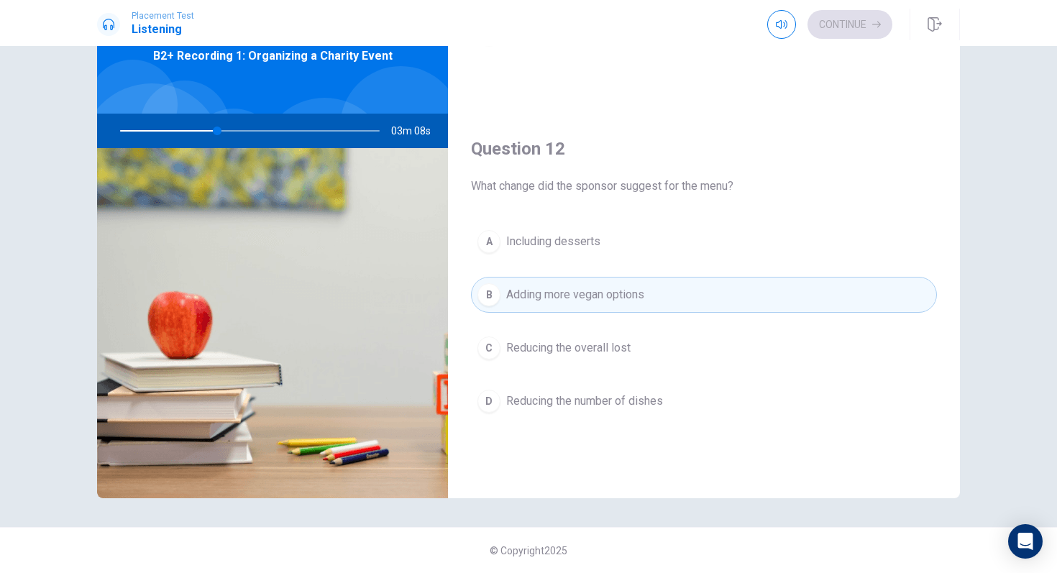
click at [585, 344] on span "Reducing the overall lost" at bounding box center [568, 347] width 124 height 17
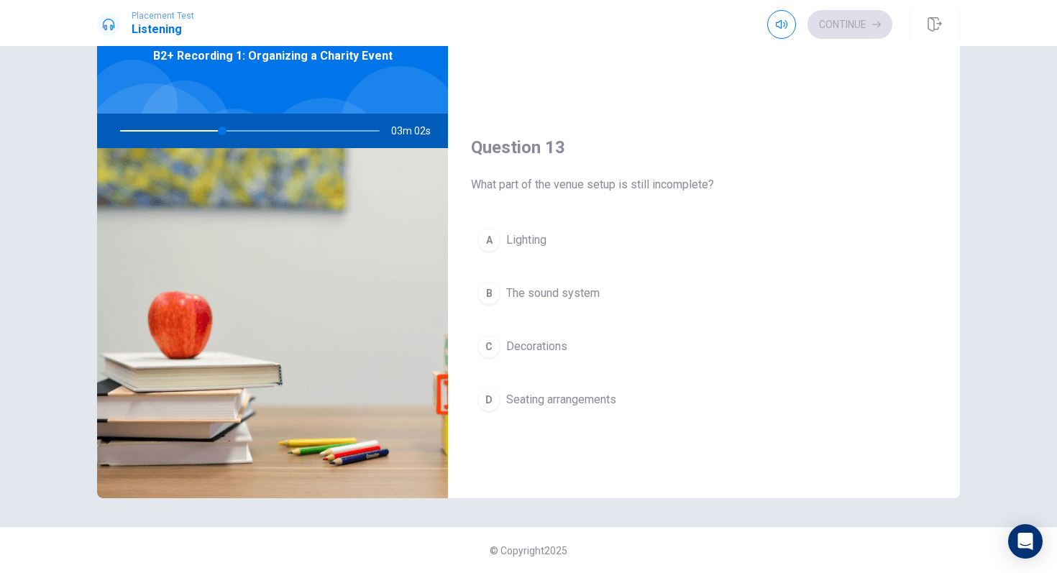
scroll to position [631, 0]
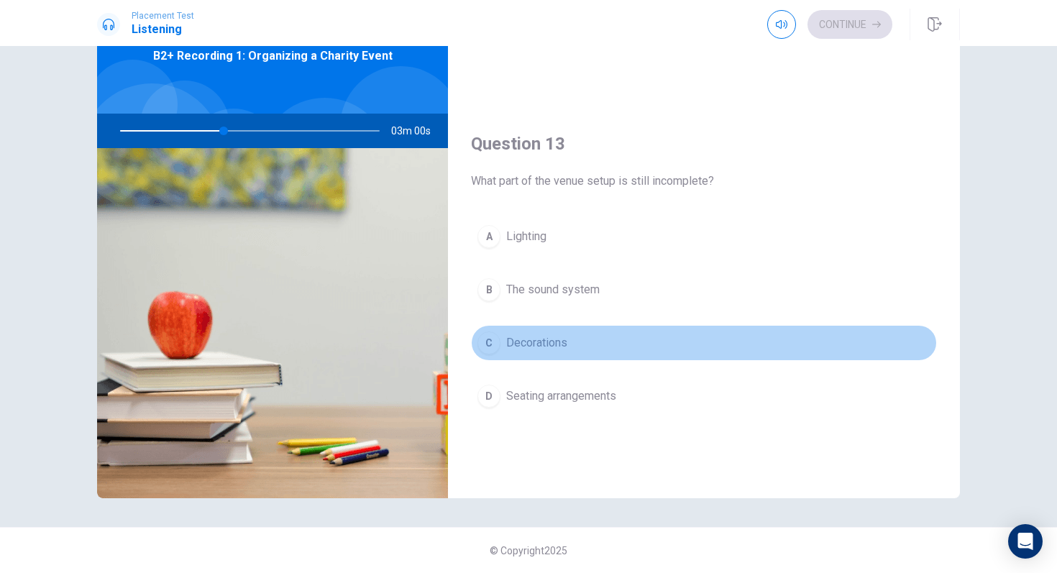
click at [570, 344] on button "C Decorations" at bounding box center [704, 343] width 466 height 36
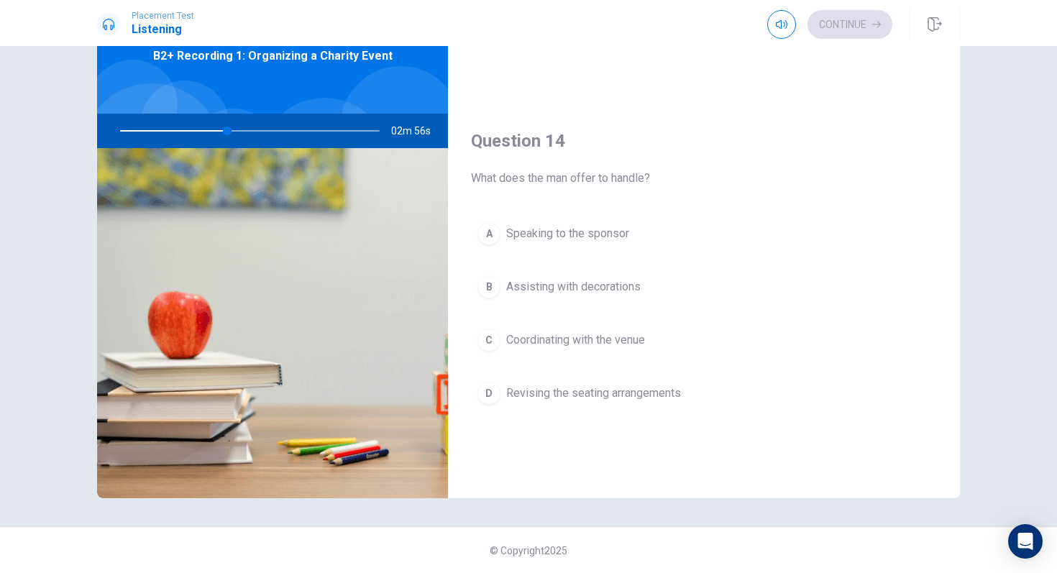
scroll to position [1005, 0]
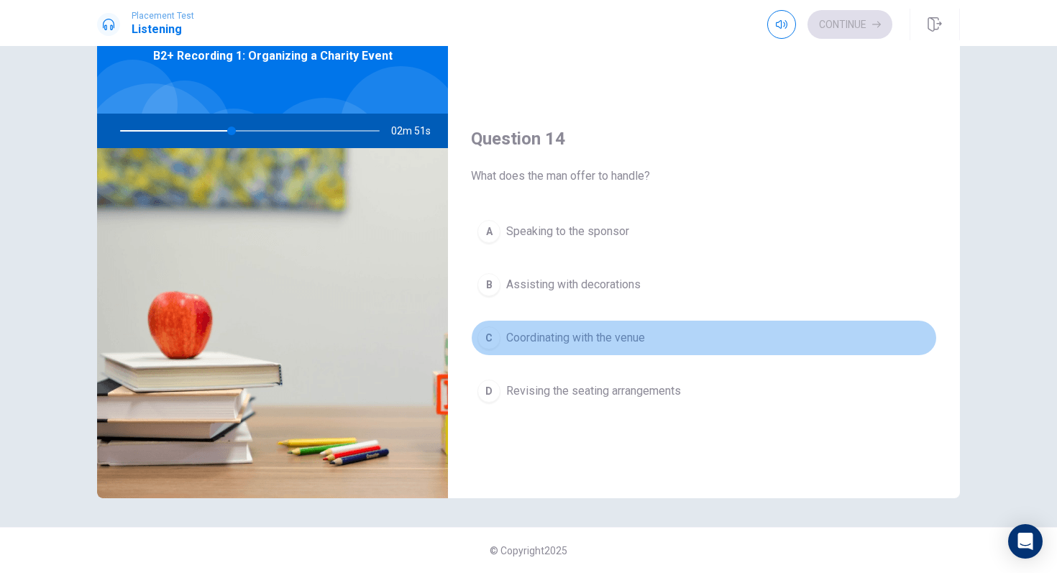
click at [619, 339] on span "Coordinating with the venue" at bounding box center [575, 337] width 139 height 17
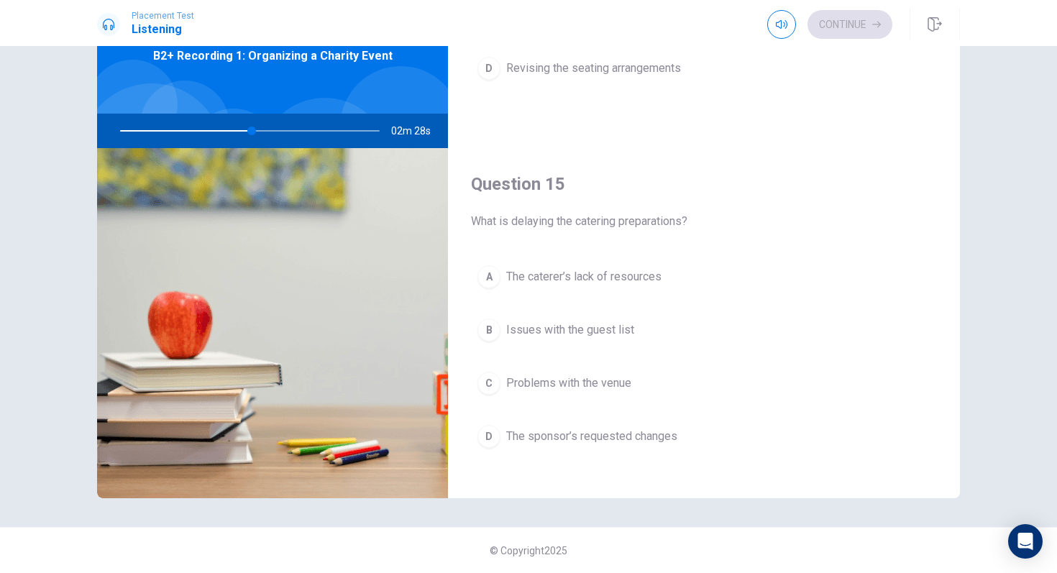
scroll to position [1333, 0]
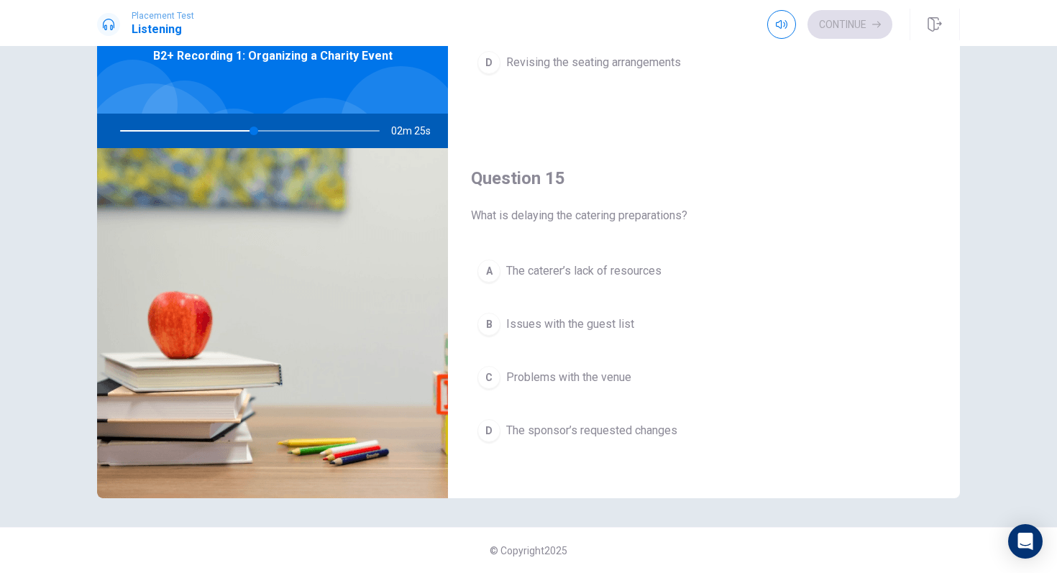
click at [538, 428] on span "The sponsor’s requested changes" at bounding box center [591, 430] width 171 height 17
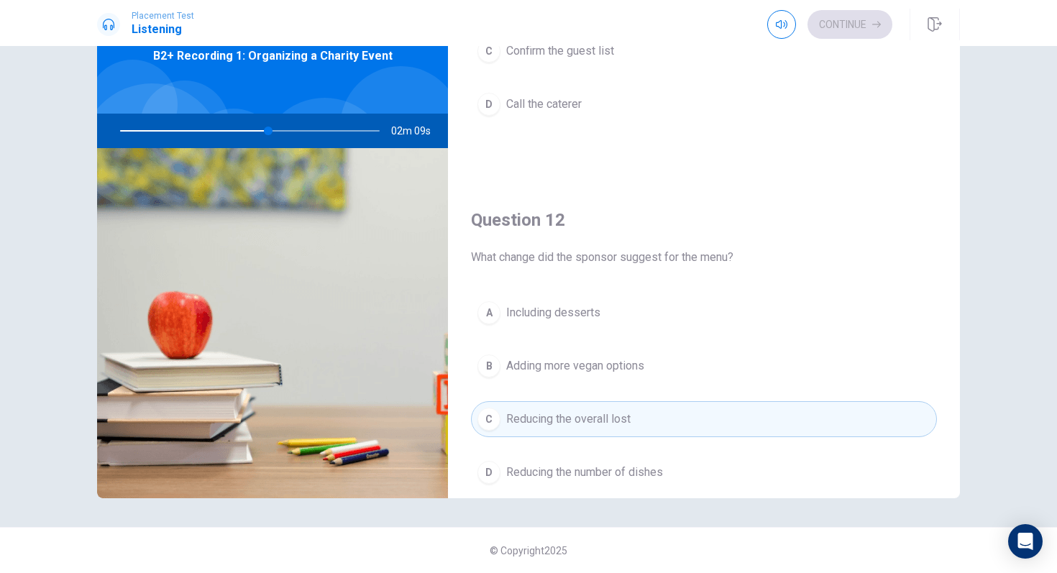
scroll to position [0, 0]
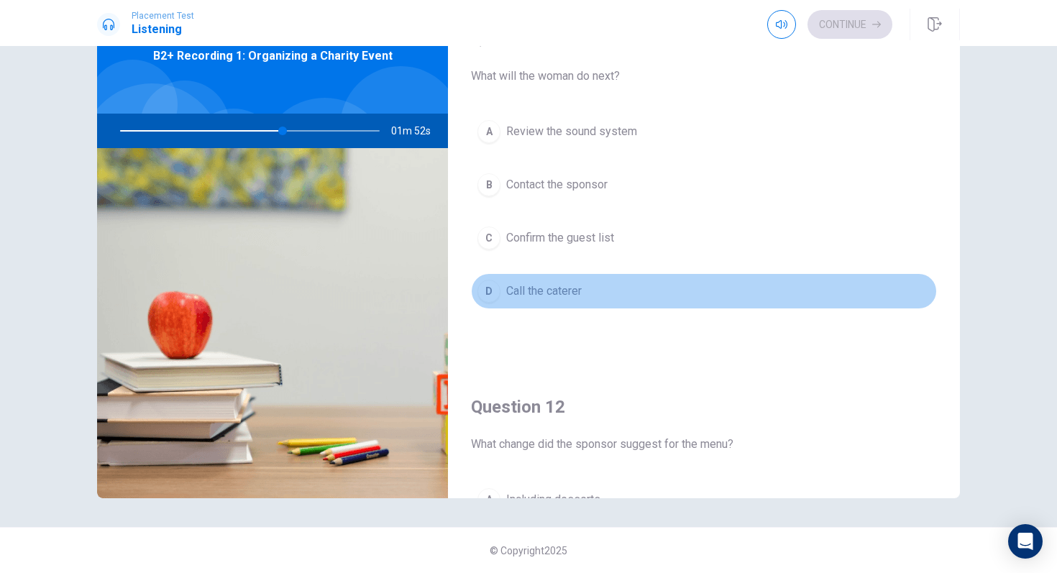
click at [547, 286] on span "Call the caterer" at bounding box center [544, 291] width 76 height 17
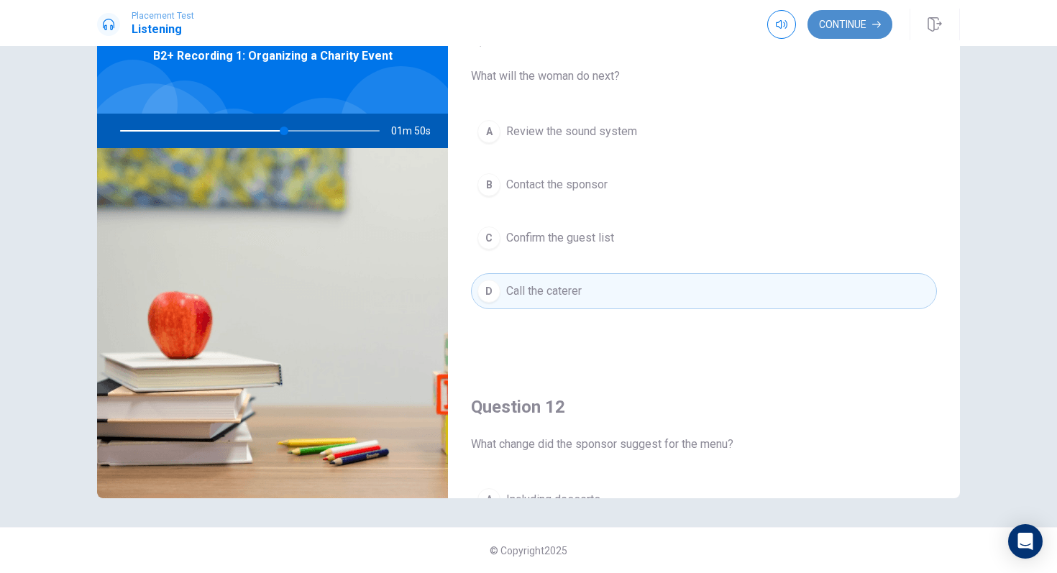
click at [849, 29] on button "Continue" at bounding box center [850, 24] width 85 height 29
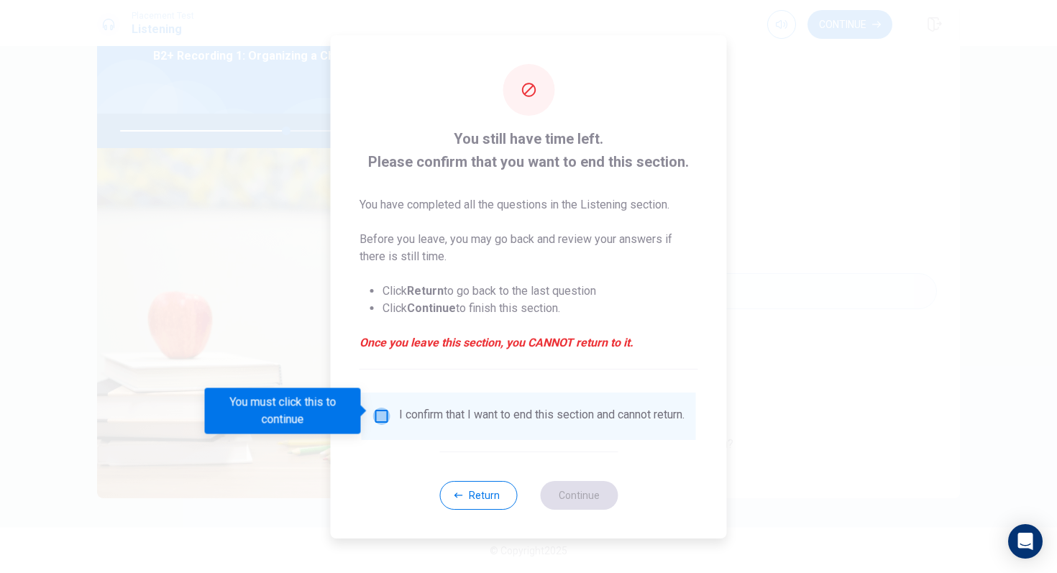
click at [381, 411] on input "You must click this to continue" at bounding box center [381, 416] width 17 height 17
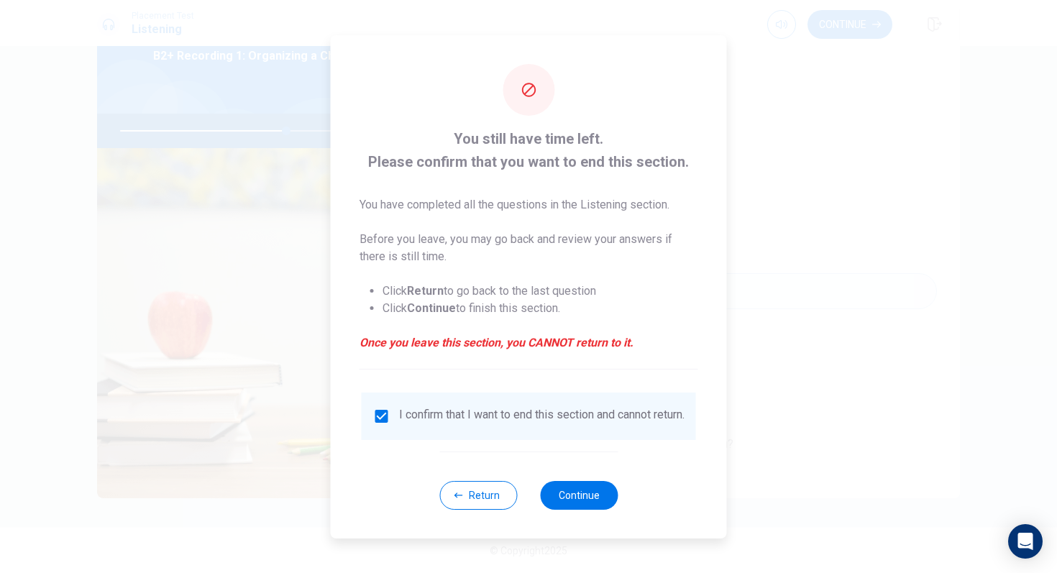
click at [563, 478] on div "Return Continue" at bounding box center [528, 495] width 178 height 87
click at [557, 503] on button "Continue" at bounding box center [579, 495] width 78 height 29
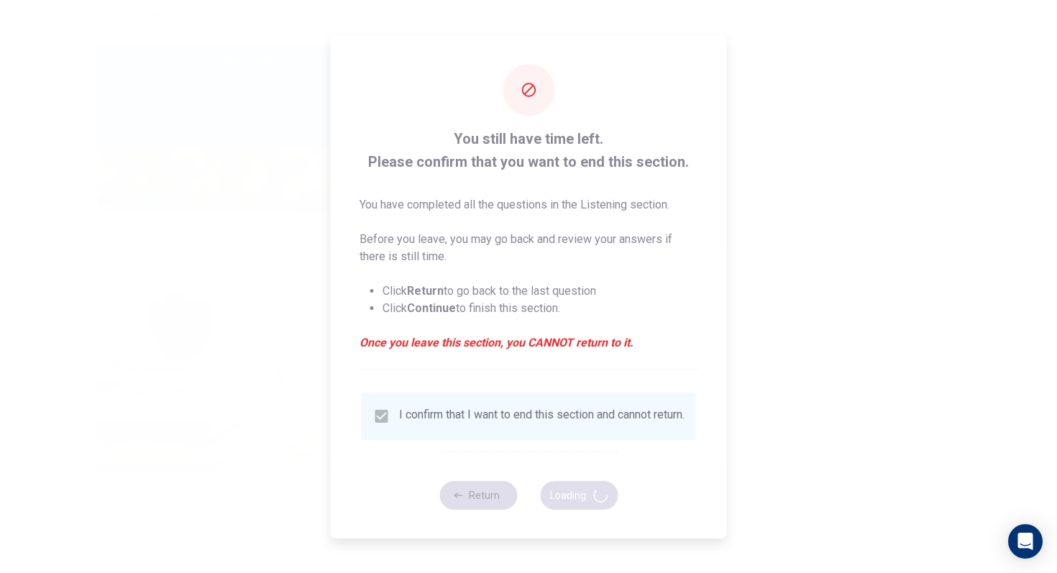
type input "65"
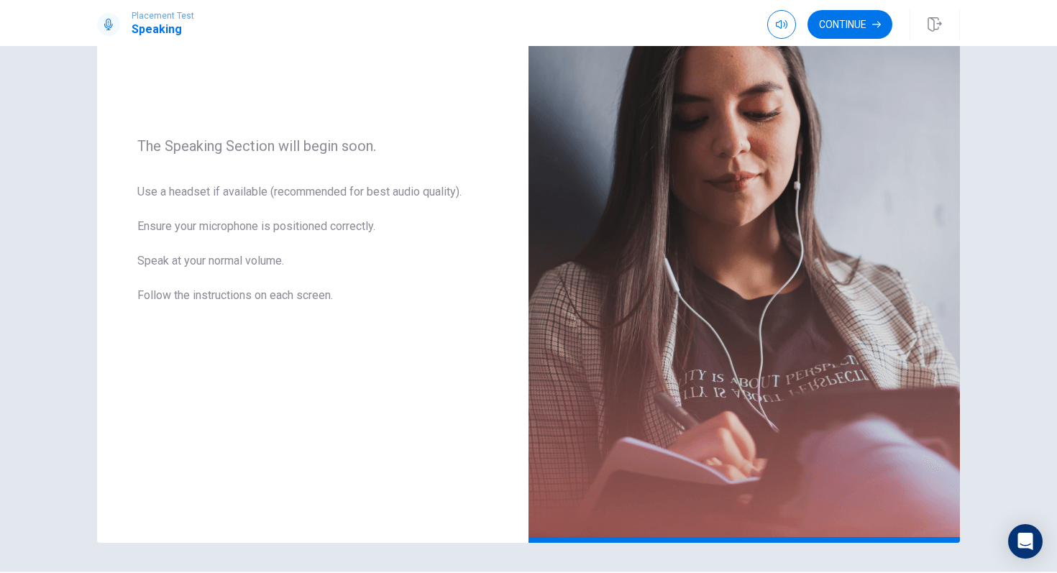
scroll to position [204, 0]
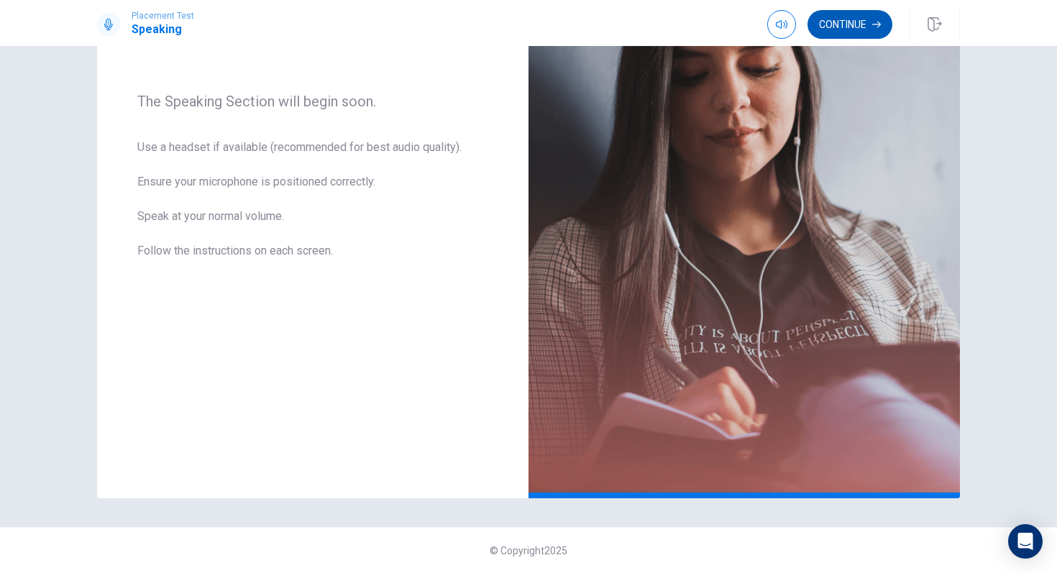
click at [859, 21] on button "Continue" at bounding box center [850, 24] width 85 height 29
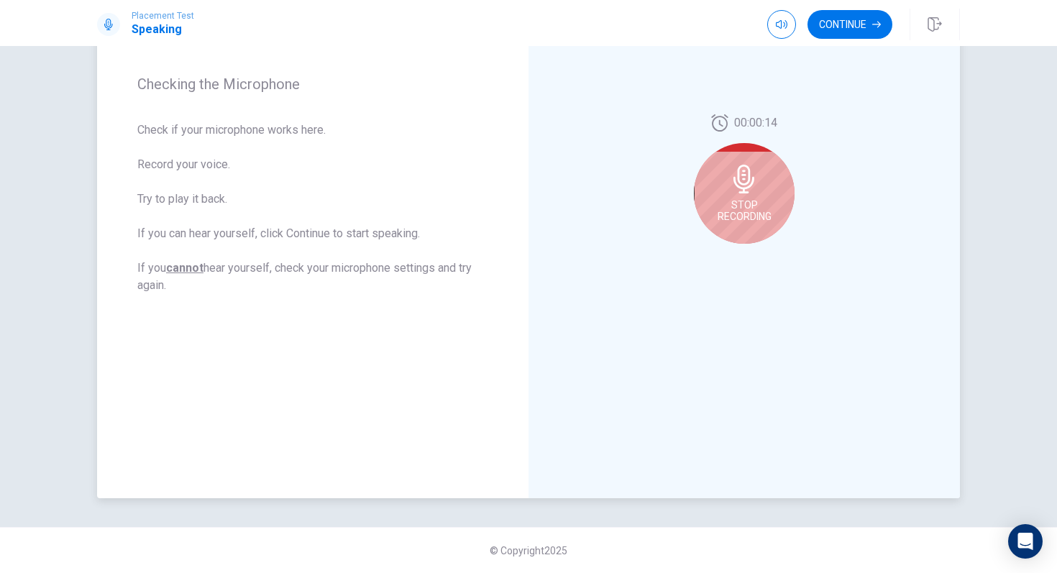
click at [731, 201] on span "Stop Recording" at bounding box center [745, 210] width 54 height 23
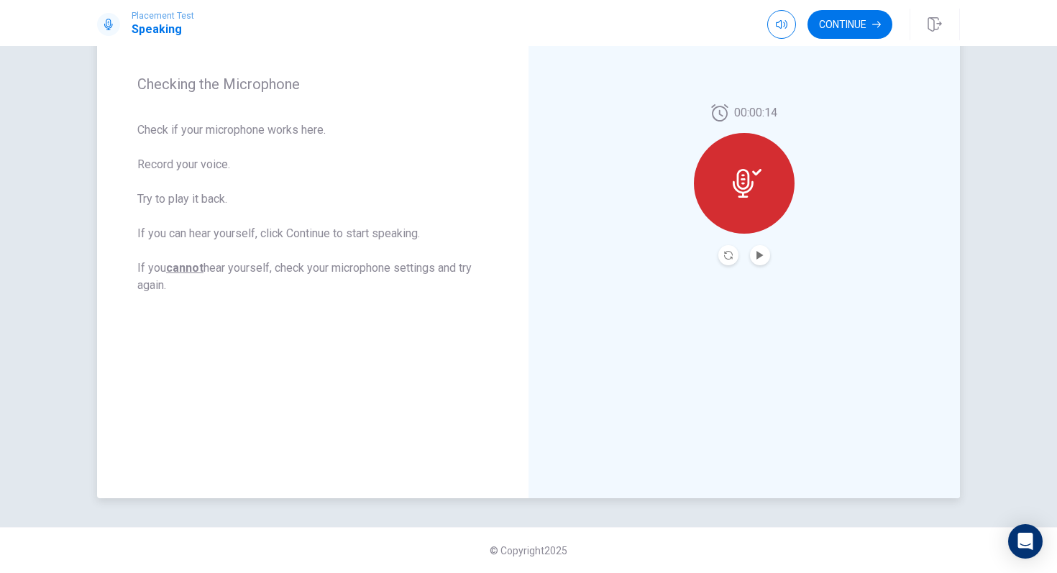
click at [749, 198] on div at bounding box center [744, 183] width 101 height 101
click at [759, 250] on button "Play Audio" at bounding box center [760, 255] width 20 height 20
click at [725, 255] on icon "Record Again" at bounding box center [728, 255] width 9 height 9
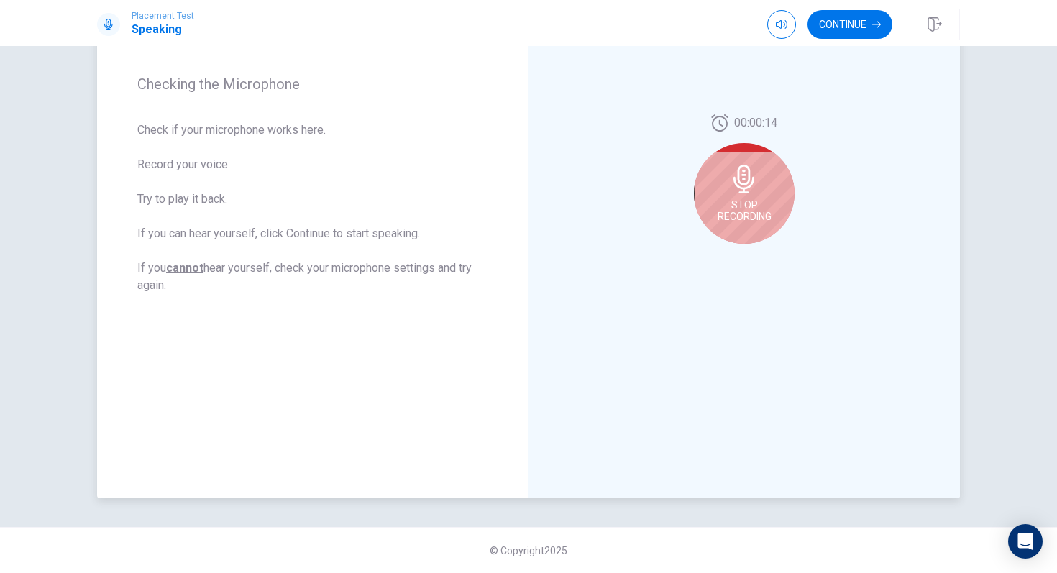
click at [746, 194] on div "Stop Recording" at bounding box center [744, 193] width 101 height 101
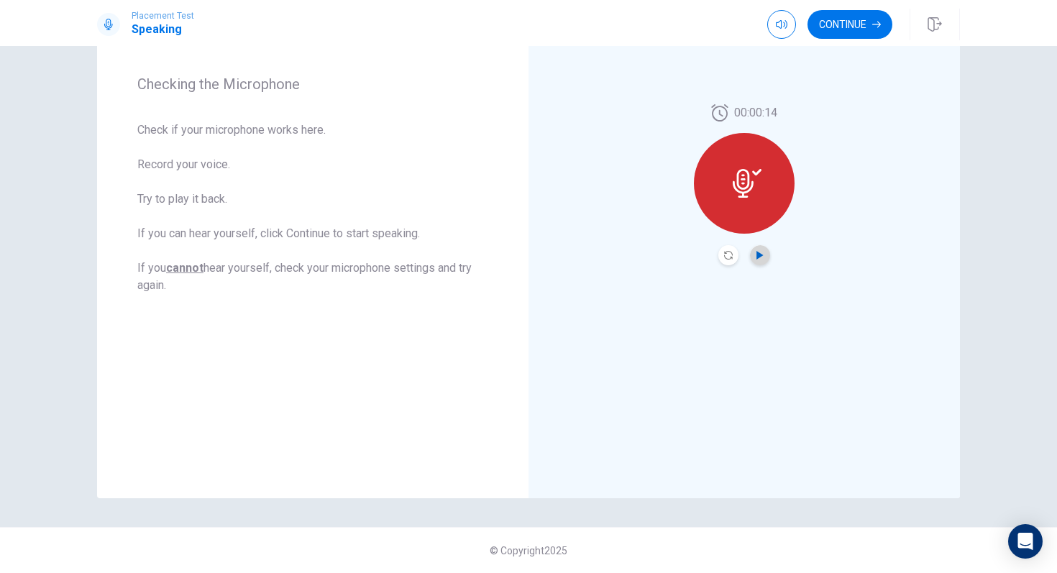
click at [759, 255] on icon "Play Audio" at bounding box center [760, 255] width 6 height 9
click at [730, 262] on button "Record Again" at bounding box center [728, 255] width 20 height 20
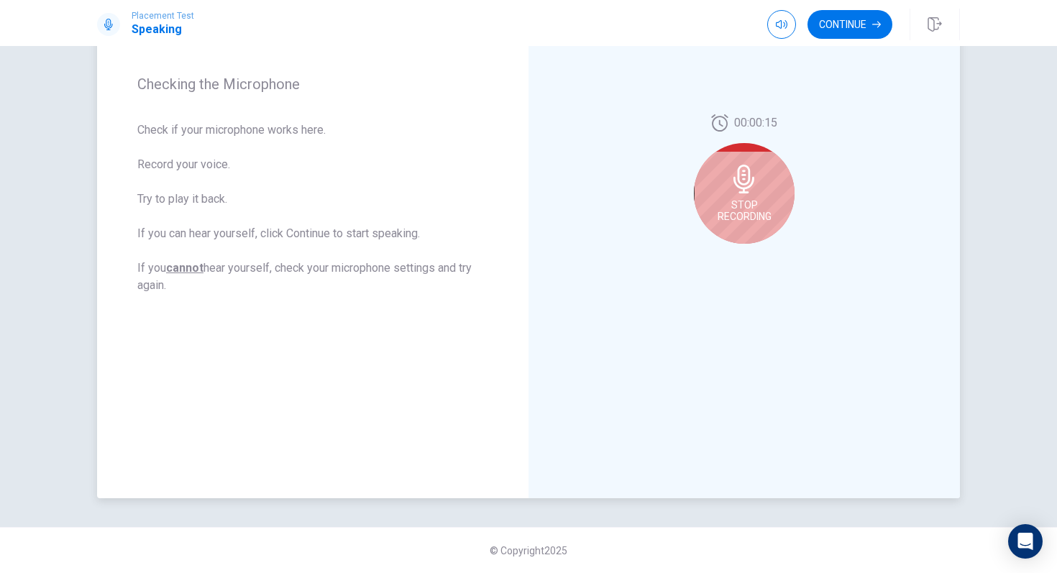
click at [751, 229] on div "Stop Recording" at bounding box center [744, 193] width 101 height 101
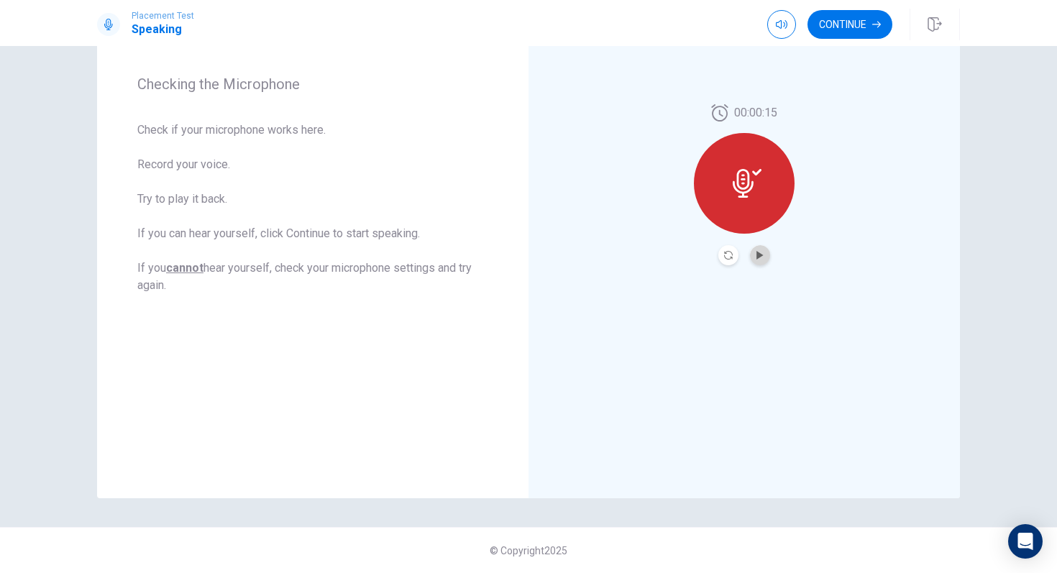
click at [758, 260] on button "Play Audio" at bounding box center [760, 255] width 20 height 20
click at [757, 256] on icon "Play Audio" at bounding box center [760, 255] width 6 height 9
click at [742, 199] on div at bounding box center [744, 183] width 101 height 101
click at [855, 32] on button "Continue" at bounding box center [850, 24] width 85 height 29
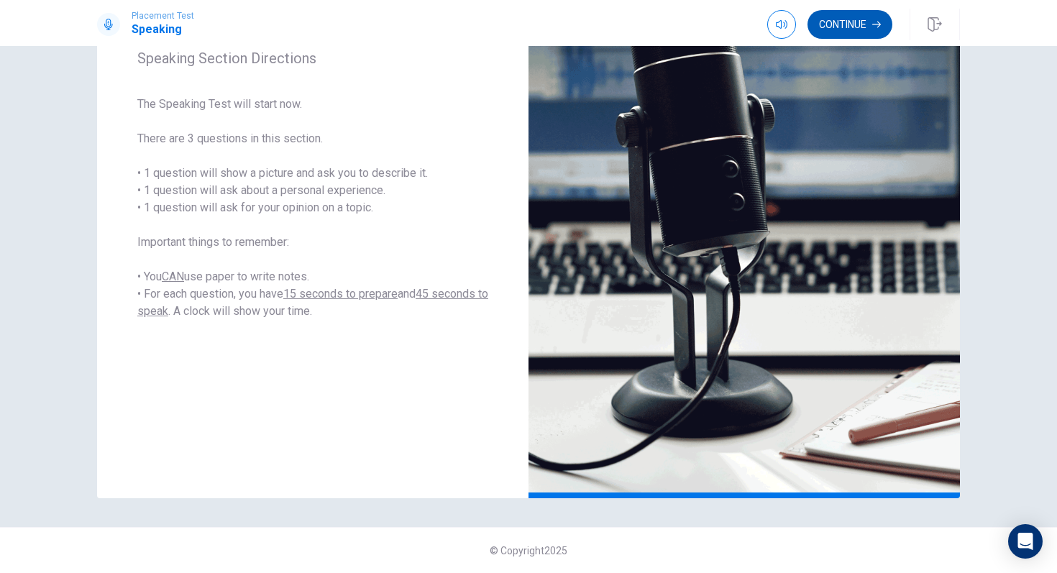
click at [875, 35] on button "Continue" at bounding box center [850, 24] width 85 height 29
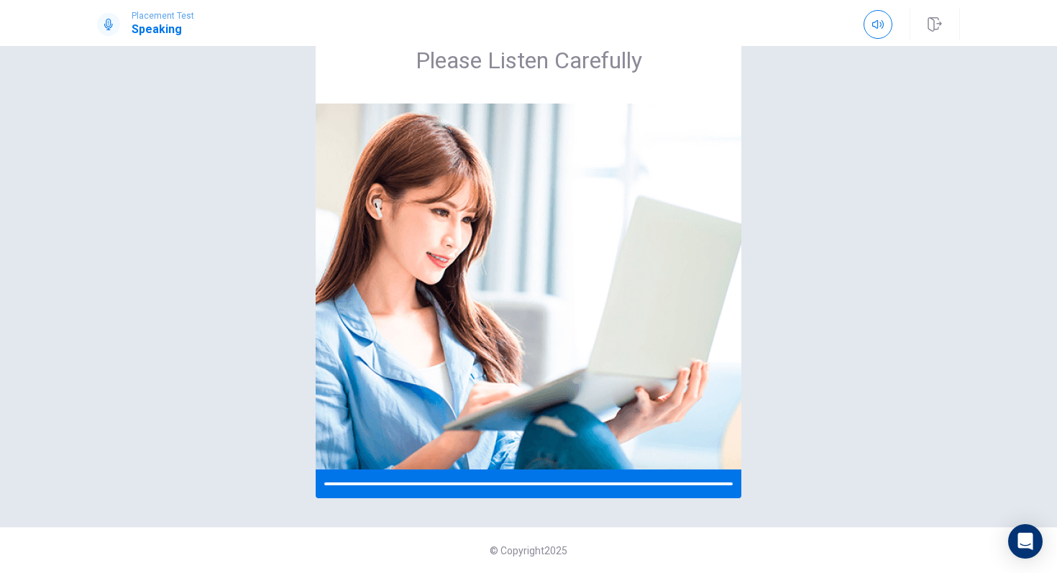
scroll to position [58, 0]
click at [472, 233] on img at bounding box center [529, 287] width 426 height 366
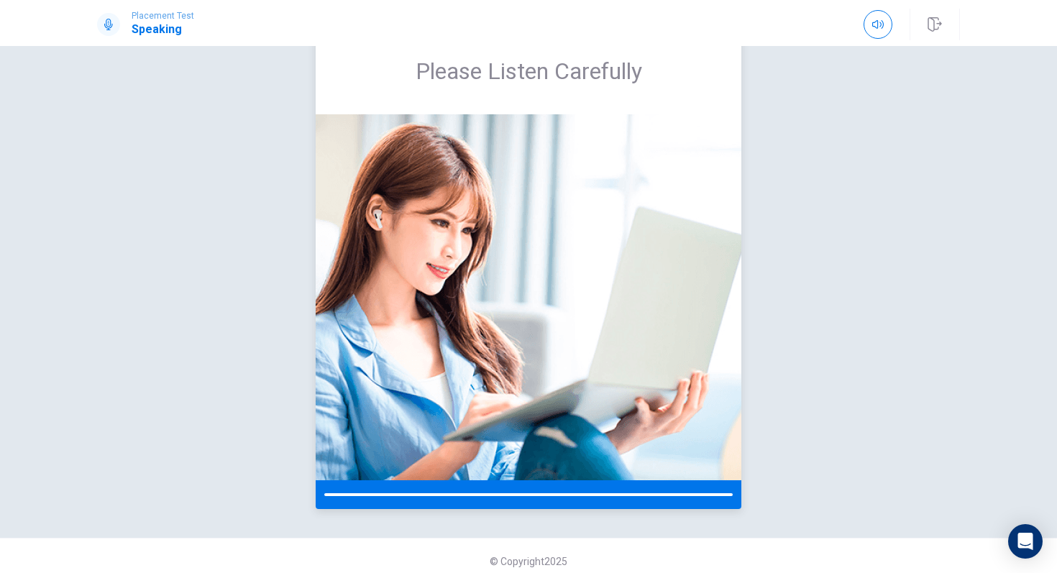
scroll to position [50, 0]
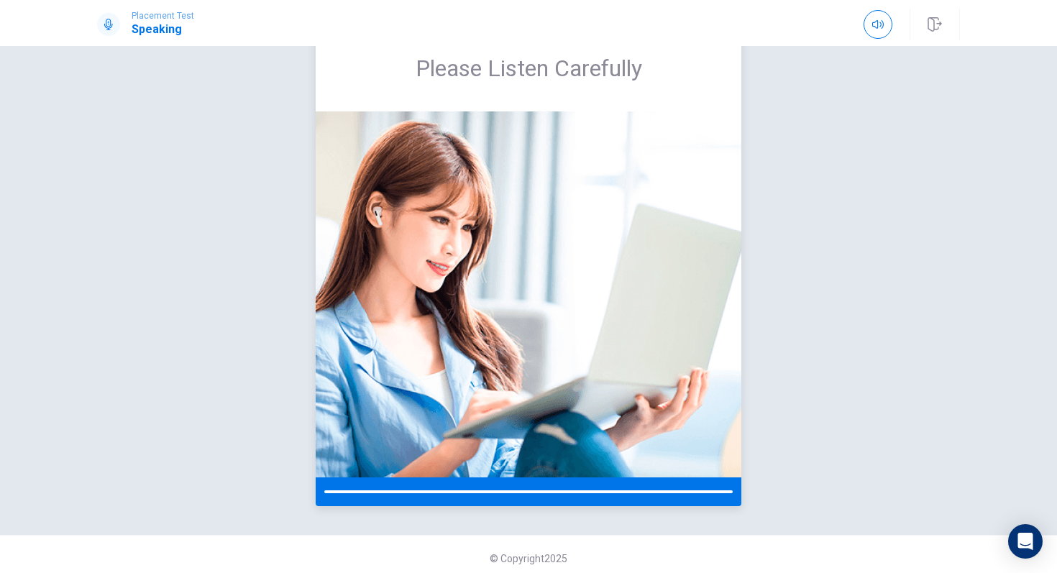
click at [332, 490] on div at bounding box center [529, 492] width 426 height 29
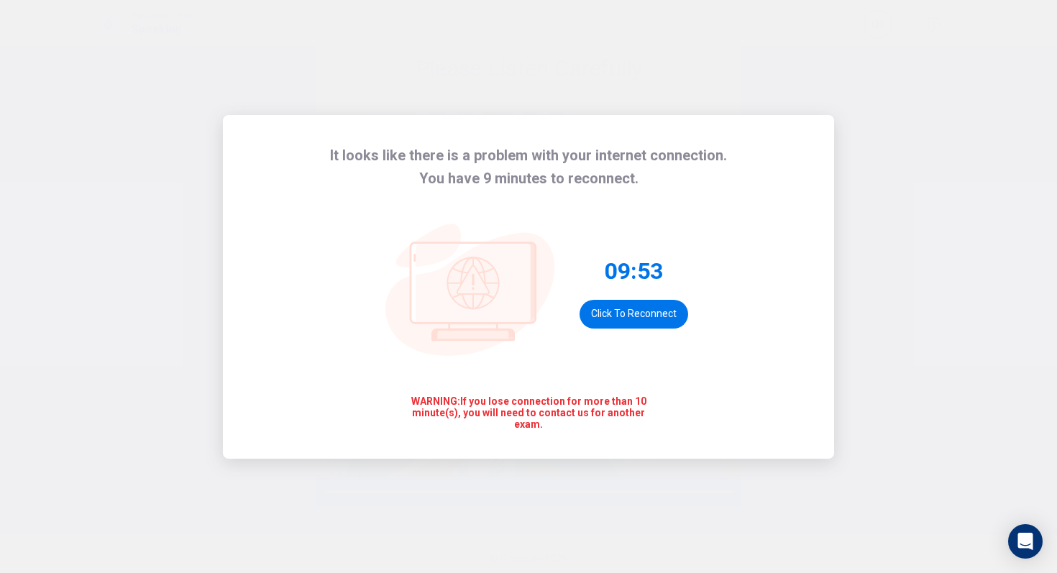
click at [1023, 93] on div "It looks like there is a problem with your internet connection. You have 9 minu…" at bounding box center [528, 286] width 1057 height 573
click at [645, 318] on button "Click to reconnect" at bounding box center [634, 314] width 109 height 29
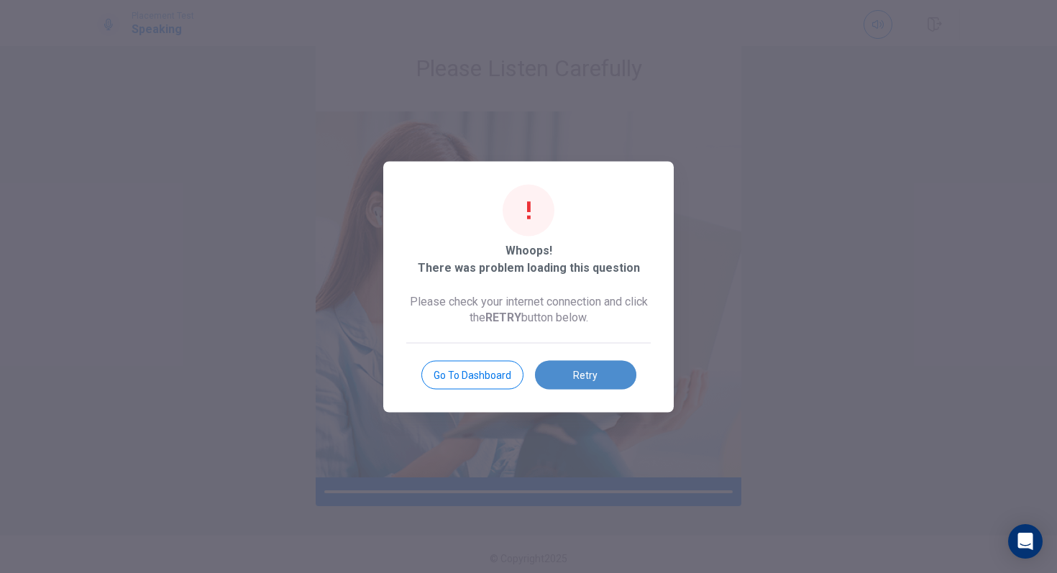
click at [596, 370] on button "Retry" at bounding box center [585, 374] width 101 height 29
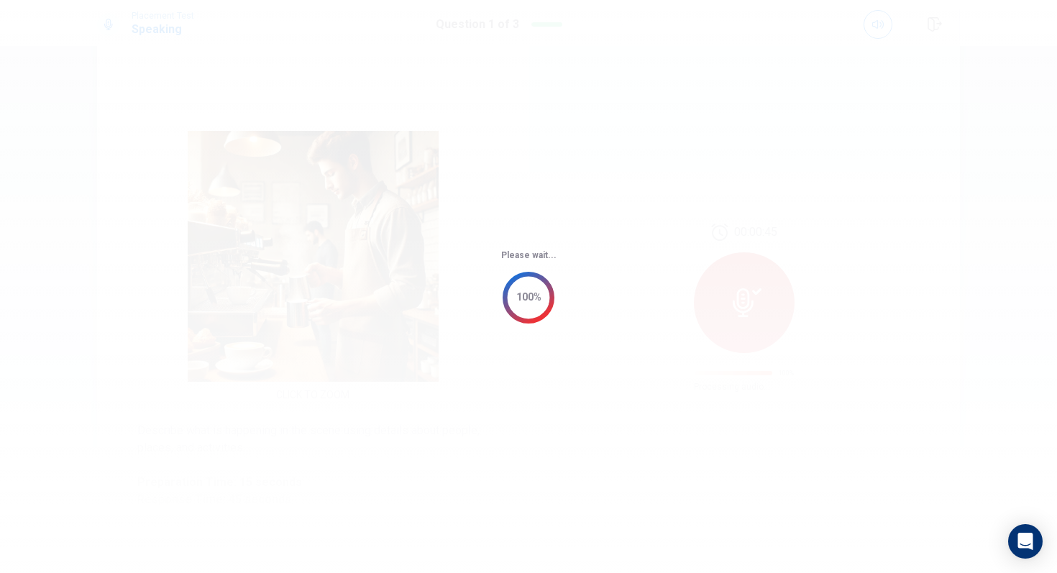
scroll to position [0, 0]
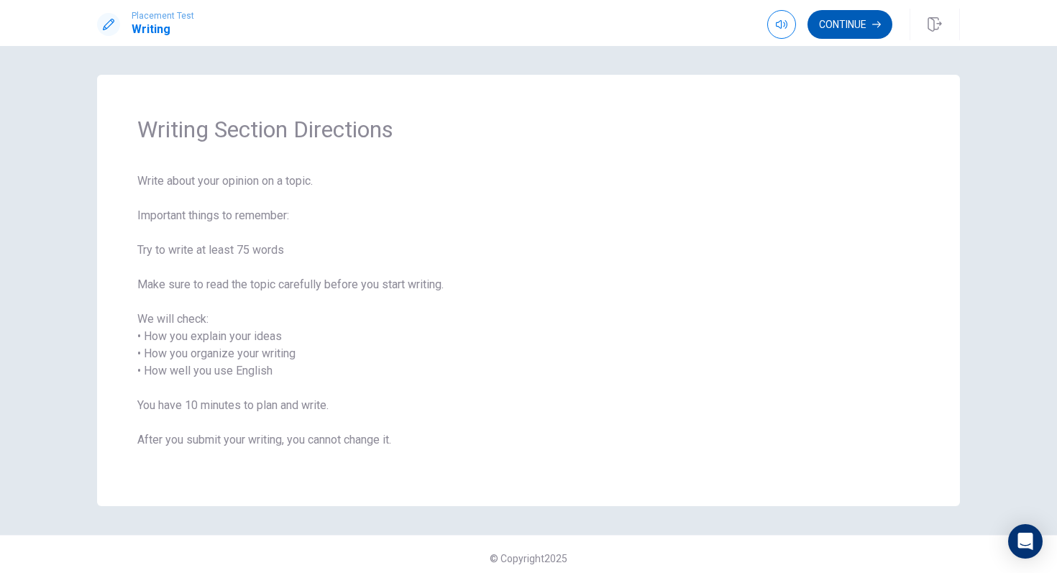
click at [854, 27] on button "Continue" at bounding box center [850, 24] width 85 height 29
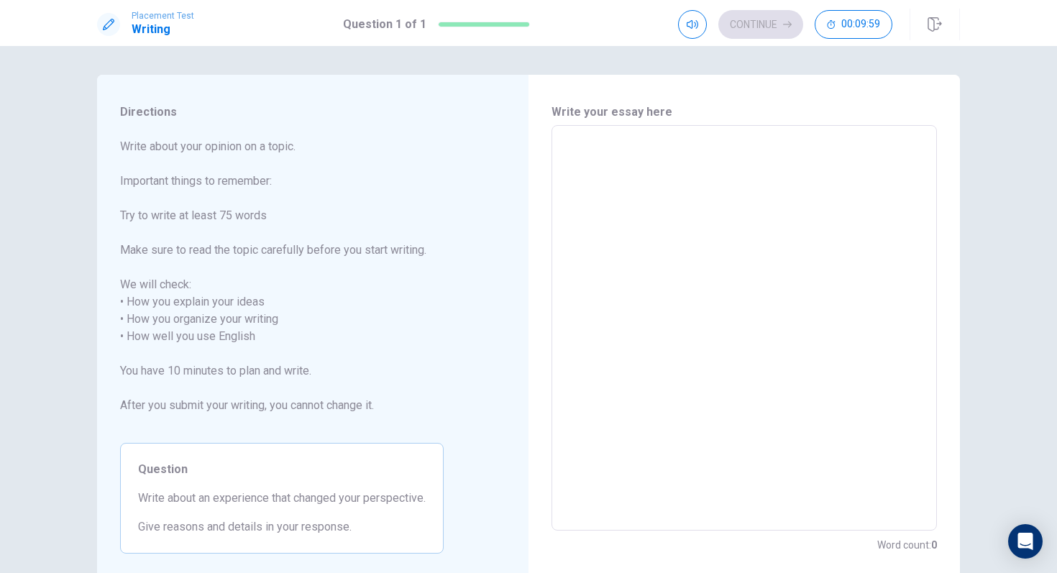
click at [689, 161] on textarea at bounding box center [744, 328] width 365 height 382
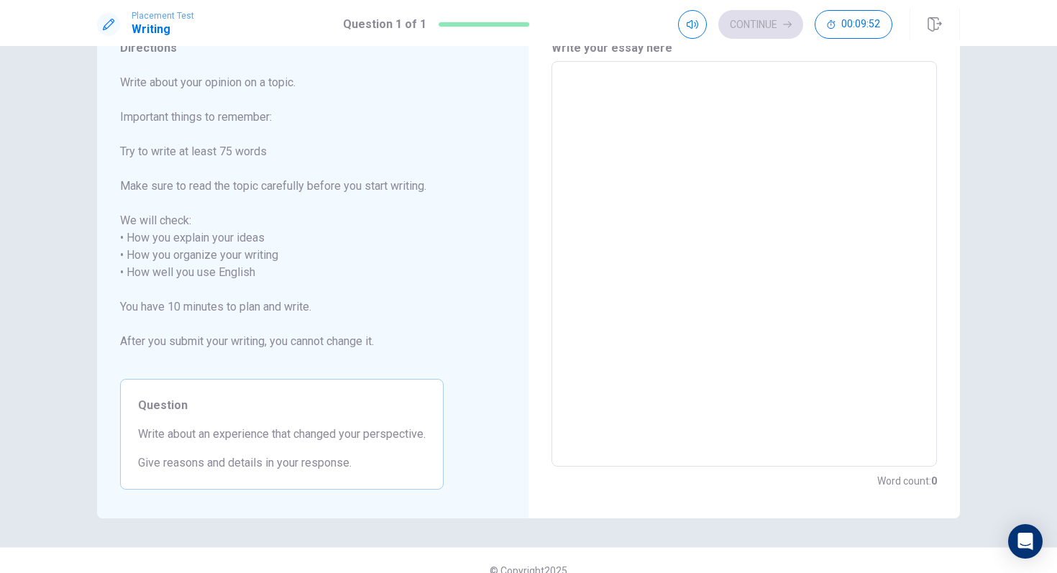
scroll to position [65, 0]
click at [616, 86] on textarea at bounding box center [744, 264] width 365 height 382
type textarea "W"
type textarea "x"
type textarea "WH"
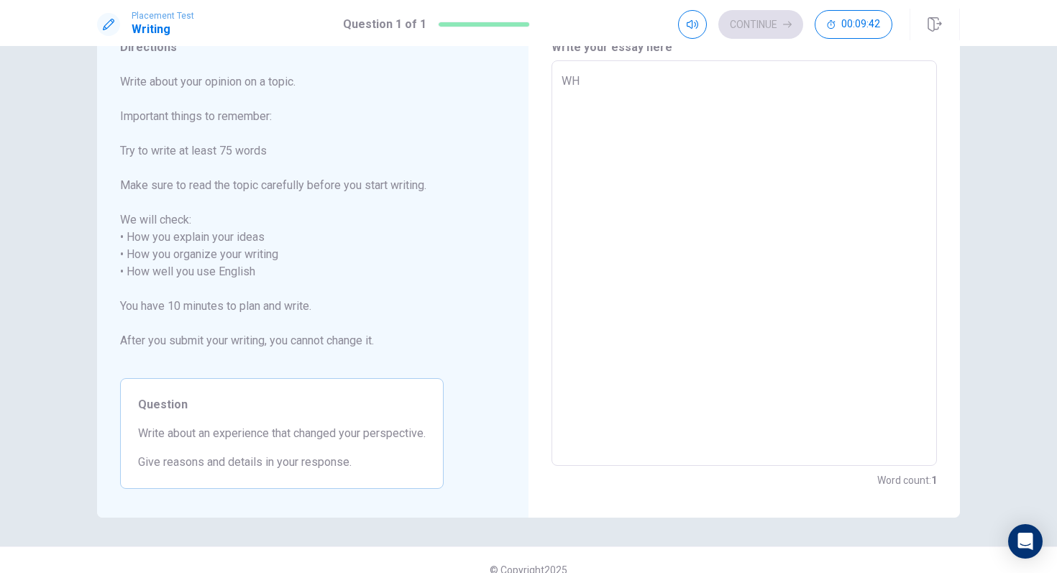
type textarea "x"
type textarea "W"
type textarea "x"
type textarea "Wh"
type textarea "x"
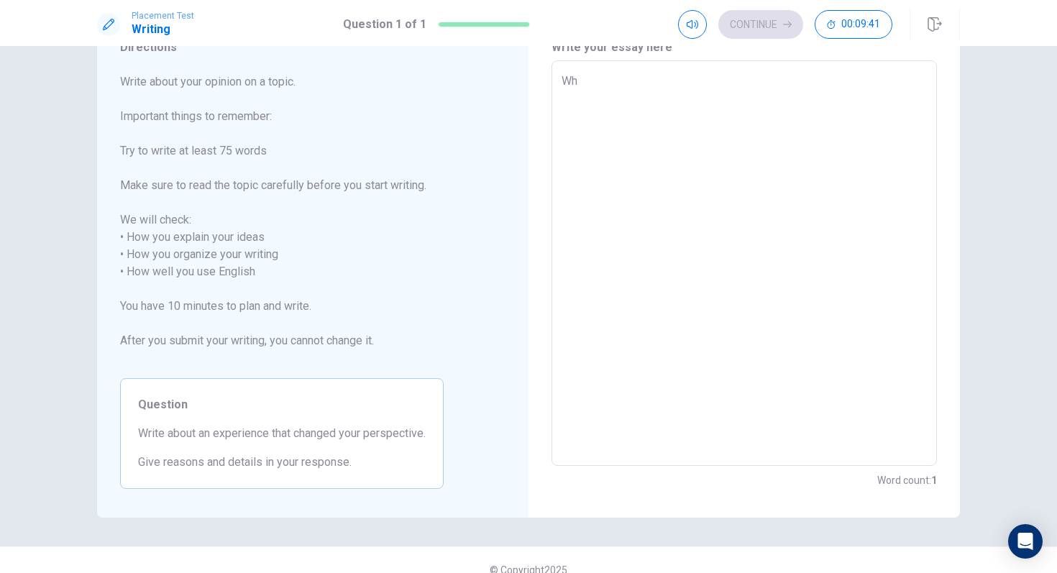
type textarea "Whe"
type textarea "x"
type textarea "When"
type textarea "x"
type textarea "When"
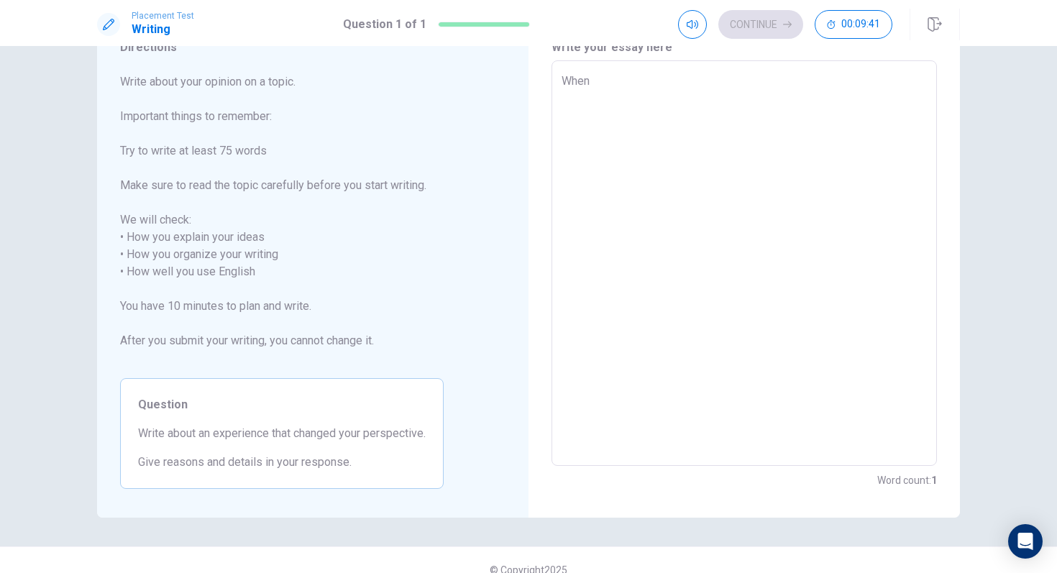
type textarea "x"
type textarea "When v"
type textarea "x"
type textarea "When"
type textarea "x"
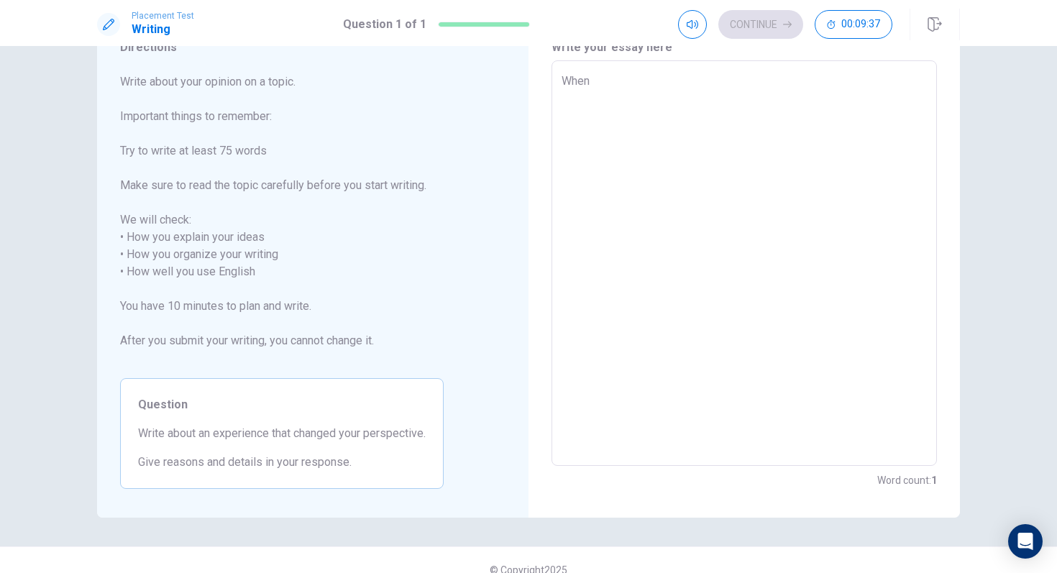
type textarea "When I"
type textarea "x"
type textarea "When I"
type textarea "x"
type textarea "When I f"
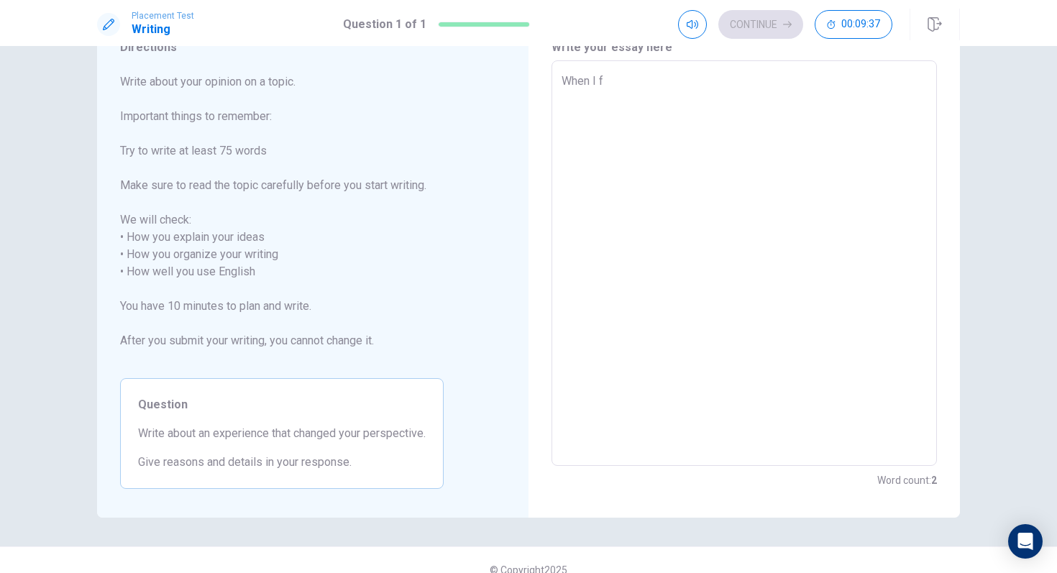
type textarea "x"
type textarea "When I fi"
type textarea "x"
type textarea "When I fir"
type textarea "x"
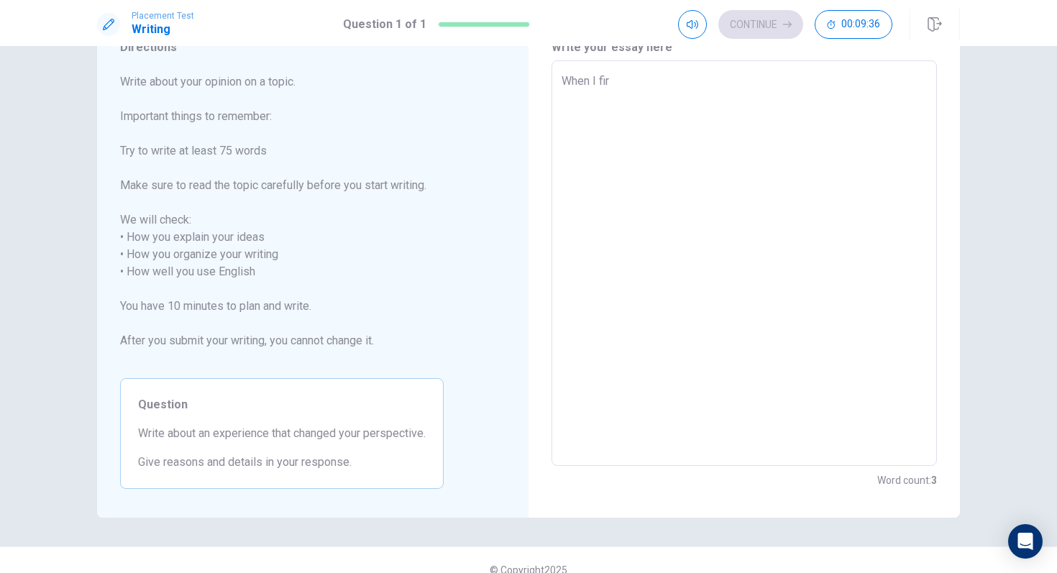
type textarea "When I firs"
type textarea "x"
type textarea "When I first"
type textarea "x"
type textarea "When I first"
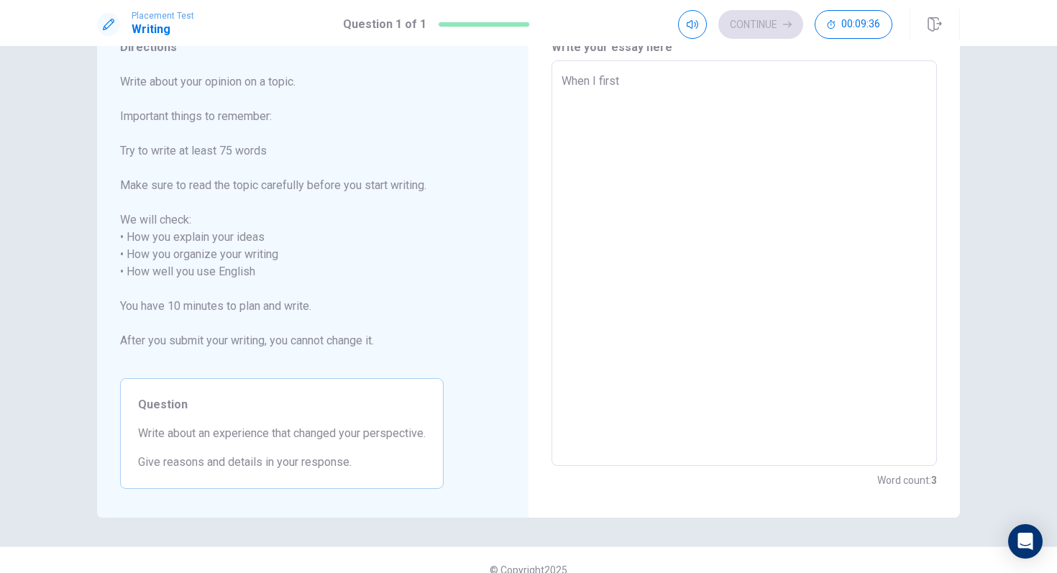
type textarea "x"
type textarea "When I first w"
type textarea "x"
type textarea "When I first wh"
type textarea "x"
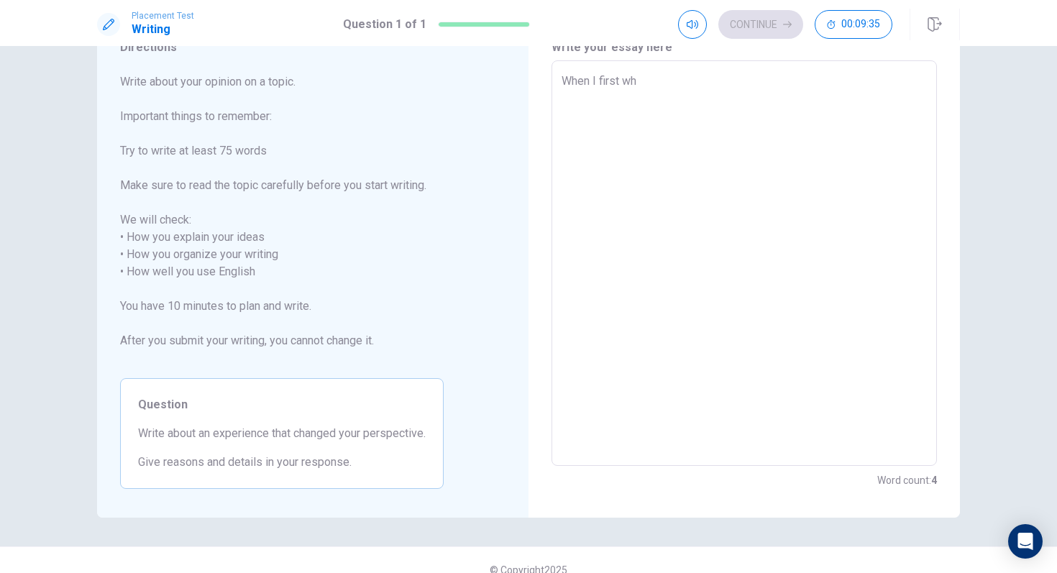
type textarea "When I first whe"
type textarea "x"
type textarea "When I first when"
type textarea "x"
type textarea "When I first whent"
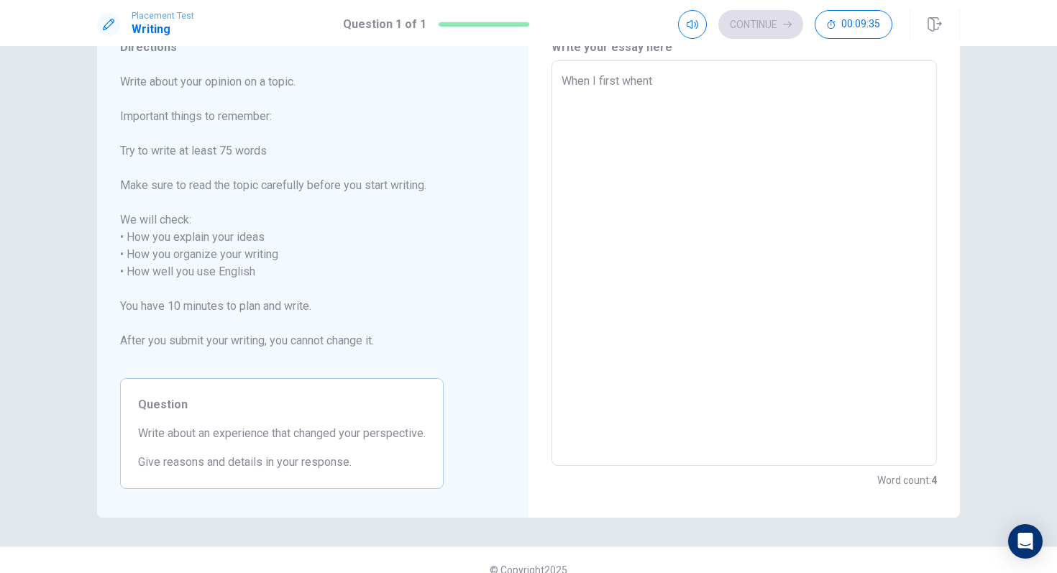
type textarea "x"
type textarea "When I first whent"
type textarea "x"
type textarea "When I first whent t"
type textarea "x"
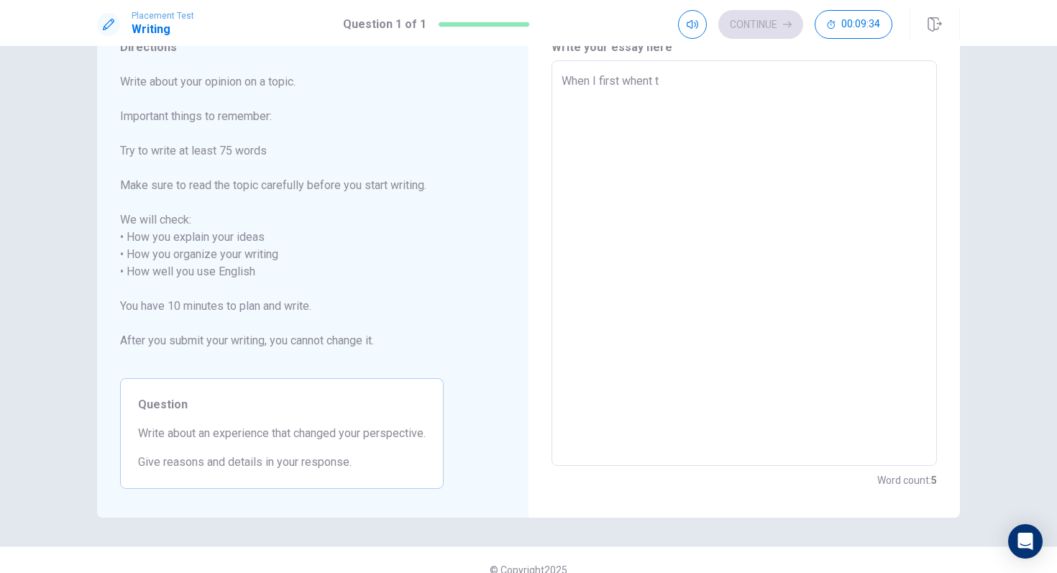
type textarea "When I first whent to"
type textarea "x"
type textarea "When I first whent to"
type textarea "x"
type textarea "When I first whent to t"
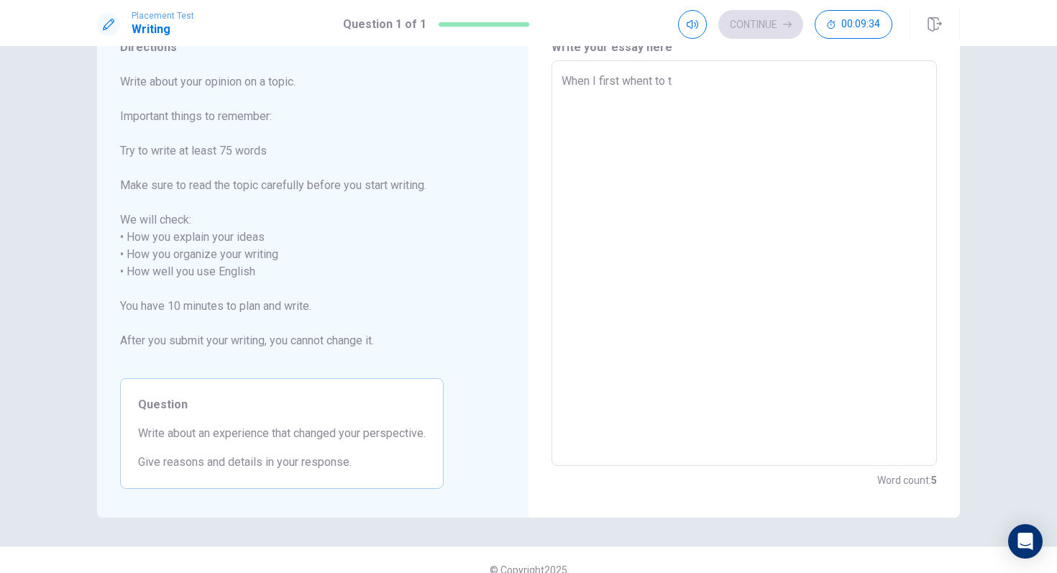
type textarea "x"
type textarea "When I first whent to th"
type textarea "x"
type textarea "When I first whent to the"
type textarea "x"
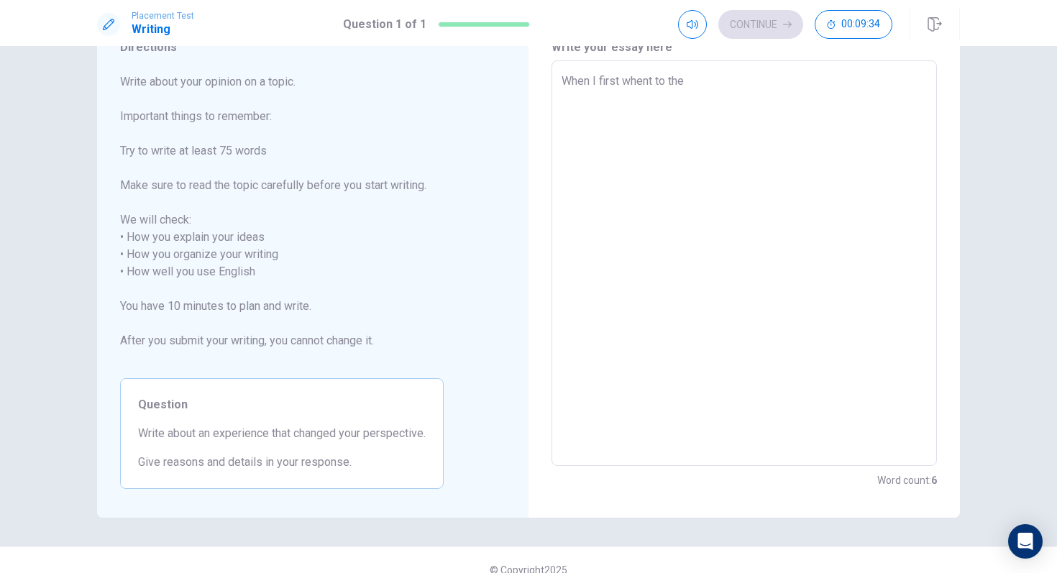
type textarea "When I first whent to the"
type textarea "x"
type textarea "When I first whent to the b"
type textarea "x"
type textarea "When I first whent to the bo"
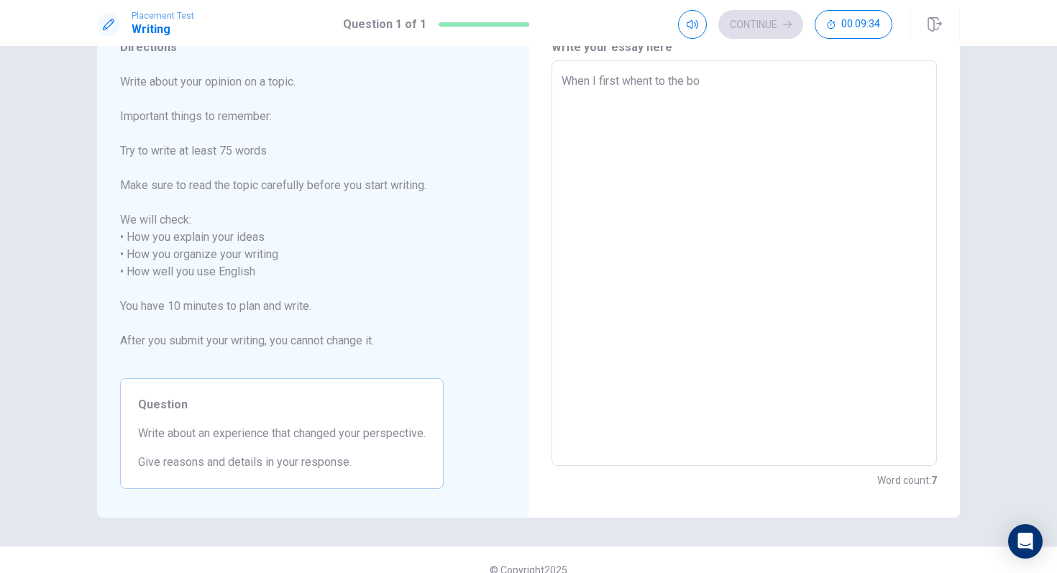
type textarea "x"
type textarea "When I first whent to the boa"
type textarea "x"
type textarea "When I first whent to the boar"
type textarea "x"
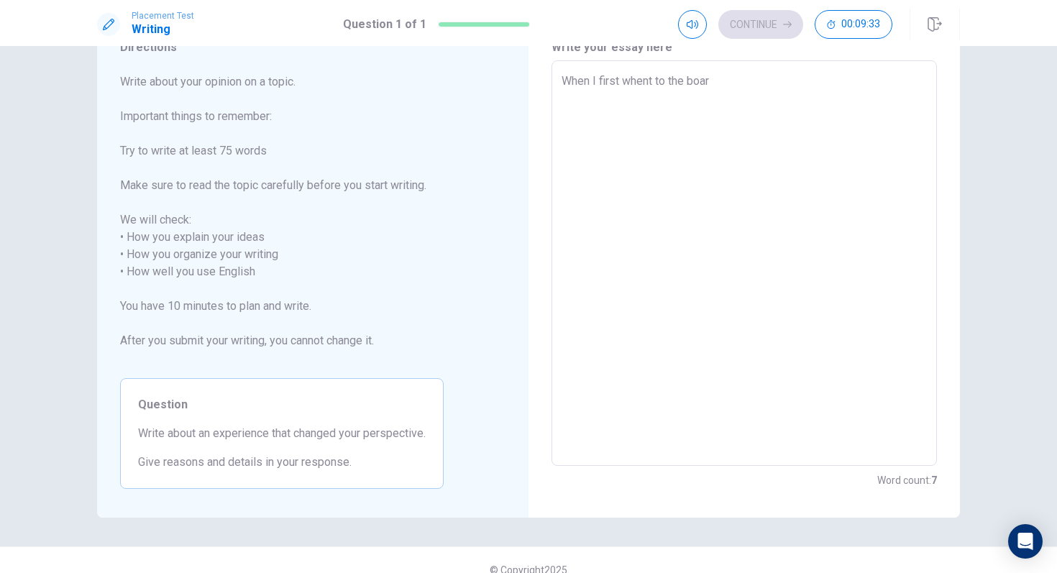
type textarea "When I first whent to the board"
type textarea "x"
type textarea "When I first whent to the boardi"
type textarea "x"
type textarea "When I first whent to the boardin"
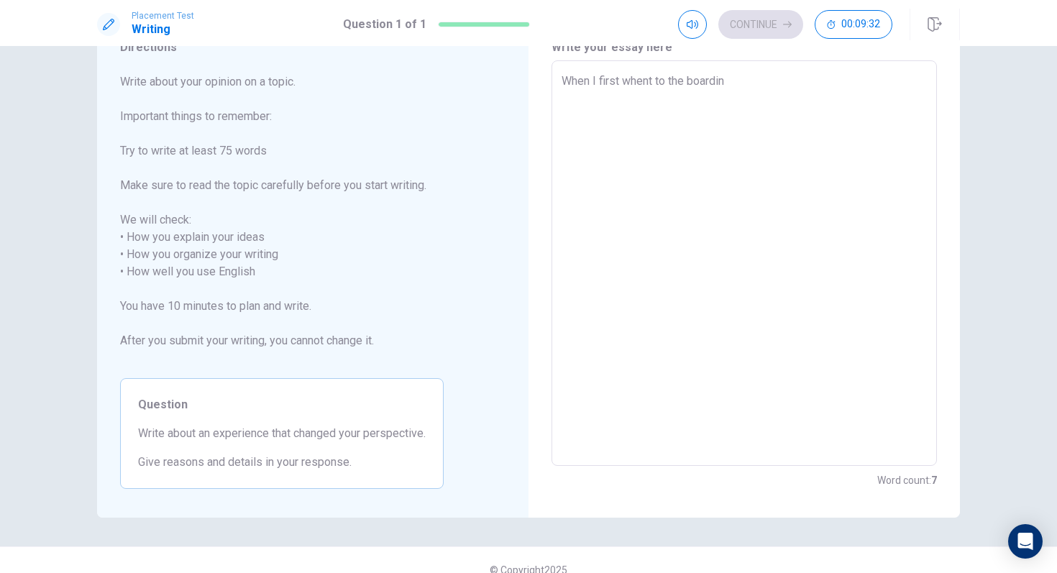
type textarea "x"
type textarea "When I first whent to the boarding"
type textarea "x"
type textarea "When I first whent to the boarding"
type textarea "x"
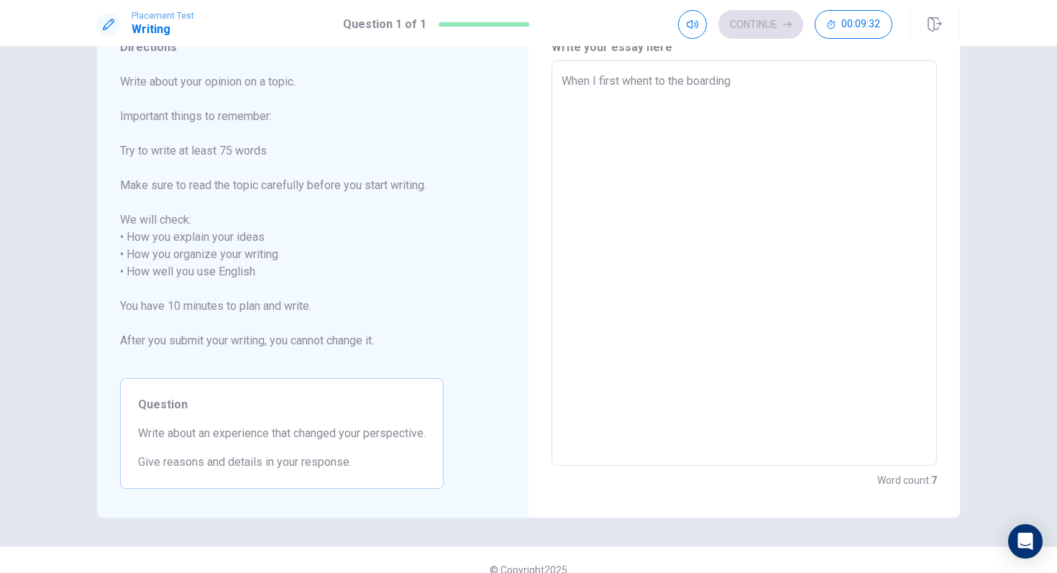
type textarea "When I first whent to the boarding i"
type textarea "x"
type textarea "When I first whent to the boarding in"
type textarea "x"
type textarea "When I first whent to the boarding in"
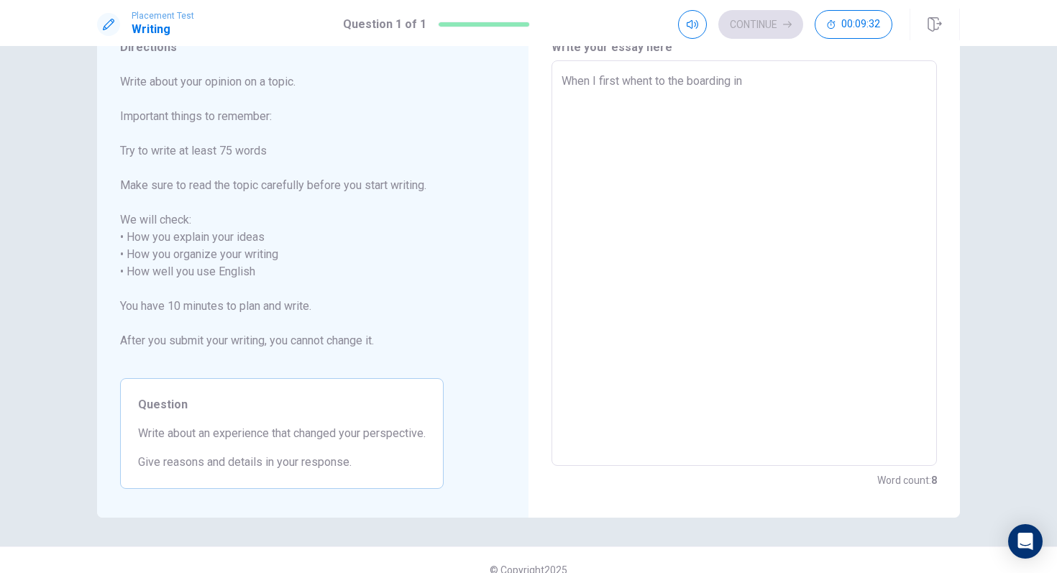
type textarea "x"
type textarea "When I first whent to the boarding in s"
type textarea "x"
type textarea "When I first whent to the boarding in [GEOGRAPHIC_DATA]"
type textarea "x"
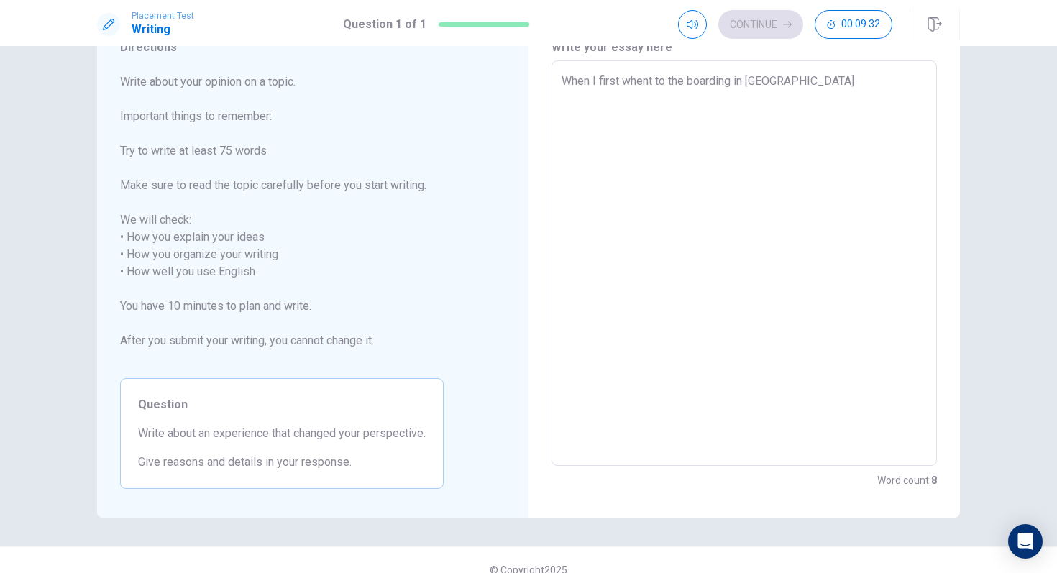
type textarea "When I first whent to the boarding in sch"
type textarea "x"
type textarea "When I first whent to the boarding in [GEOGRAPHIC_DATA]"
type textarea "x"
type textarea "When I first whent to the boarding in [GEOGRAPHIC_DATA]"
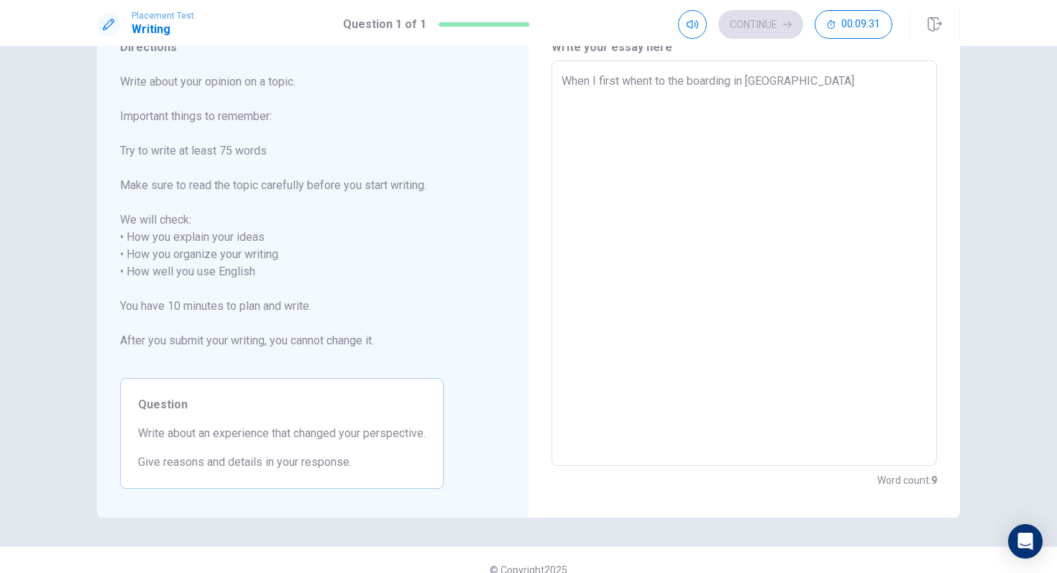
type textarea "x"
type textarea "When I first whent to the boarding in school"
type textarea "x"
type textarea "When I first whent to the boarding in school"
type textarea "x"
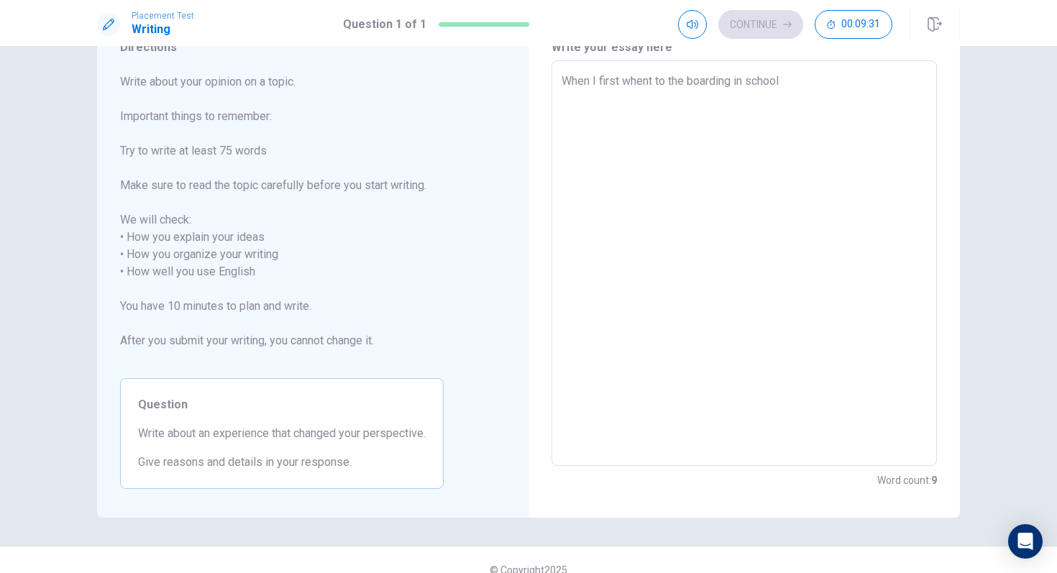
type textarea "When I first whent to the boarding in school i"
type textarea "x"
type textarea "When I first whent to the boarding in school in"
type textarea "x"
type textarea "When I first whent to the boarding in school in"
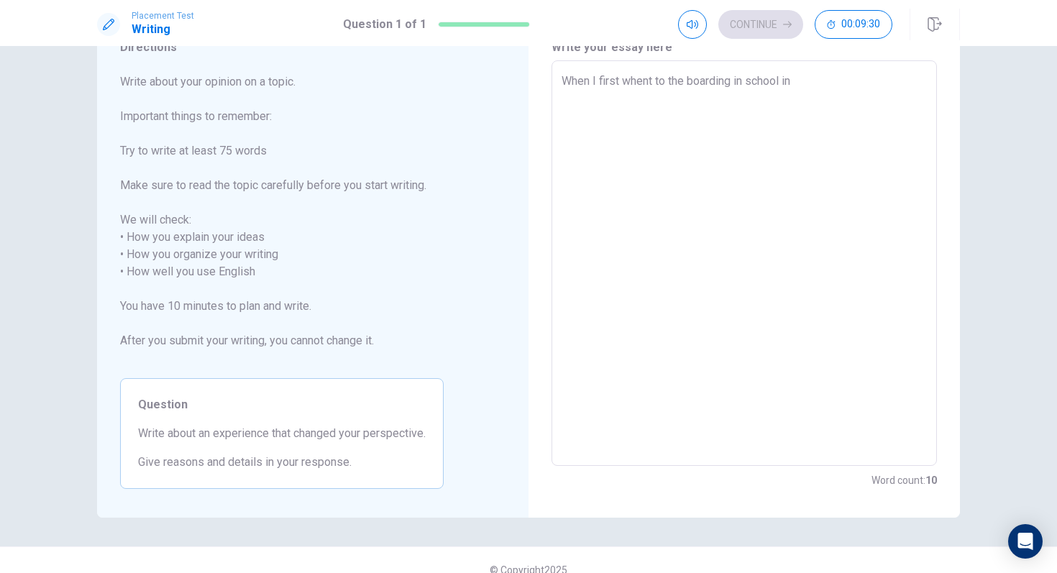
type textarea "x"
type textarea "When I first whent to the boarding in school in S"
type textarea "x"
type textarea "When I first whent to the boarding in school in [GEOGRAPHIC_DATA]"
type textarea "x"
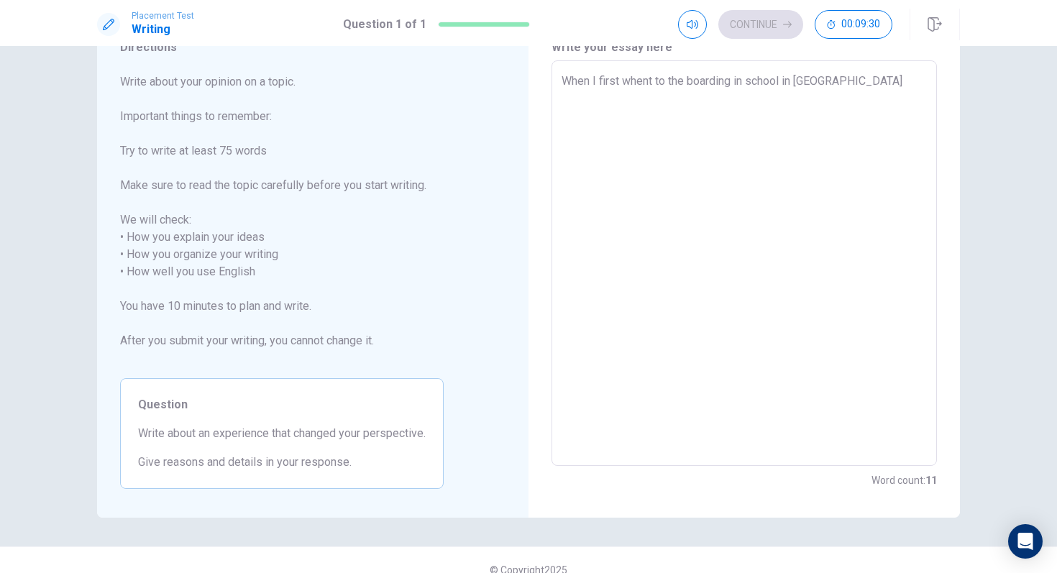
type textarea "When I first whent to the boarding in school in [GEOGRAPHIC_DATA]"
type textarea "x"
type textarea "When I first whent to the boarding in school in [GEOGRAPHIC_DATA]"
type textarea "x"
type textarea "When I first whent to the boarding in school in [GEOGRAPHIC_DATA]"
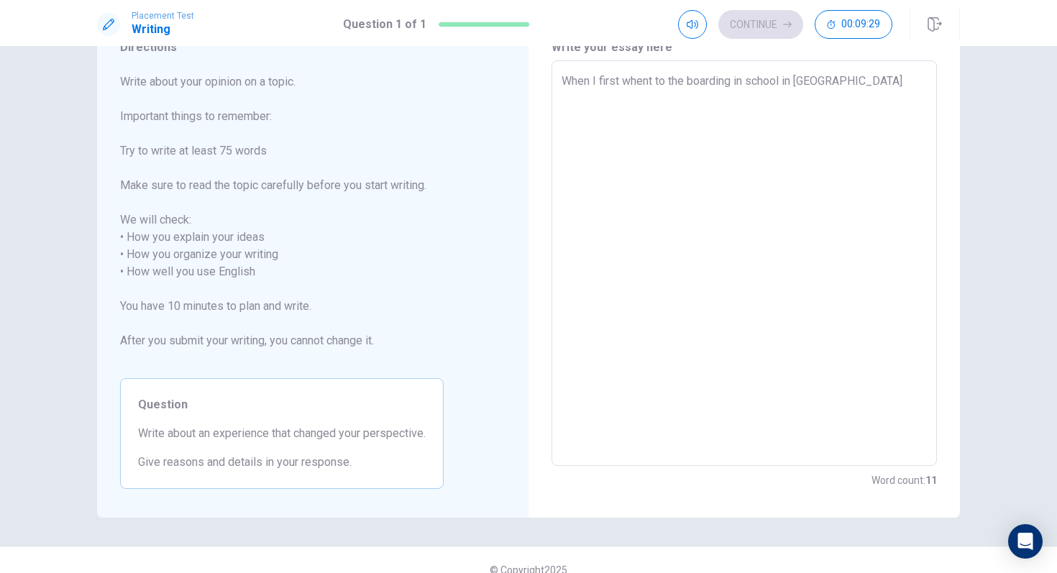
type textarea "x"
type textarea "When I first whent to the boarding in school in [GEOGRAPHIC_DATA]"
type textarea "x"
type textarea "When I first whent to the boarding in school in [GEOGRAPHIC_DATA]"
type textarea "x"
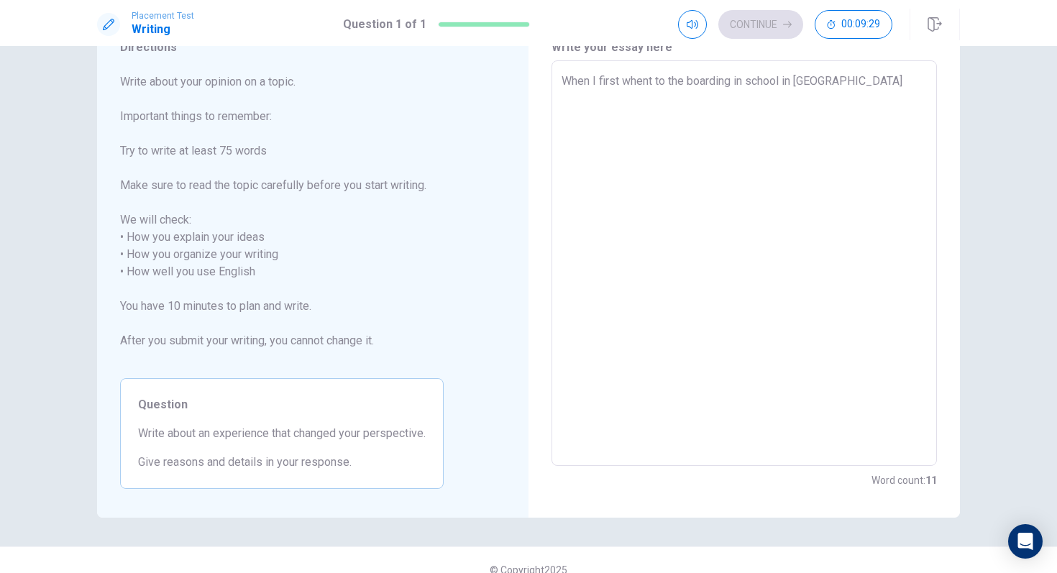
type textarea "When I first whent to the boarding in school in [GEOGRAPHIC_DATA]"
type textarea "x"
type textarea "When I first whent to the boarding in school in [GEOGRAPHIC_DATA]"
type textarea "x"
type textarea "When I first whent to the boarding in school in [GEOGRAPHIC_DATA]"
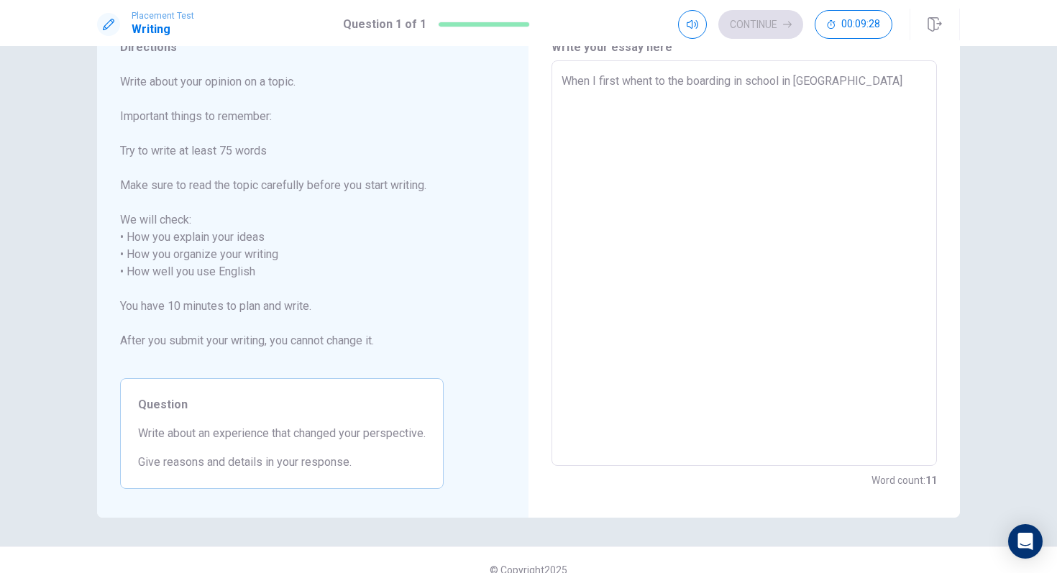
type textarea "x"
type textarea "When I first whent to the boarding in school in [GEOGRAPHIC_DATA]"
type textarea "x"
type textarea "When I first whent to the boarding in school in [GEOGRAPHIC_DATA][PERSON_NAME]"
type textarea "x"
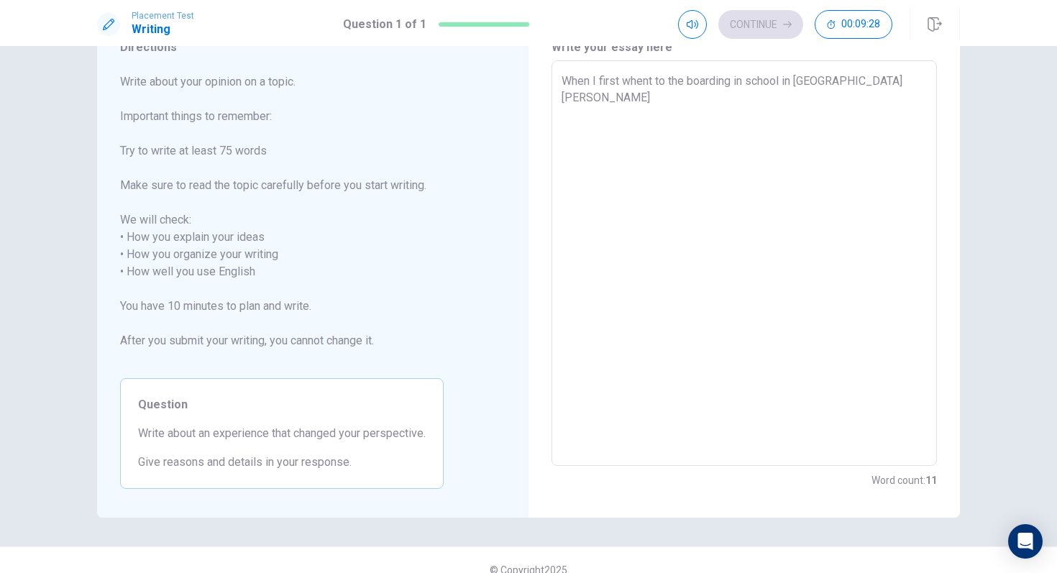
type textarea "When I first whent to the boarding in school in [GEOGRAPHIC_DATA][PERSON_NAME]"
type textarea "x"
type textarea "When I first whent to the boarding in school in [GEOGRAPHIC_DATA][PERSON_NAME]."
type textarea "x"
type textarea "When I first whent to the boarding in school in [GEOGRAPHIC_DATA][PERSON_NAME]"
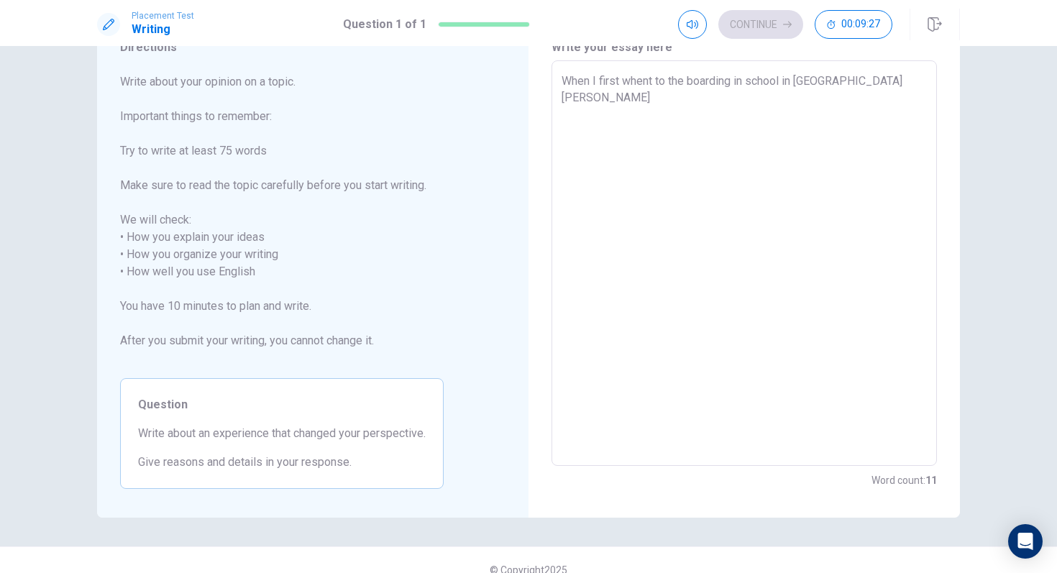
type textarea "x"
type textarea "When I first whent to the boarding in school in [GEOGRAPHIC_DATA][PERSON_NAME]"
type textarea "x"
type textarea "When I first whent to the boarding in school in [GEOGRAPHIC_DATA][PERSON_NAME] i"
type textarea "x"
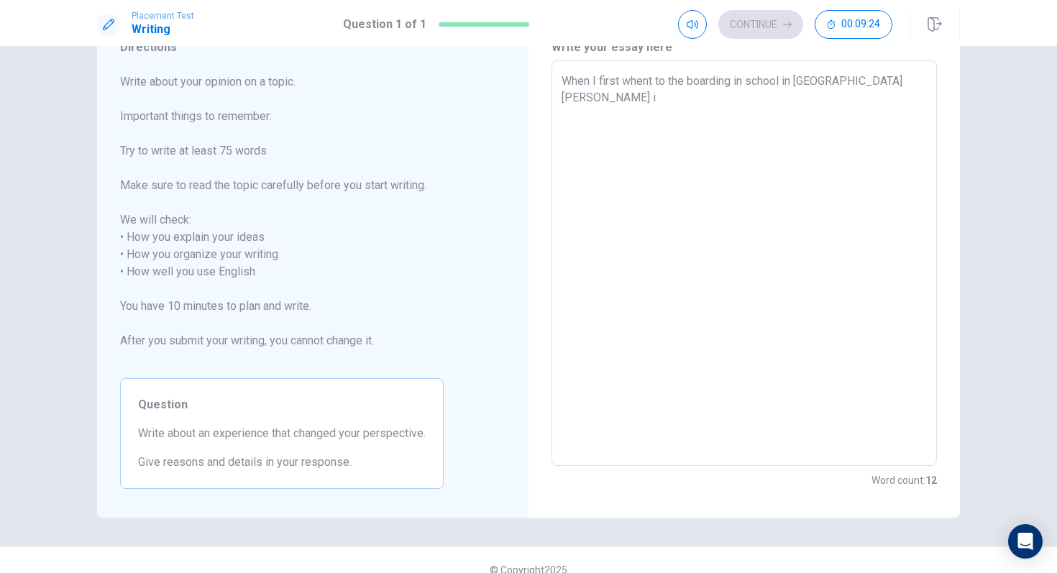
type textarea "When I first whent to the boarding in school in [GEOGRAPHIC_DATA][PERSON_NAME] i"
type textarea "x"
type textarea "When I first whent to the boarding in school in [GEOGRAPHIC_DATA][PERSON_NAME] …"
type textarea "x"
type textarea "When I first whent to the boarding in school in [GEOGRAPHIC_DATA][PERSON_NAME] …"
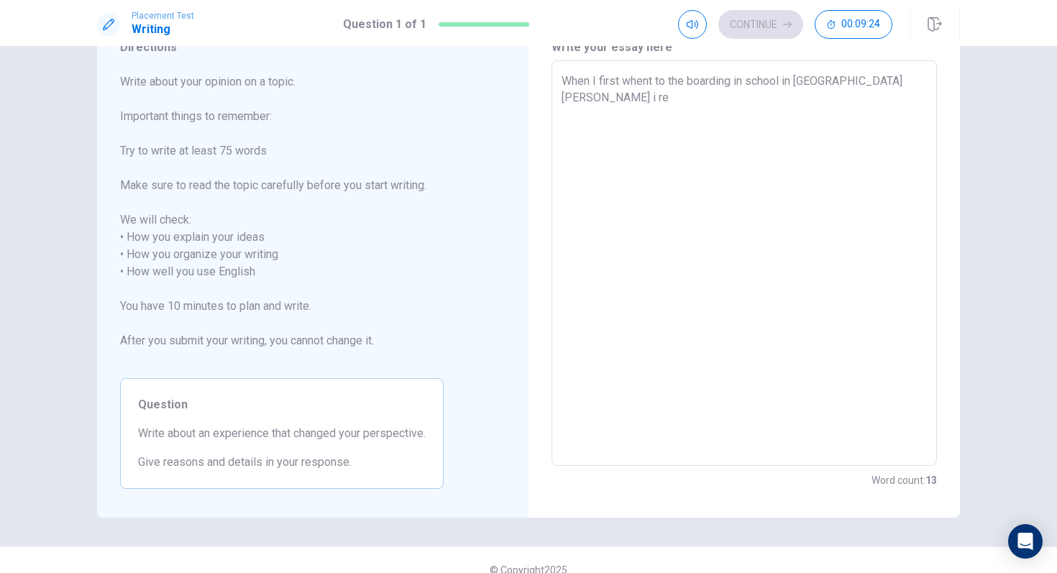
type textarea "x"
type textarea "When I first whent to the boarding in school in [GEOGRAPHIC_DATA][PERSON_NAME]"
type textarea "x"
type textarea "When I first whent to the boarding in school in [GEOGRAPHIC_DATA][PERSON_NAME]"
type textarea "x"
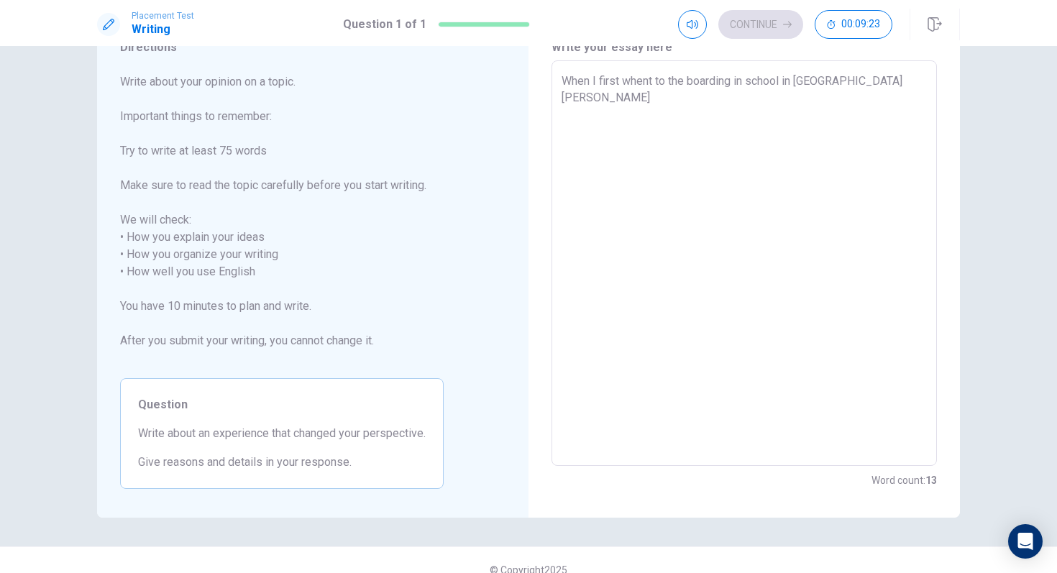
type textarea "When I first whent to the boarding in school in [GEOGRAPHIC_DATA][PERSON_NAME]"
type textarea "x"
type textarea "When I first whent to the boarding in school in [GEOGRAPHIC_DATA][PERSON_NAME] …"
type textarea "x"
type textarea "When I first whent to the boarding in school in [GEOGRAPHIC_DATA][PERSON_NAME] …"
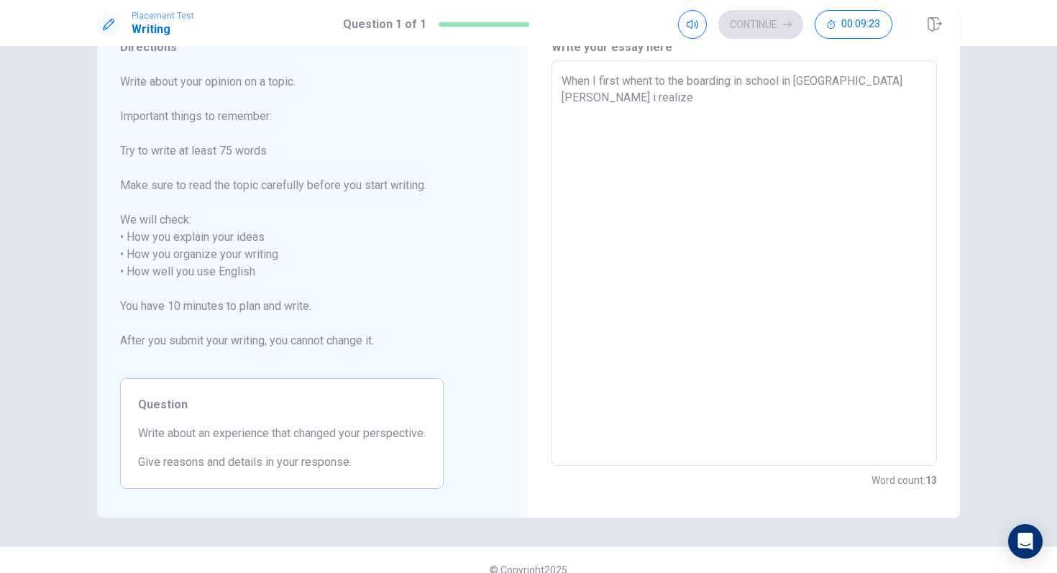
type textarea "x"
type textarea "When I first whent to the boarding in school in [GEOGRAPHIC_DATA][PERSON_NAME] …"
type textarea "x"
type textarea "When I first whent to the boarding in school in [GEOGRAPHIC_DATA][PERSON_NAME] …"
type textarea "x"
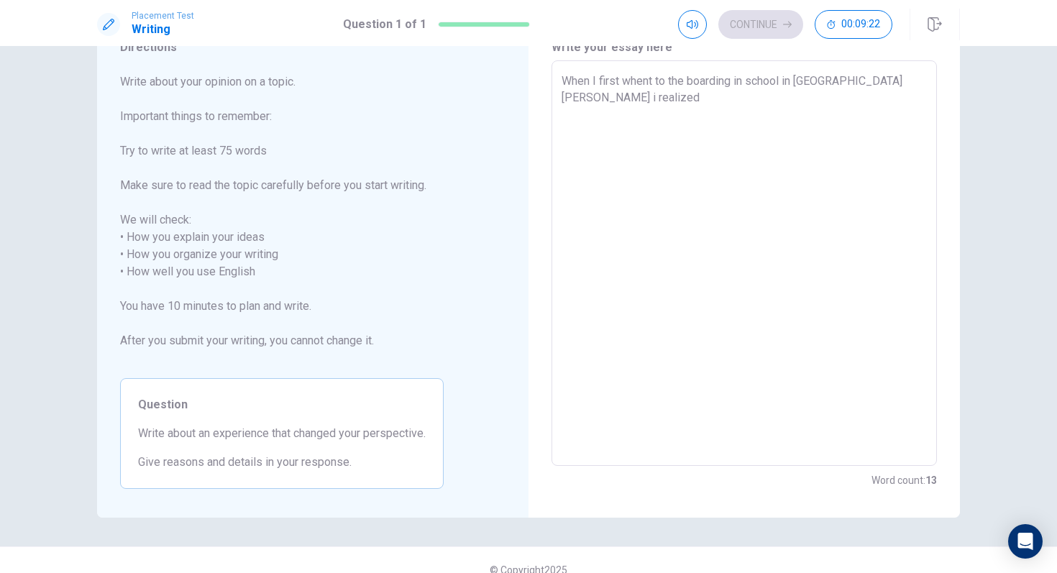
type textarea "When I first whent to the boarding in school in [GEOGRAPHIC_DATA][PERSON_NAME] …"
type textarea "x"
type textarea "When I first whent to the boarding in school in [GEOGRAPHIC_DATA][PERSON_NAME] …"
type textarea "x"
type textarea "When I first whent to the boarding in school in [GEOGRAPHIC_DATA][PERSON_NAME] …"
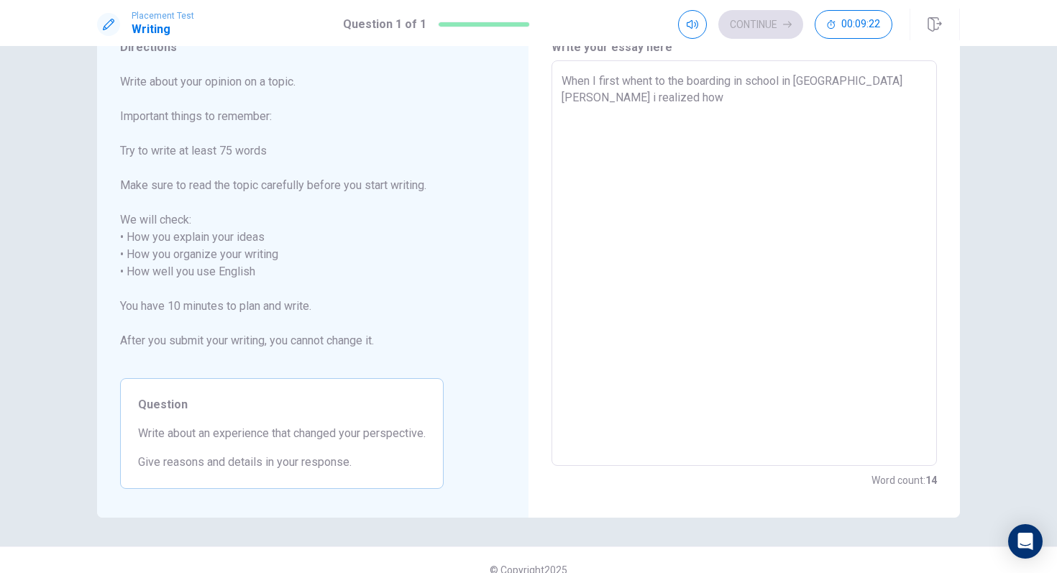
type textarea "x"
type textarea "When I first whent to the boarding in school in [GEOGRAPHIC_DATA][PERSON_NAME] …"
type textarea "x"
type textarea "When I first whent to the boarding in school in [GEOGRAPHIC_DATA][PERSON_NAME] …"
type textarea "x"
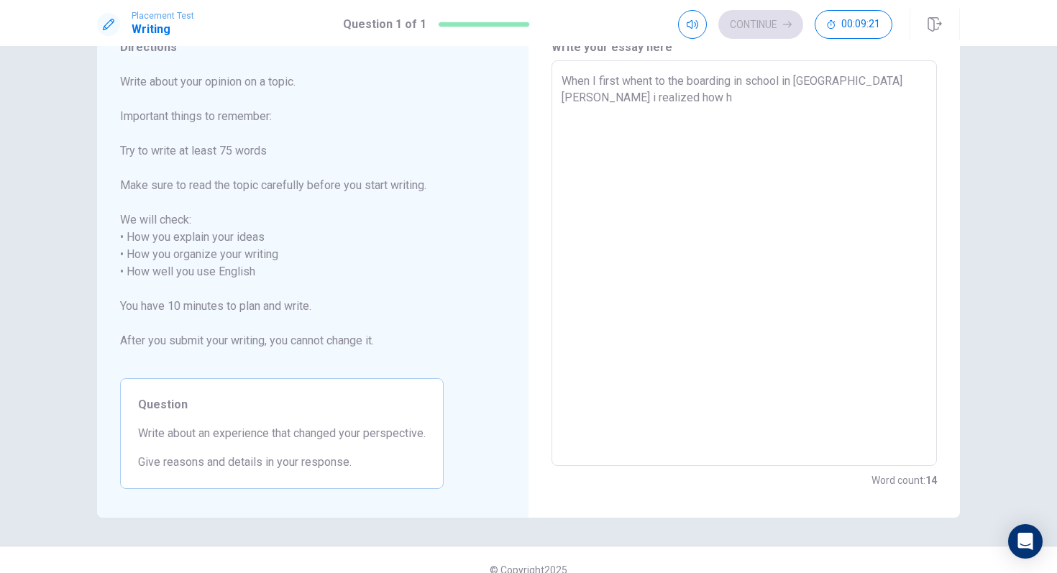
type textarea "When I first whent to the boarding in school in [GEOGRAPHIC_DATA][PERSON_NAME] …"
type textarea "x"
type textarea "When I first whent to the boarding in school in [GEOGRAPHIC_DATA][PERSON_NAME] …"
type textarea "x"
type textarea "When I first whent to the boarding in school in [GEOGRAPHIC_DATA][PERSON_NAME] …"
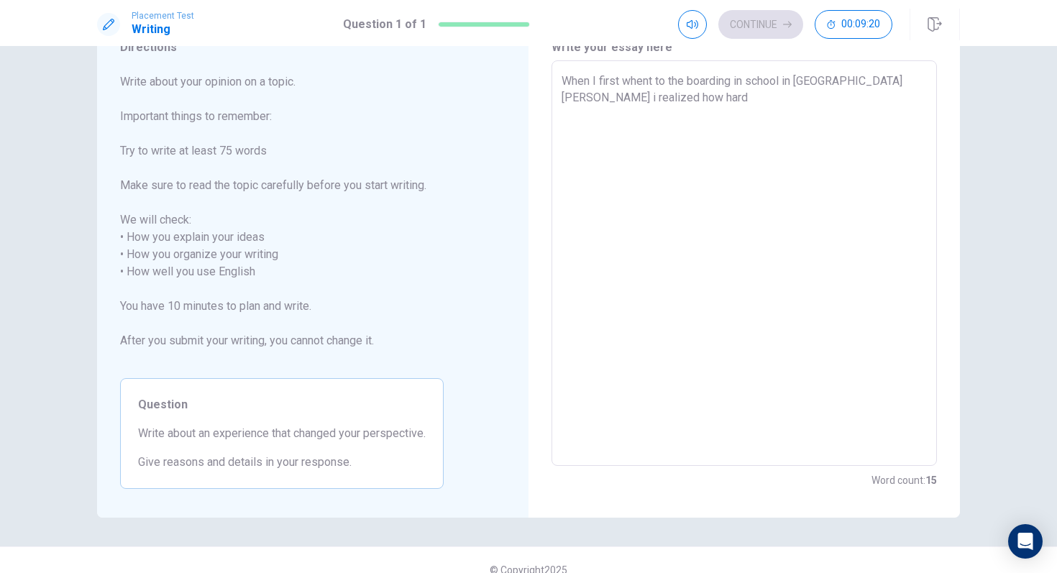
type textarea "x"
type textarea "When I first whent to the boarding in school in [GEOGRAPHIC_DATA][PERSON_NAME] …"
type textarea "x"
type textarea "When I first whent to the boarding in school in [GEOGRAPHIC_DATA][PERSON_NAME] …"
type textarea "x"
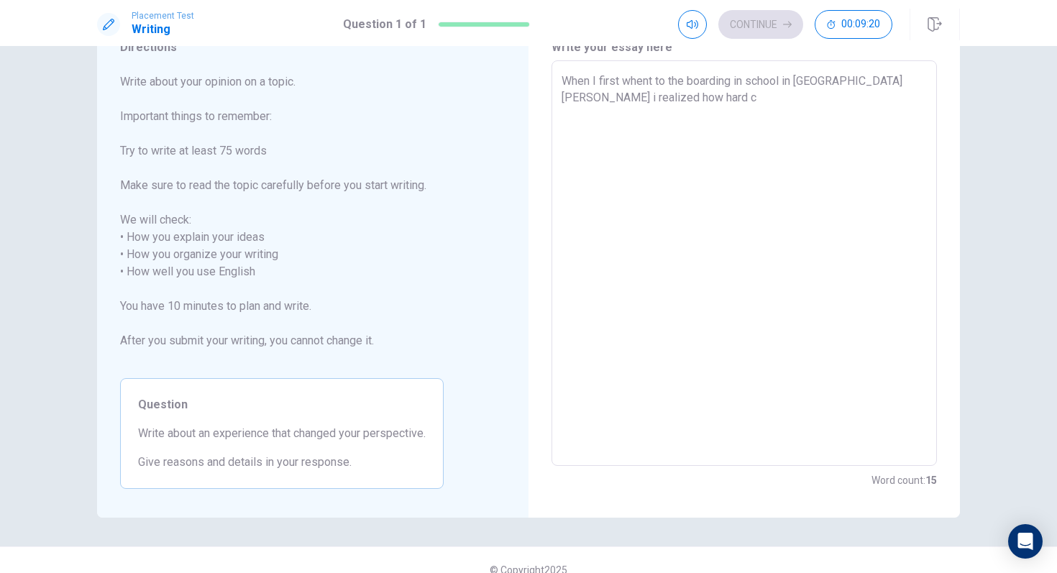
type textarea "When I first whent to the boarding in school in [GEOGRAPHIC_DATA][PERSON_NAME] …"
type textarea "x"
type textarea "When I first whent to the boarding in school in [GEOGRAPHIC_DATA][PERSON_NAME] …"
type textarea "x"
type textarea "When I first whent to the boarding in school in [GEOGRAPHIC_DATA][PERSON_NAME] …"
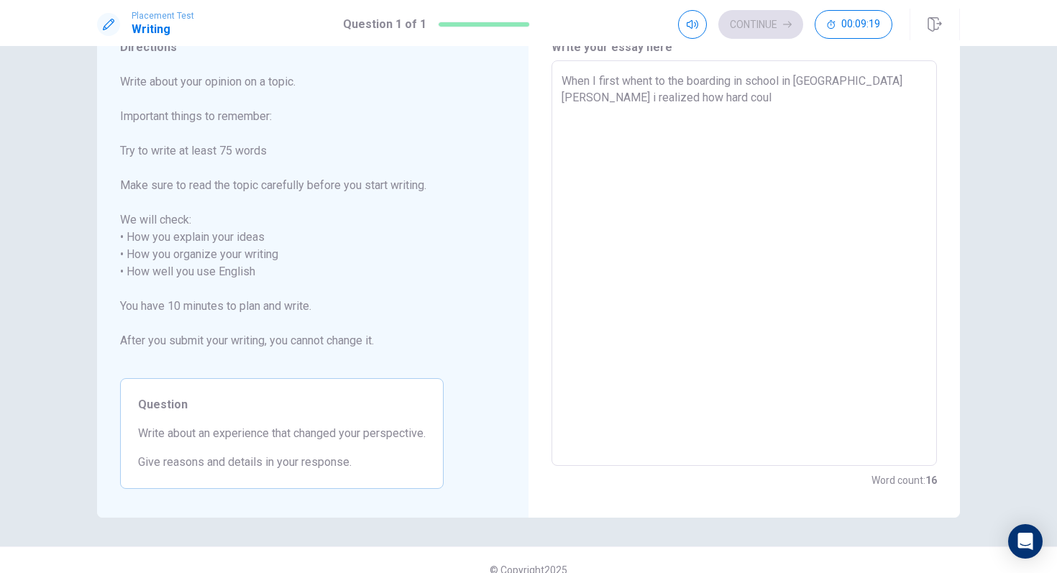
type textarea "x"
type textarea "When I first whent to the boarding in school in [GEOGRAPHIC_DATA][PERSON_NAME] …"
type textarea "x"
type textarea "When I first whent to the boarding in school in [GEOGRAPHIC_DATA][PERSON_NAME] …"
type textarea "x"
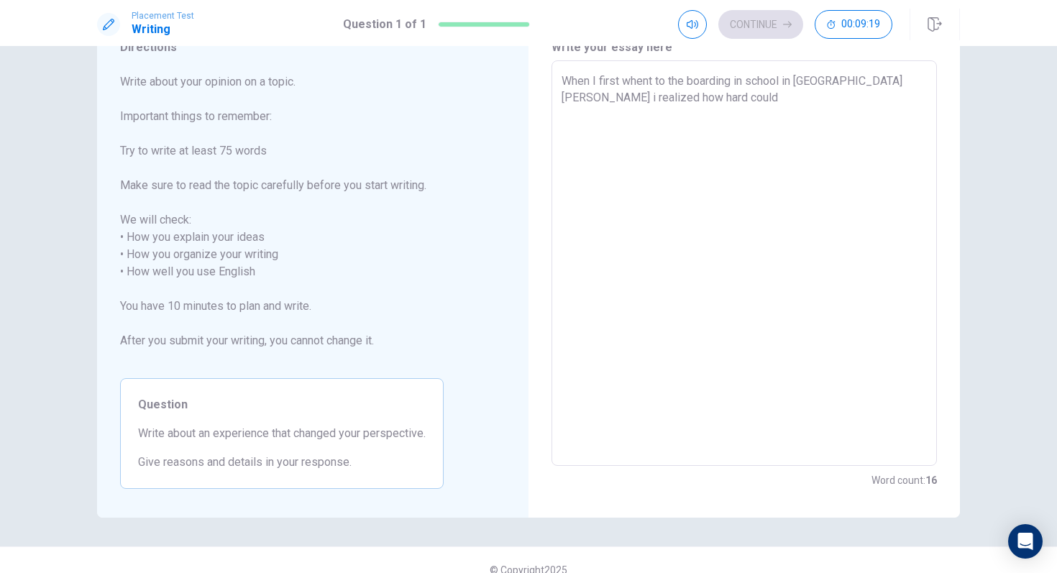
type textarea "When I first whent to the boarding in school in [GEOGRAPHIC_DATA][PERSON_NAME] …"
type textarea "x"
type textarea "When I first whent to the boarding in school in [GEOGRAPHIC_DATA][PERSON_NAME] …"
type textarea "x"
type textarea "When I first whent to the boarding in school in [GEOGRAPHIC_DATA][PERSON_NAME] …"
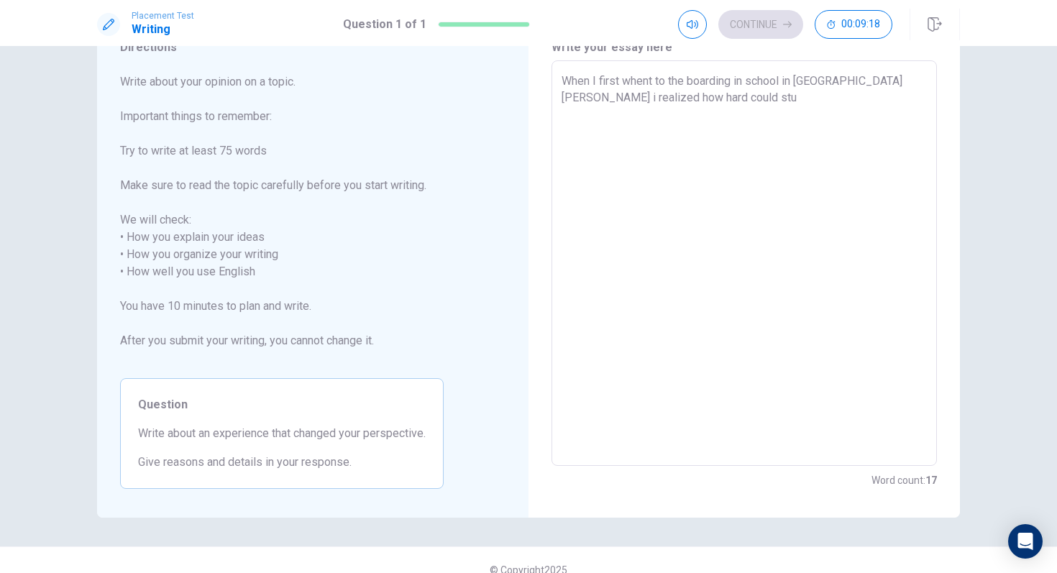
type textarea "x"
type textarea "When I first whent to the boarding in school in [GEOGRAPHIC_DATA][PERSON_NAME] …"
type textarea "x"
drag, startPoint x: 617, startPoint y: 122, endPoint x: 554, endPoint y: 121, distance: 63.3
click at [554, 121] on div "When I first whent to the boarding in school in [GEOGRAPHIC_DATA][PERSON_NAME] …" at bounding box center [744, 263] width 385 height 406
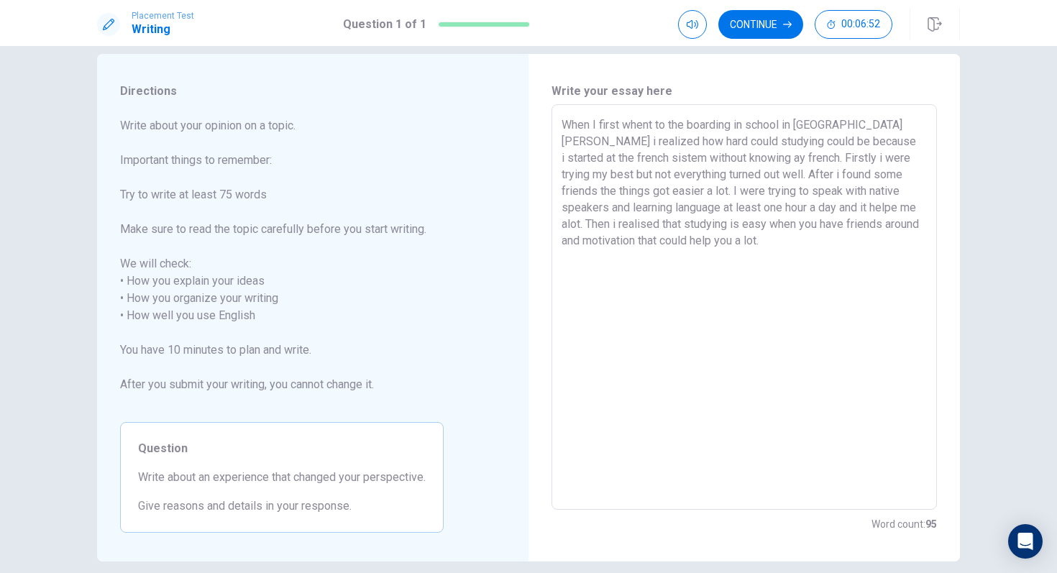
scroll to position [13, 0]
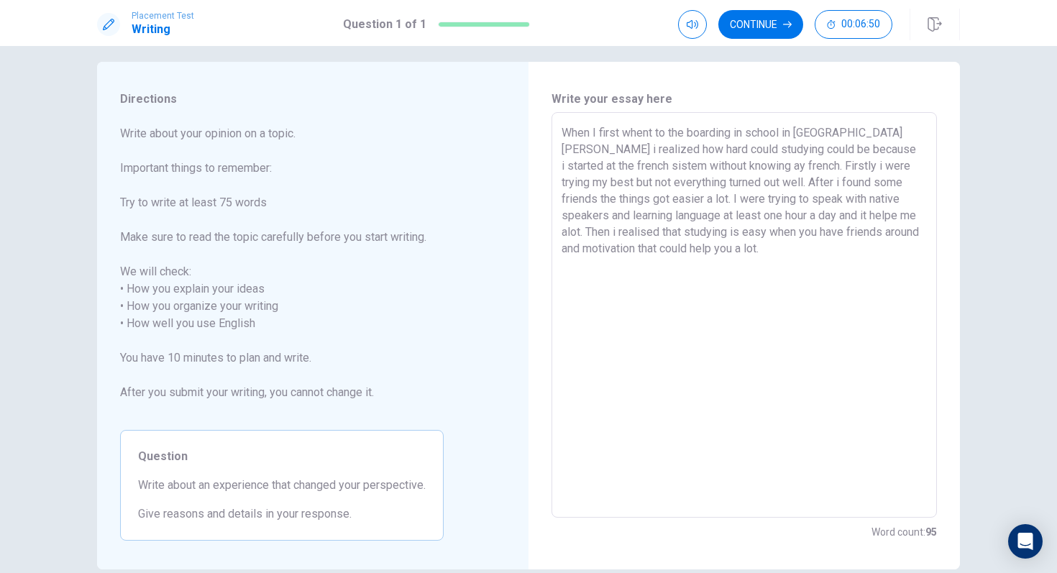
click at [871, 132] on textarea "When I first whent to the boarding in school in [GEOGRAPHIC_DATA][PERSON_NAME] …" at bounding box center [744, 315] width 365 height 382
click at [730, 156] on textarea "When I first whent to the boarding in school in [GEOGRAPHIC_DATA][PERSON_NAME],…" at bounding box center [744, 315] width 365 height 382
click at [744, 153] on textarea "When I first whent to the boarding in school in [GEOGRAPHIC_DATA][PERSON_NAME],…" at bounding box center [744, 315] width 365 height 382
click at [790, 155] on textarea "When I first whent to the boarding in school in [GEOGRAPHIC_DATA][PERSON_NAME],…" at bounding box center [744, 315] width 365 height 382
click at [859, 142] on textarea "When I first whent to the boarding in school in [GEOGRAPHIC_DATA][PERSON_NAME],…" at bounding box center [744, 315] width 365 height 382
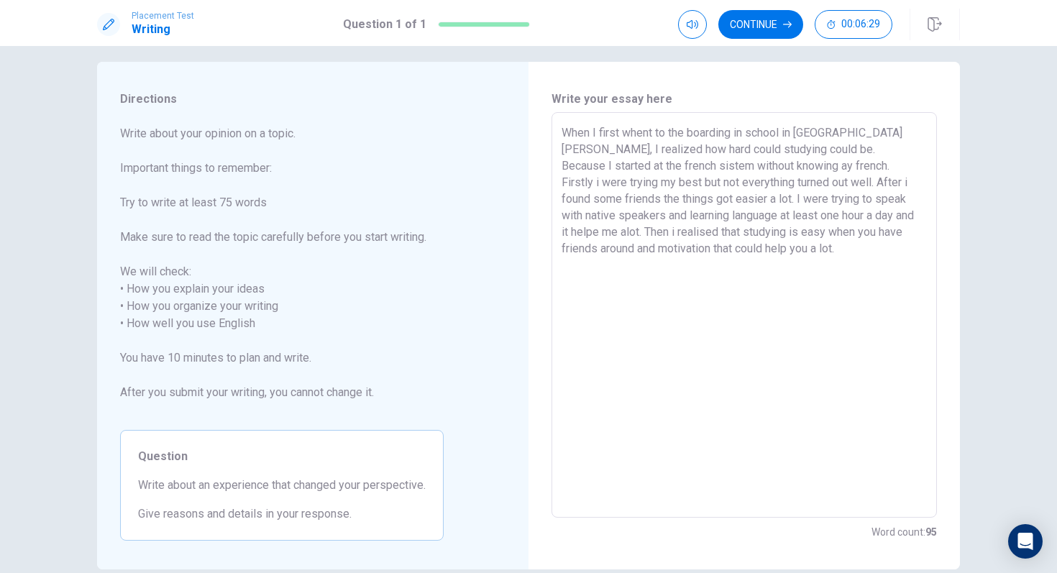
click at [699, 160] on textarea "When I first whent to the boarding in school in [GEOGRAPHIC_DATA][PERSON_NAME],…" at bounding box center [744, 315] width 365 height 382
click at [695, 163] on textarea "When I first whent to the boarding in school in [GEOGRAPHIC_DATA][PERSON_NAME],…" at bounding box center [744, 315] width 365 height 382
click at [692, 163] on textarea "When I first whent to the boarding in school in [GEOGRAPHIC_DATA][PERSON_NAME],…" at bounding box center [744, 315] width 365 height 382
click at [805, 249] on textarea "When I first whent to the boarding in school in [GEOGRAPHIC_DATA][PERSON_NAME],…" at bounding box center [744, 315] width 365 height 382
click at [790, 168] on textarea "When I first whent to the boarding in school in [GEOGRAPHIC_DATA][PERSON_NAME],…" at bounding box center [744, 315] width 365 height 382
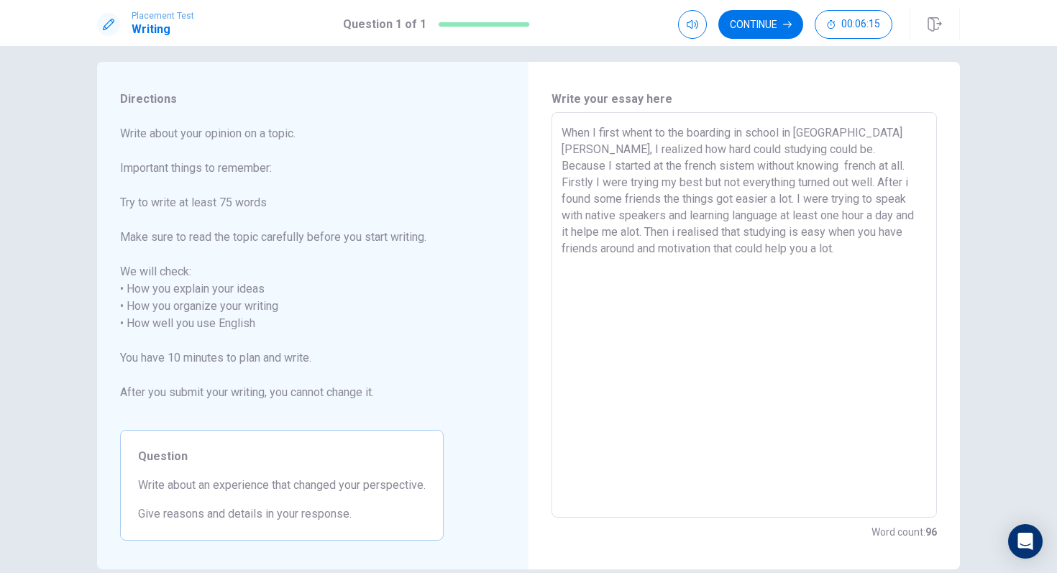
click at [891, 165] on textarea "When I first whent to the boarding in school in [GEOGRAPHIC_DATA][PERSON_NAME],…" at bounding box center [744, 315] width 365 height 382
click at [895, 165] on textarea "When I first whent to the boarding in school in [GEOGRAPHIC_DATA][PERSON_NAME],…" at bounding box center [744, 315] width 365 height 382
click at [750, 181] on textarea "When I first whent to the boarding in school in [GEOGRAPHIC_DATA][PERSON_NAME],…" at bounding box center [744, 315] width 365 height 382
click at [854, 181] on textarea "When I first whent to the boarding in school in [GEOGRAPHIC_DATA][PERSON_NAME],…" at bounding box center [744, 315] width 365 height 382
click at [688, 247] on textarea "When I first whent to the boarding in school in [GEOGRAPHIC_DATA][PERSON_NAME],…" at bounding box center [744, 315] width 365 height 382
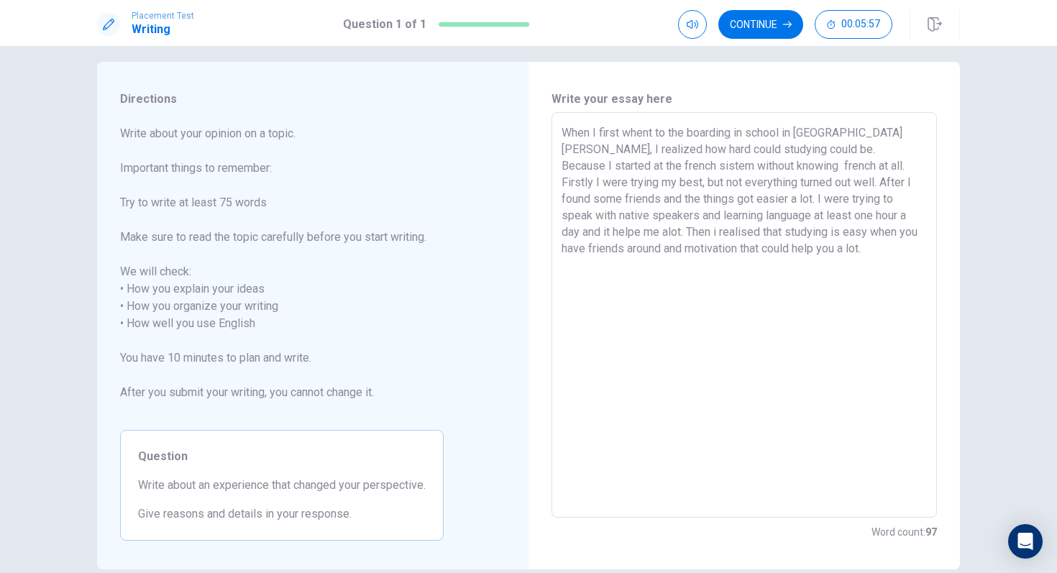
click at [615, 204] on textarea "When I first whent to the boarding in school in [GEOGRAPHIC_DATA][PERSON_NAME],…" at bounding box center [744, 315] width 365 height 382
click at [652, 201] on textarea "When I first whent to the boarding in school in [GEOGRAPHIC_DATA][PERSON_NAME],…" at bounding box center [744, 315] width 365 height 382
click at [771, 218] on textarea "When I first whent to the boarding in school in [GEOGRAPHIC_DATA][PERSON_NAME],…" at bounding box center [744, 315] width 365 height 382
click at [794, 260] on textarea "When I first whent to the boarding in school in [GEOGRAPHIC_DATA][PERSON_NAME],…" at bounding box center [744, 315] width 365 height 382
click at [831, 219] on textarea "When I first whent to the boarding in school in [GEOGRAPHIC_DATA][PERSON_NAME],…" at bounding box center [744, 315] width 365 height 382
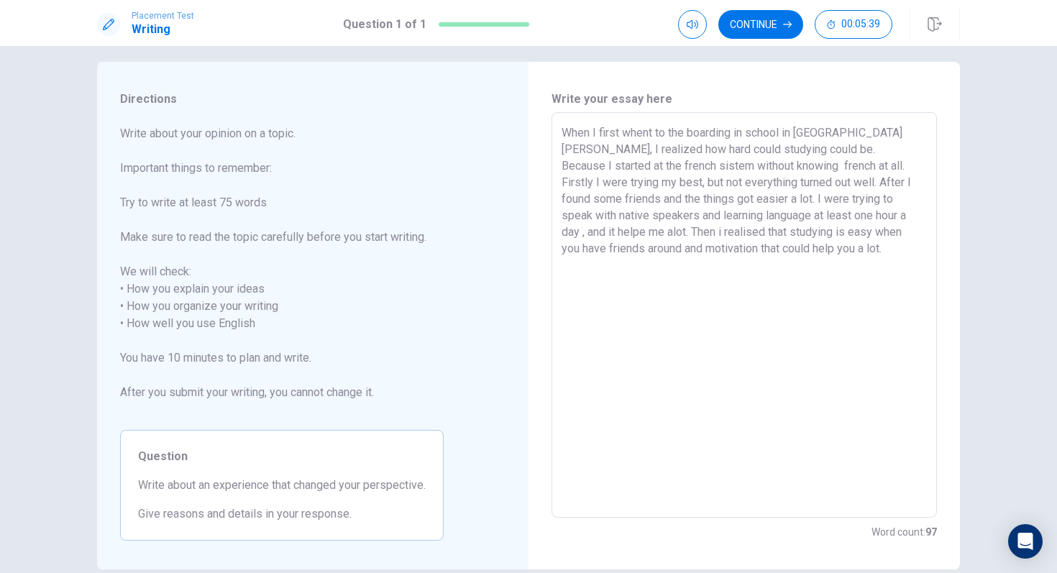
click at [838, 219] on textarea "When I first whent to the boarding in school in [GEOGRAPHIC_DATA][PERSON_NAME],…" at bounding box center [744, 315] width 365 height 382
click at [818, 274] on textarea "When I first whent to the boarding in school in [GEOGRAPHIC_DATA][PERSON_NAME],…" at bounding box center [744, 315] width 365 height 382
click at [870, 219] on textarea "When I first whent to the boarding in school in [GEOGRAPHIC_DATA][PERSON_NAME],…" at bounding box center [744, 315] width 365 height 382
click at [846, 286] on textarea "When I first whent to the boarding in school in [GEOGRAPHIC_DATA][PERSON_NAME],…" at bounding box center [744, 315] width 365 height 382
click at [565, 234] on textarea "When I first whent to the boarding in school in [GEOGRAPHIC_DATA][PERSON_NAME],…" at bounding box center [744, 315] width 365 height 382
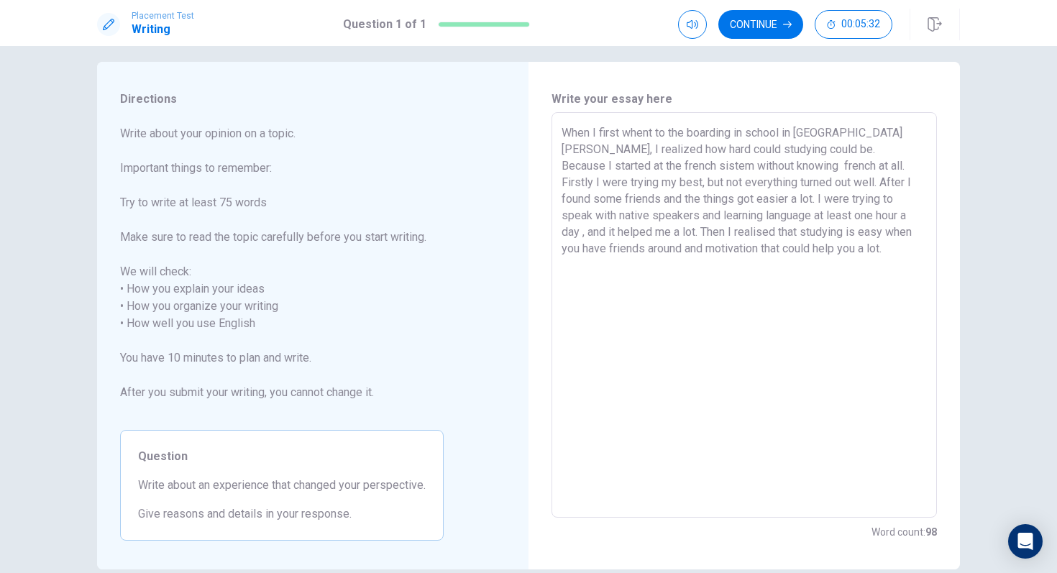
click at [775, 277] on textarea "When I first whent to the boarding in school in [GEOGRAPHIC_DATA][PERSON_NAME],…" at bounding box center [744, 315] width 365 height 382
click at [619, 316] on textarea "When I first whent to the boarding in school in [GEOGRAPHIC_DATA][PERSON_NAME],…" at bounding box center [744, 315] width 365 height 382
drag, startPoint x: 663, startPoint y: 234, endPoint x: 804, endPoint y: 232, distance: 141.0
click at [804, 232] on textarea "When I first whent to the boarding in school in [GEOGRAPHIC_DATA][PERSON_NAME],…" at bounding box center [744, 315] width 365 height 382
click at [789, 262] on textarea "When I first whent to the boarding in school in [GEOGRAPHIC_DATA][PERSON_NAME],…" at bounding box center [744, 315] width 365 height 382
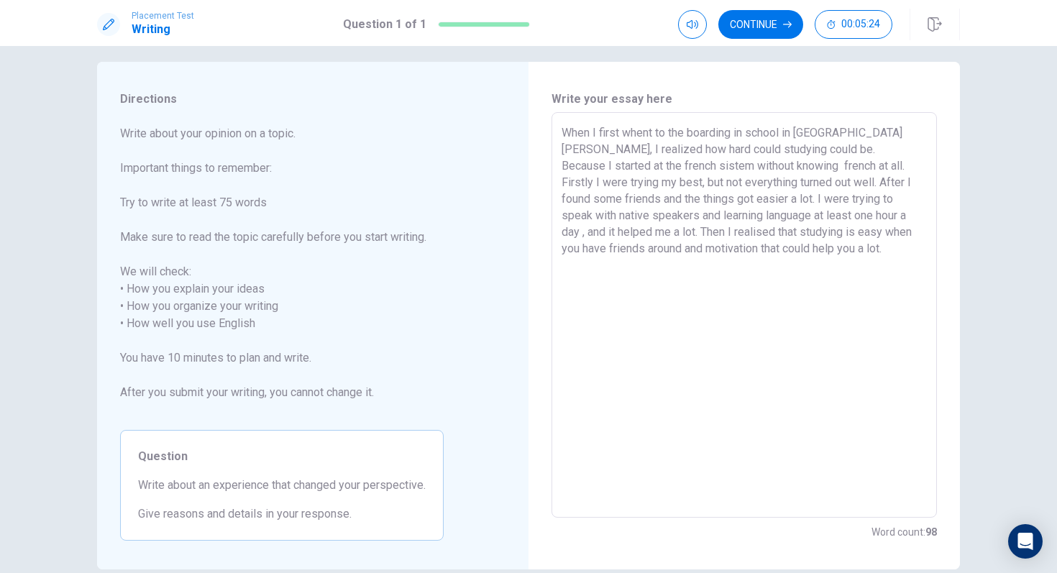
scroll to position [0, 0]
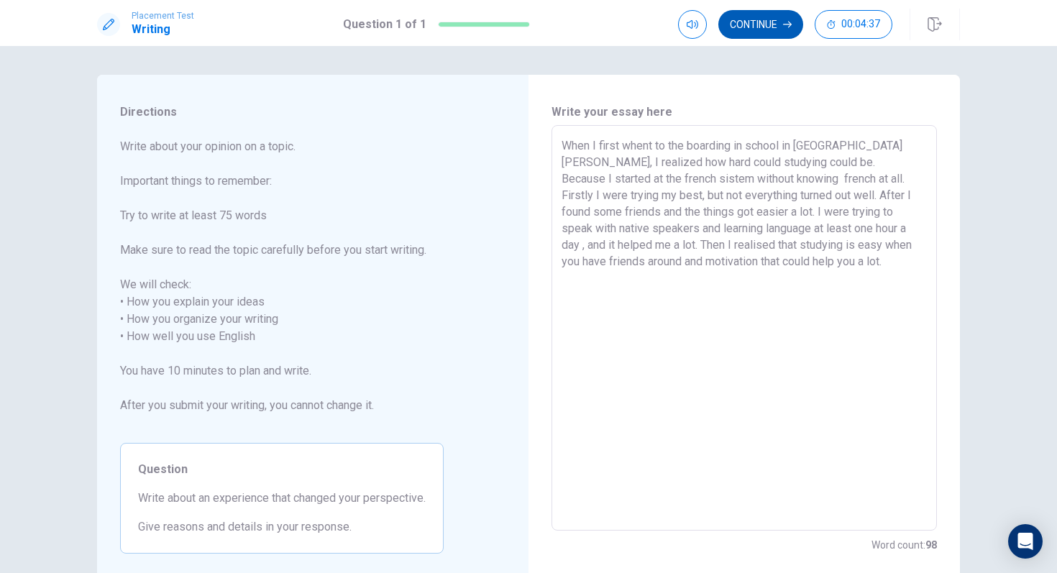
click at [782, 29] on button "Continue" at bounding box center [760, 24] width 85 height 29
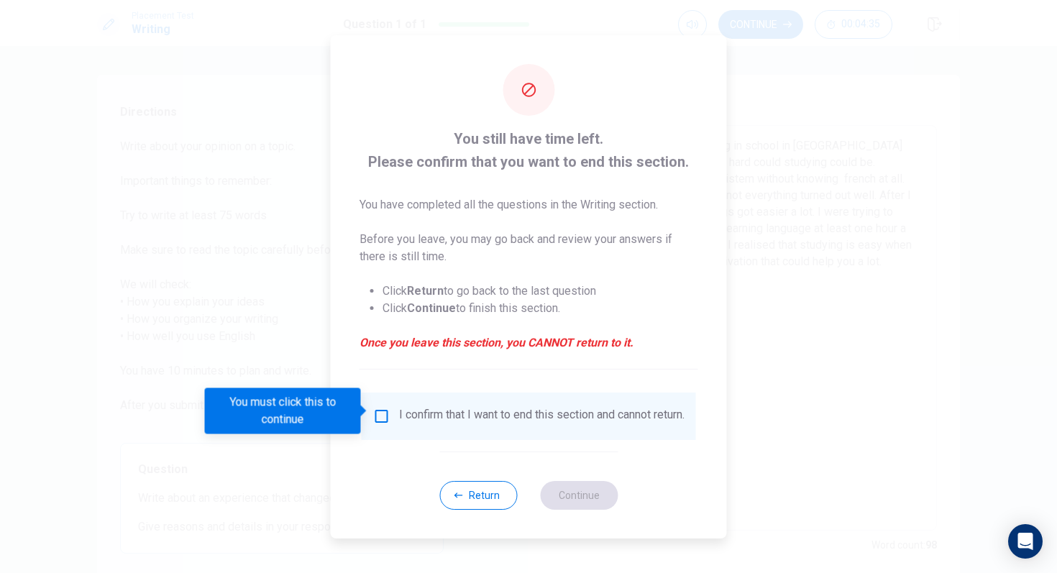
click at [380, 414] on input "You must click this to continue" at bounding box center [381, 416] width 17 height 17
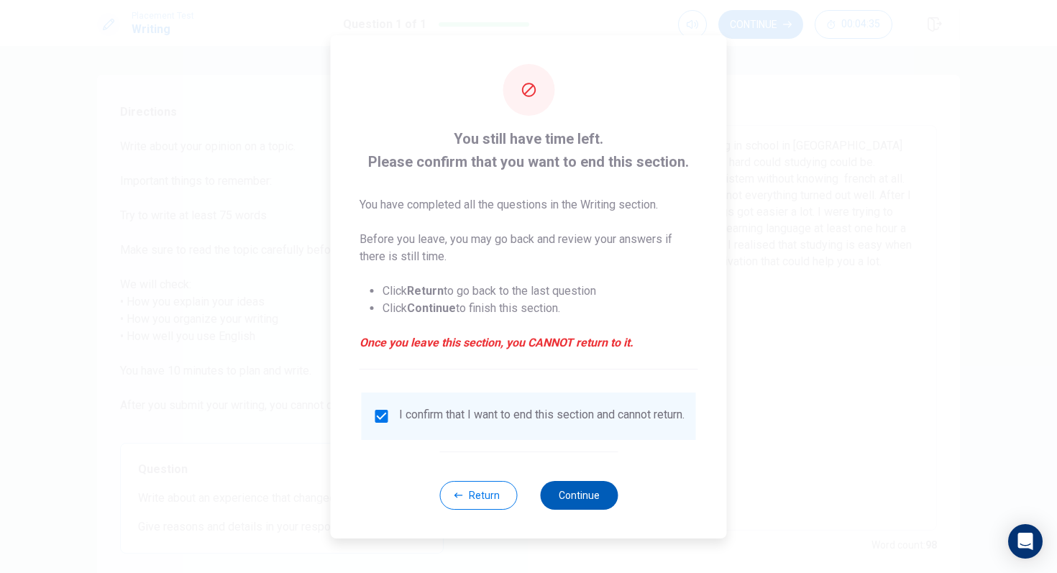
click at [601, 510] on button "Continue" at bounding box center [579, 495] width 78 height 29
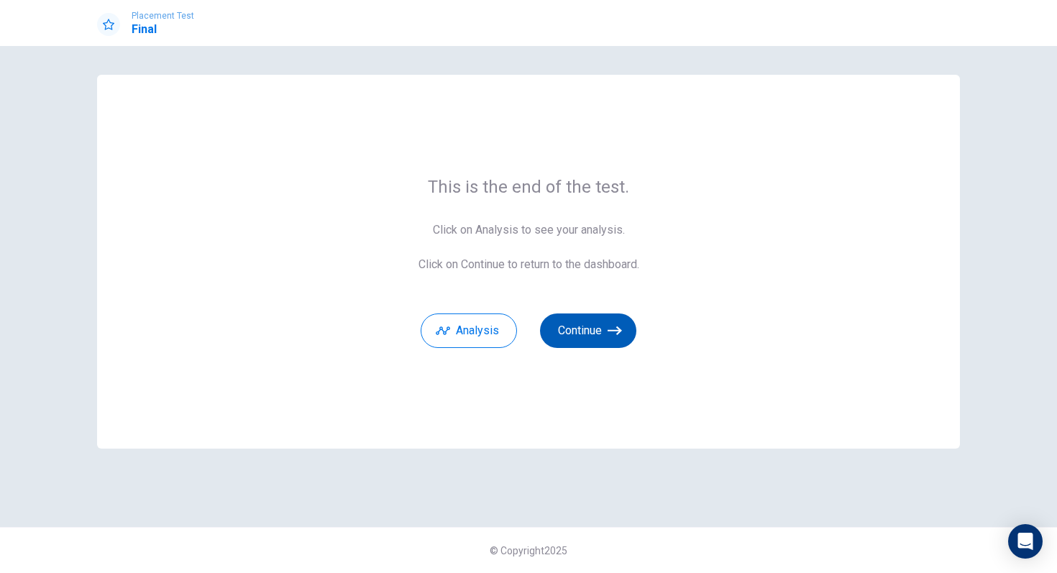
click at [598, 317] on button "Continue" at bounding box center [588, 331] width 96 height 35
